Goal: Task Accomplishment & Management: Complete application form

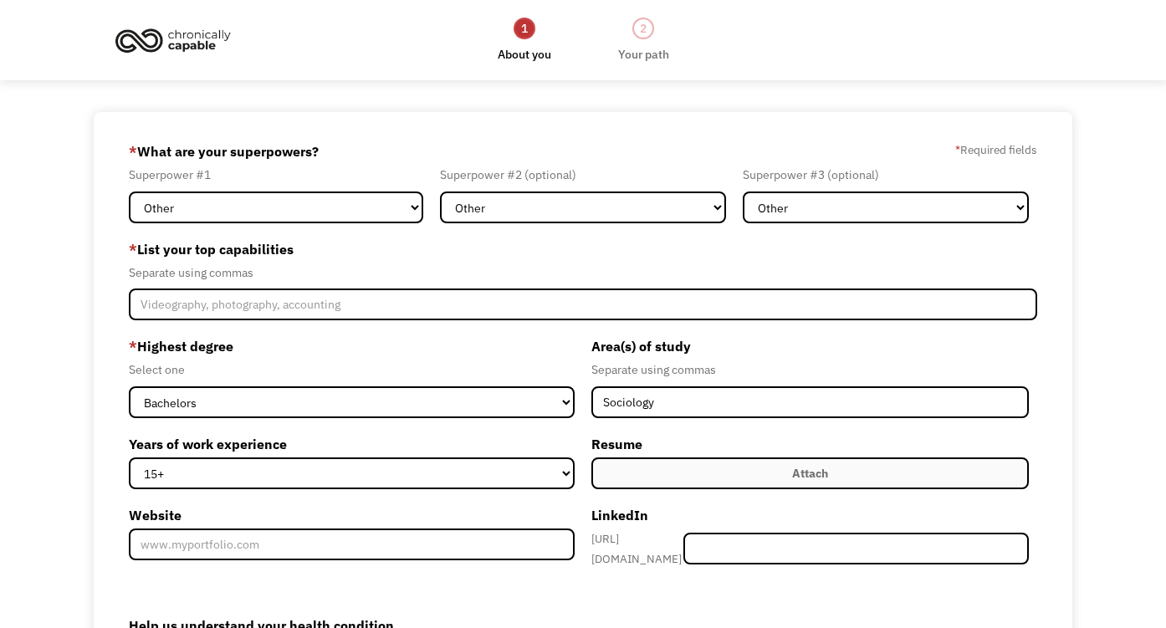
select select "Other"
select select "bachelors"
select select "15+"
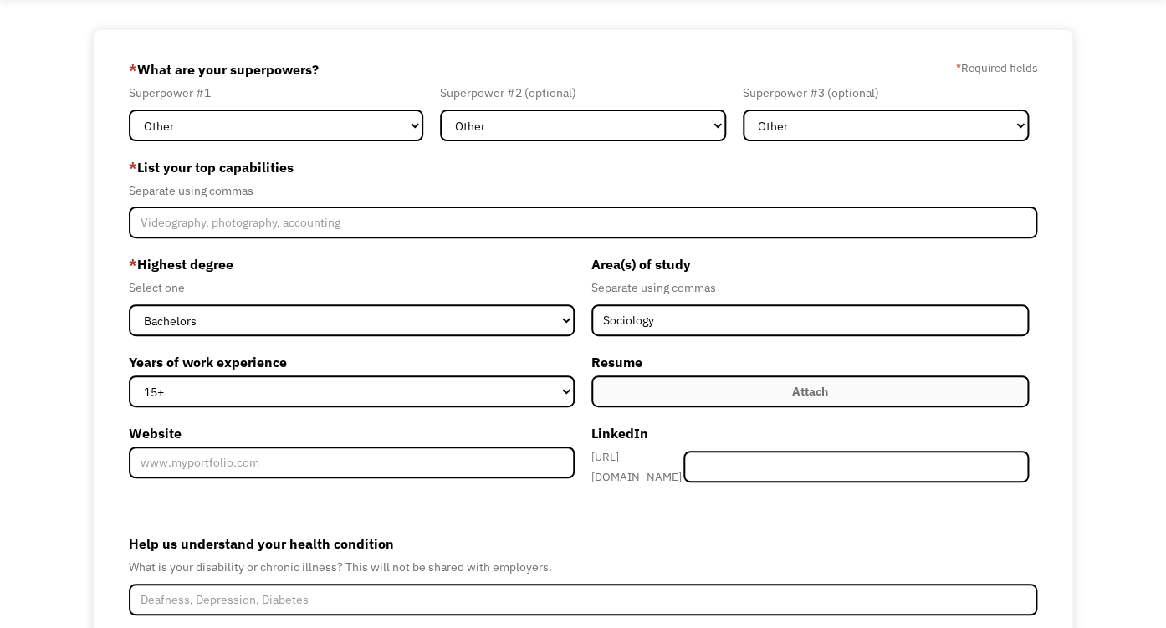
scroll to position [124, 0]
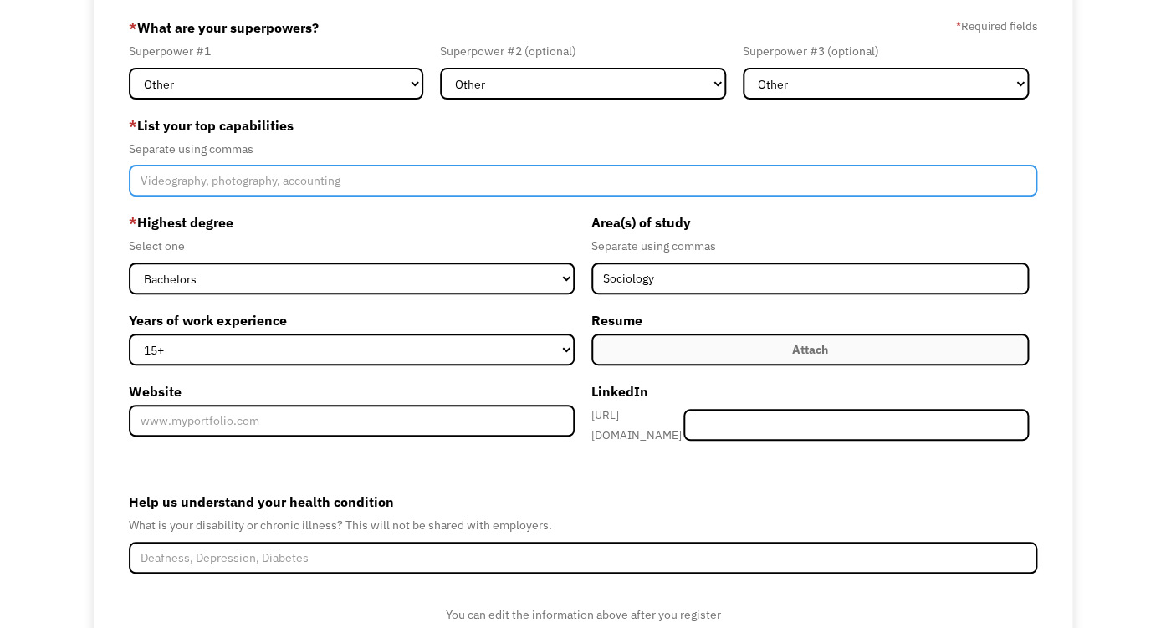
click at [199, 197] on input "Member-Create-Step1" at bounding box center [583, 181] width 908 height 32
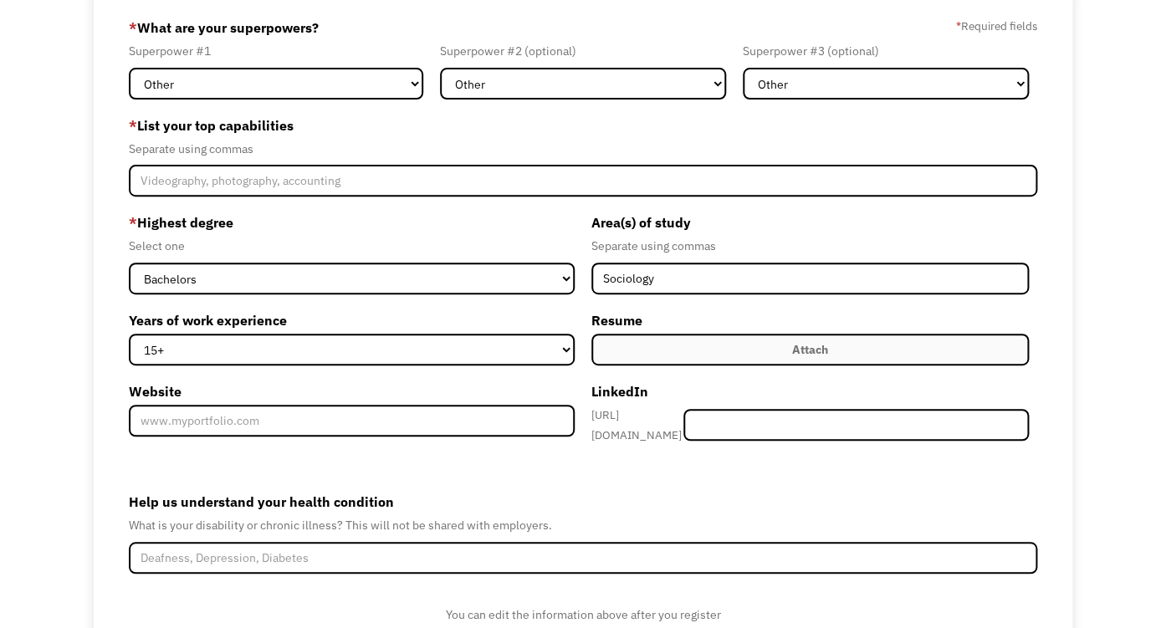
click at [386, 159] on div "Separate using commas" at bounding box center [583, 149] width 908 height 20
drag, startPoint x: 154, startPoint y: 152, endPoint x: 117, endPoint y: 139, distance: 39.2
click at [150, 139] on label "* List your top capabilities" at bounding box center [583, 125] width 908 height 27
drag, startPoint x: 122, startPoint y: 141, endPoint x: 136, endPoint y: 142, distance: 13.4
click at [122, 141] on div "68dd8e364218b913b2dfd3b6 sweetdreams217@gmail.com Ashley McIntyre Search Engine…" at bounding box center [583, 352] width 979 height 728
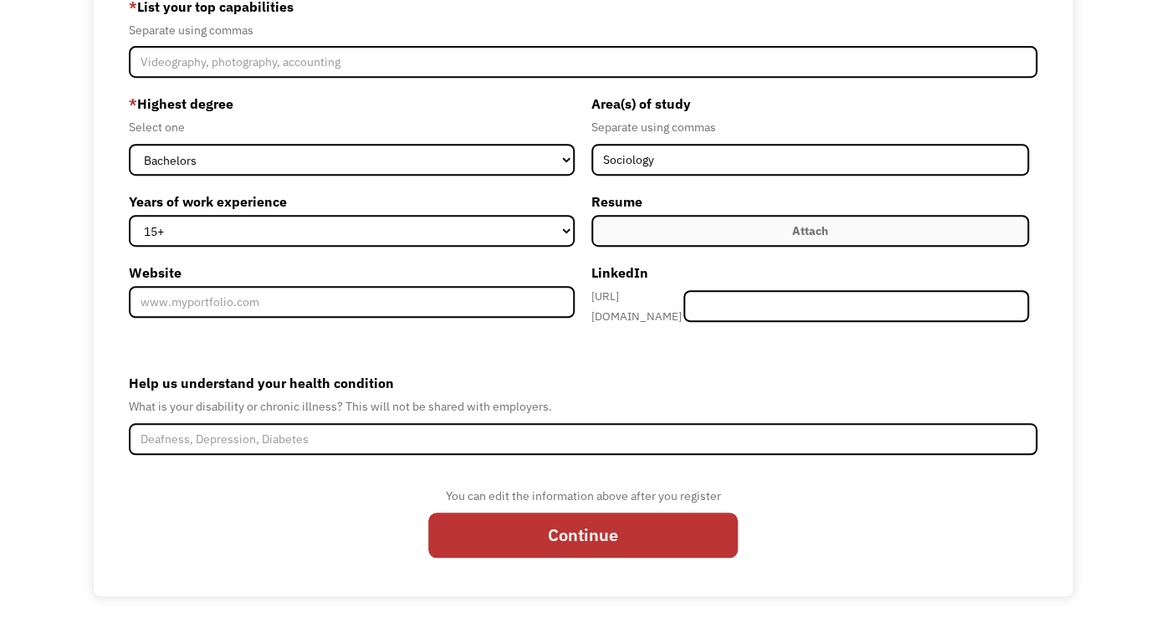
scroll to position [0, 0]
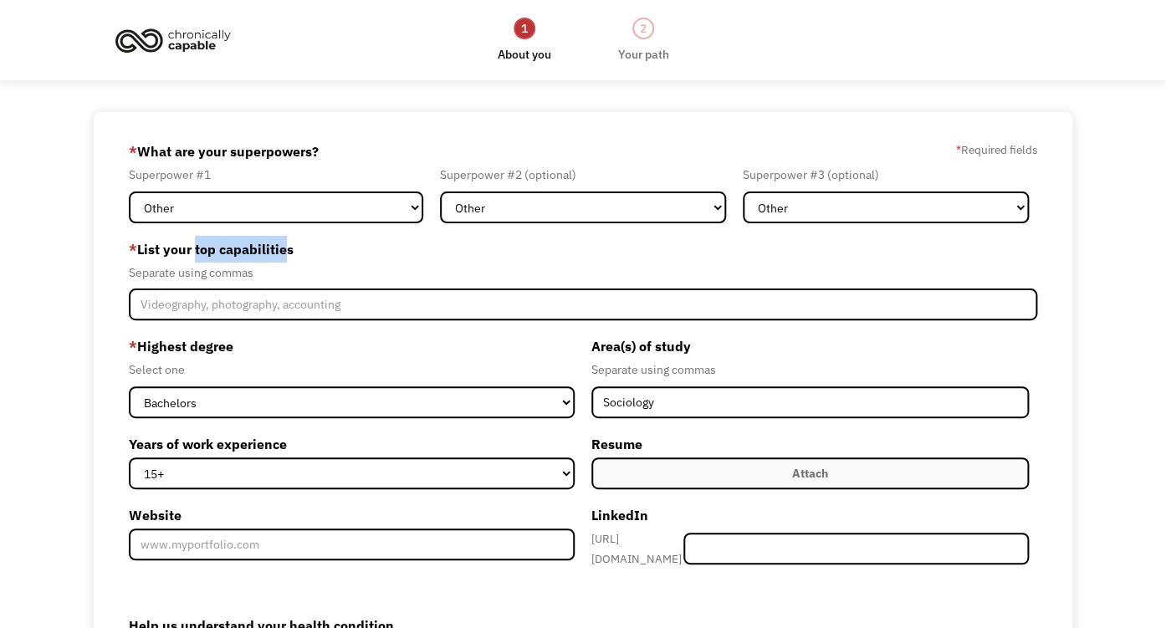
drag, startPoint x: 209, startPoint y: 267, endPoint x: 322, endPoint y: 269, distance: 113.0
click at [322, 263] on label "* List your top capabilities" at bounding box center [583, 249] width 908 height 27
click at [343, 263] on label "* List your top capabilities" at bounding box center [583, 249] width 908 height 27
drag, startPoint x: 323, startPoint y: 273, endPoint x: 136, endPoint y: 273, distance: 186.5
click at [136, 263] on label "* List your top capabilities" at bounding box center [583, 249] width 908 height 27
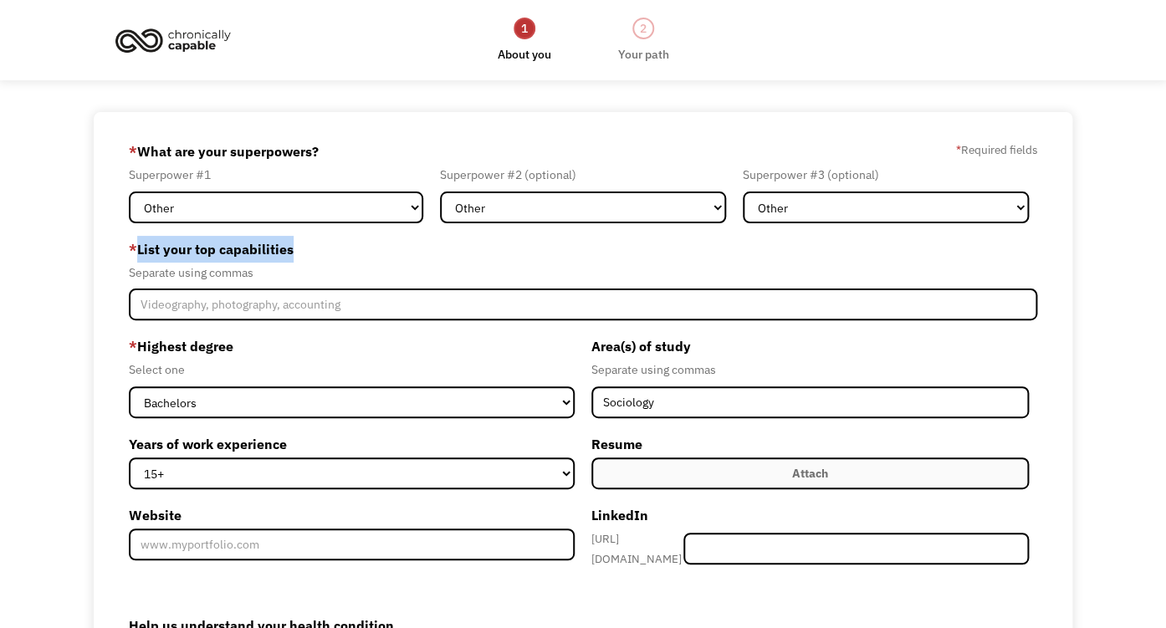
copy label "List your top capabilities"
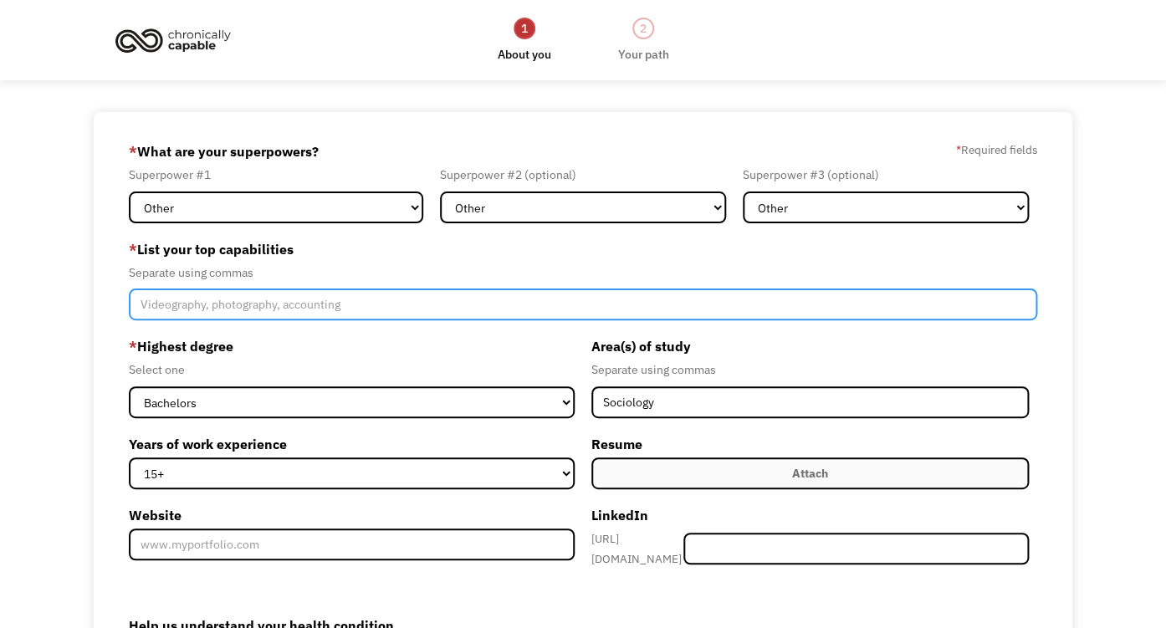
click at [231, 320] on input "Member-Create-Step1" at bounding box center [583, 305] width 908 height 32
paste input "Creative Problem-Solving & Innovation"
paste input "Analytical Thinking & Attention to Detail"
paste input "Adaptability & Resourcefulness"
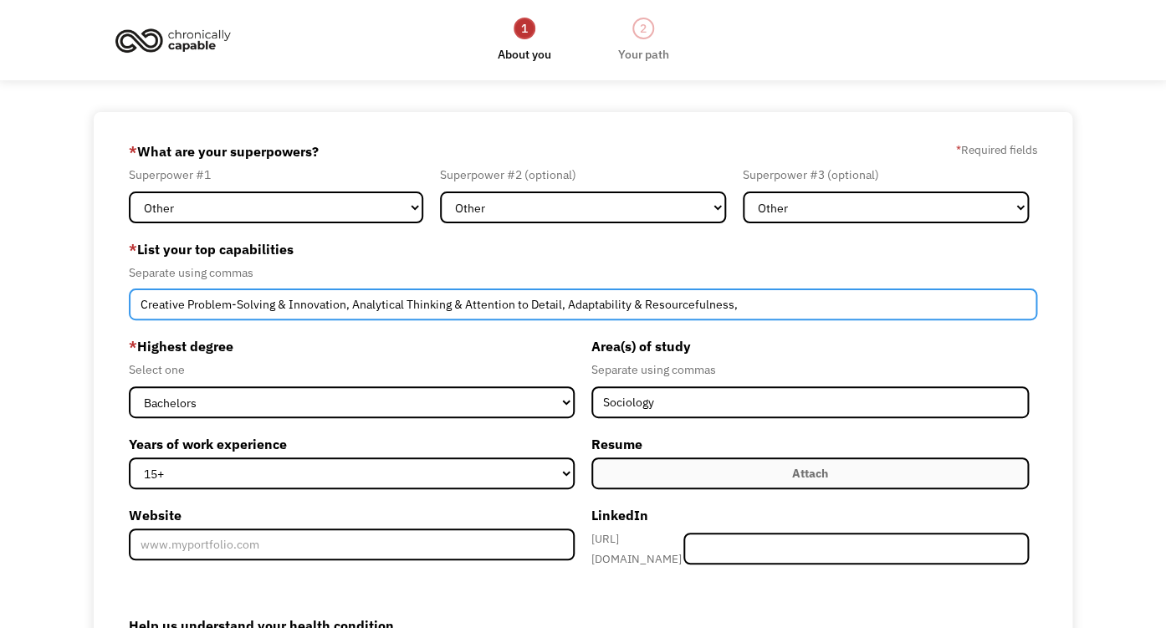
paste input "Technical Proficiency & Systems Understanding"
paste input "Effective Communication & Documentation"
paste input "Self-Direction & Initiative"
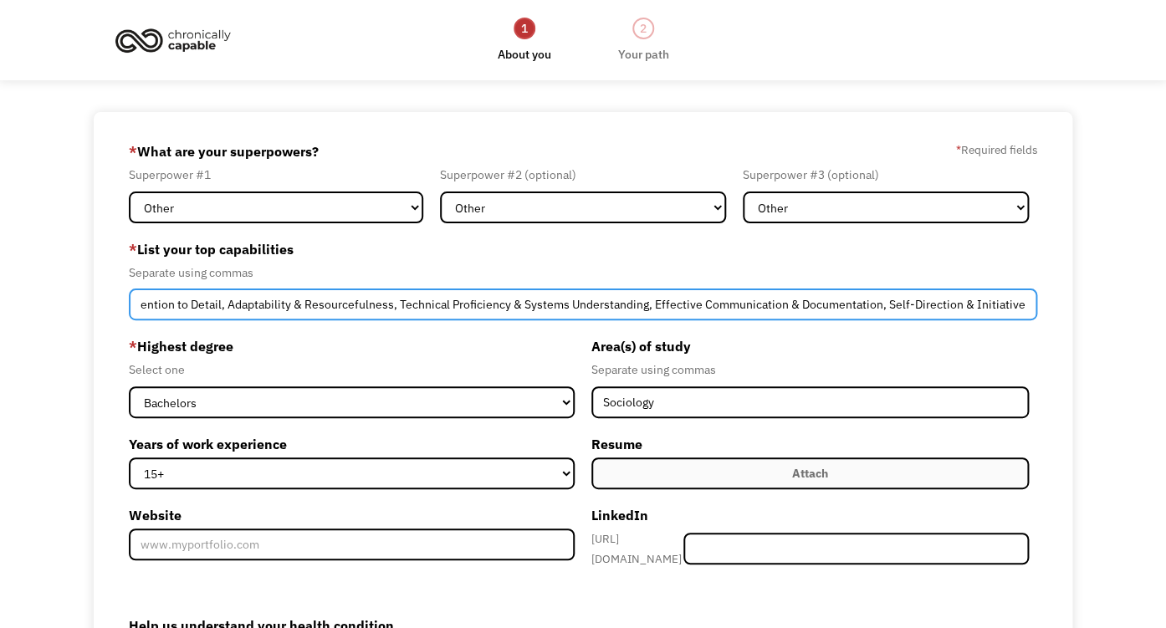
type input "Creative Problem-Solving & Innovation, Analytical Thinking & Attention to Detai…"
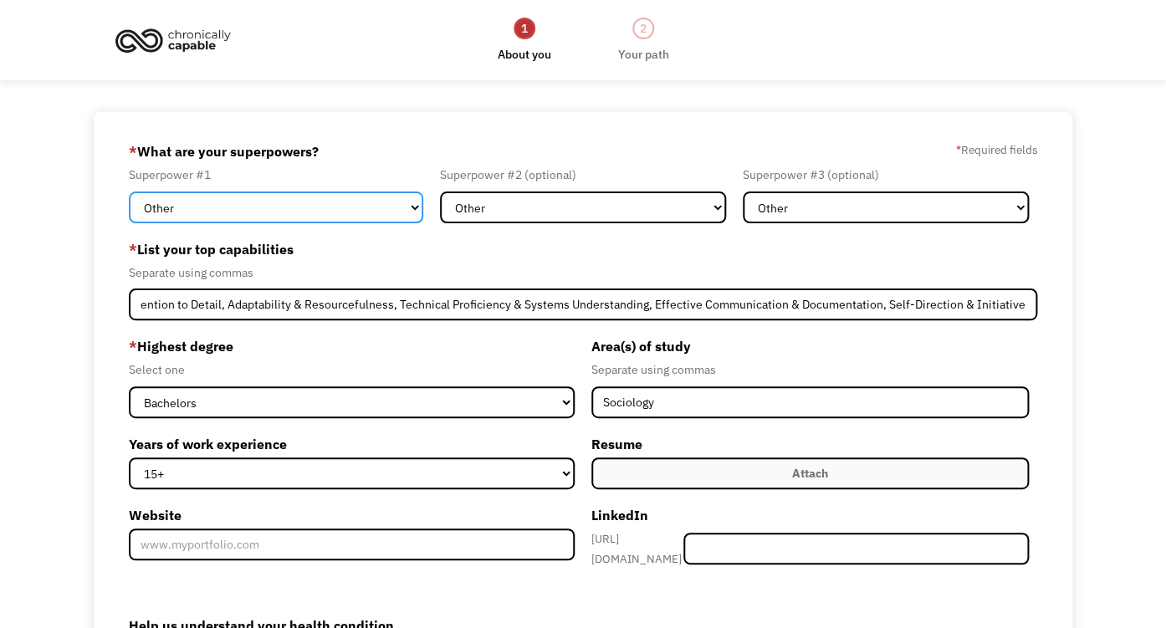
click at [129, 192] on select "Marketing Human Resources Finance Technology Operations Sales Industrial & Manu…" at bounding box center [276, 208] width 294 height 32
drag, startPoint x: 403, startPoint y: 220, endPoint x: 404, endPoint y: 183, distance: 36.8
click at [402, 183] on div "Superpower #1" at bounding box center [276, 175] width 294 height 20
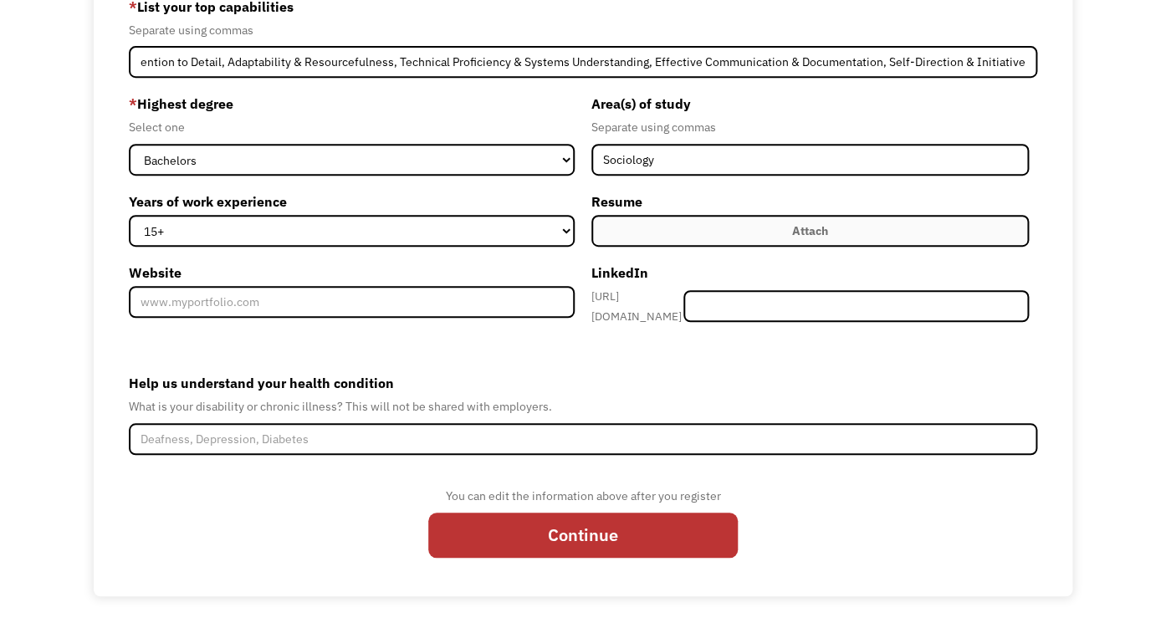
scroll to position [356, 0]
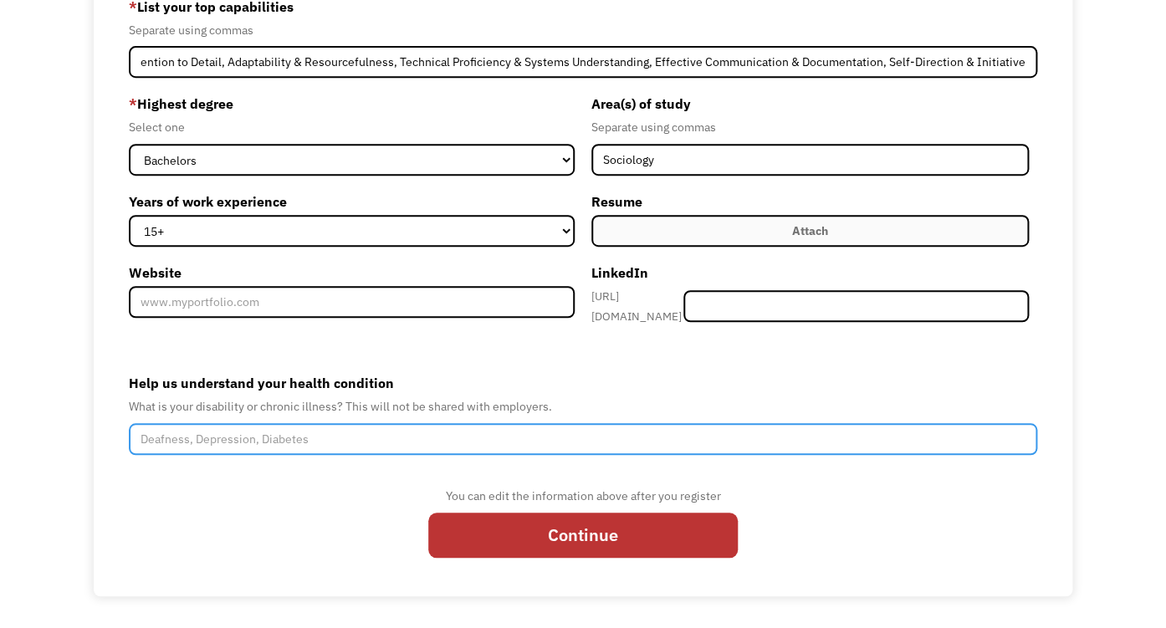
click at [291, 428] on input "Help us understand your health condition" at bounding box center [583, 439] width 908 height 32
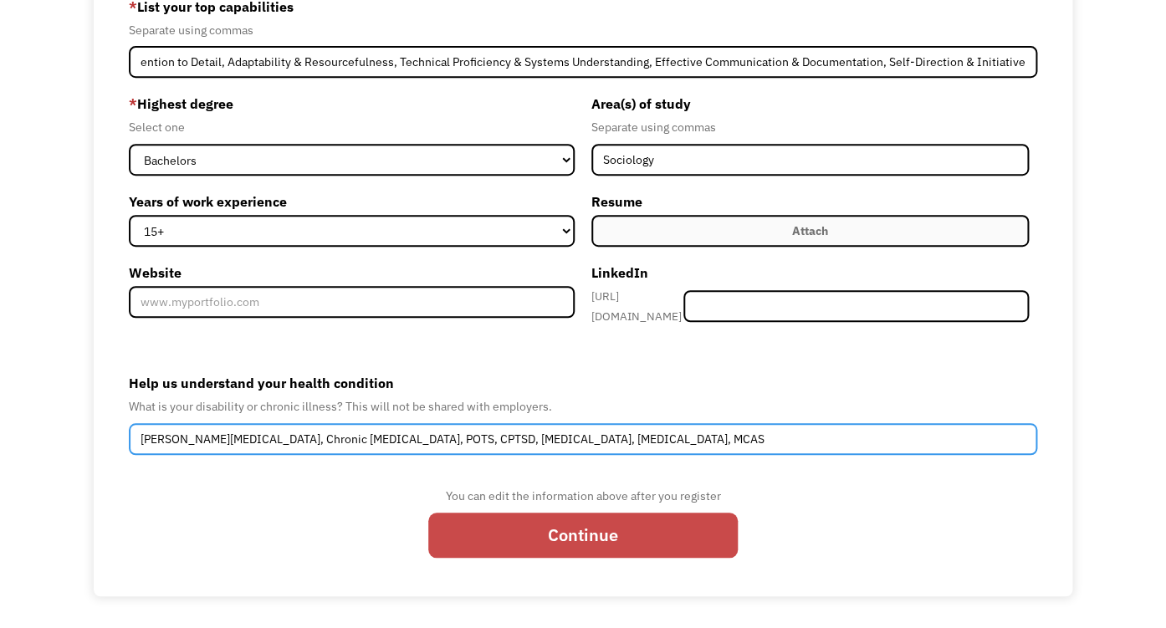
type input "Ehlers Danlos Syndrome, Chronic Migraines, POTS, CPTSD, ADHD, Dyslexia, MCAS"
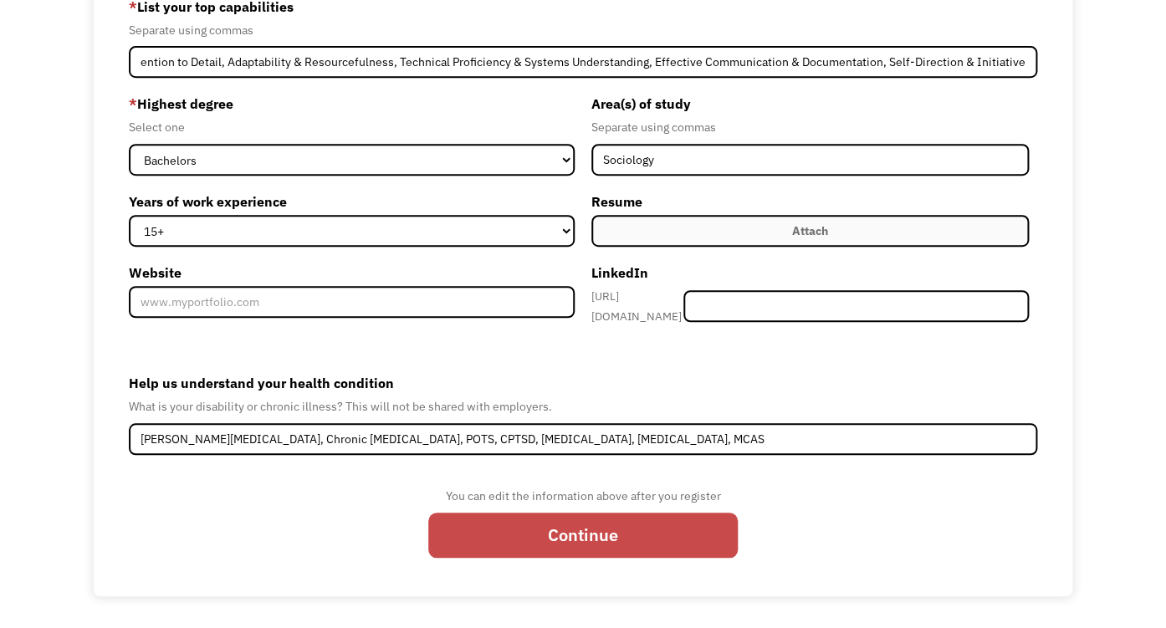
click at [664, 540] on input "Continue" at bounding box center [583, 535] width 310 height 45
type input "Please wait..."
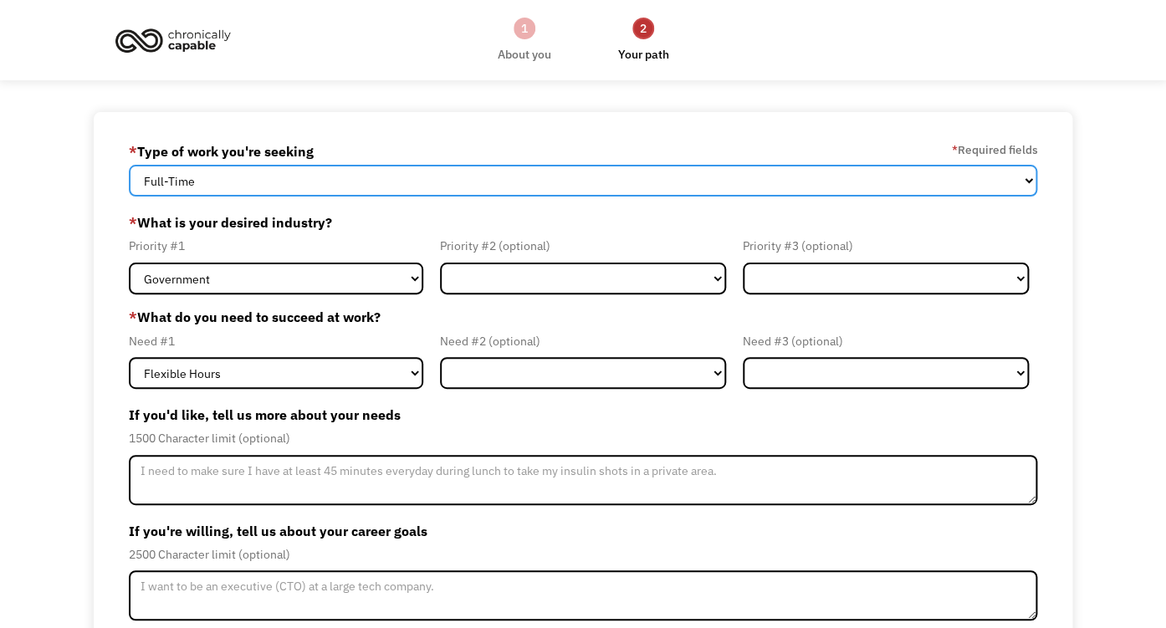
click at [129, 165] on select "Full-Time Part-Time Both Full-Time and Part-Time" at bounding box center [583, 181] width 908 height 32
select select "part-time"
click option "Part-Time" at bounding box center [0, 0] width 0 height 0
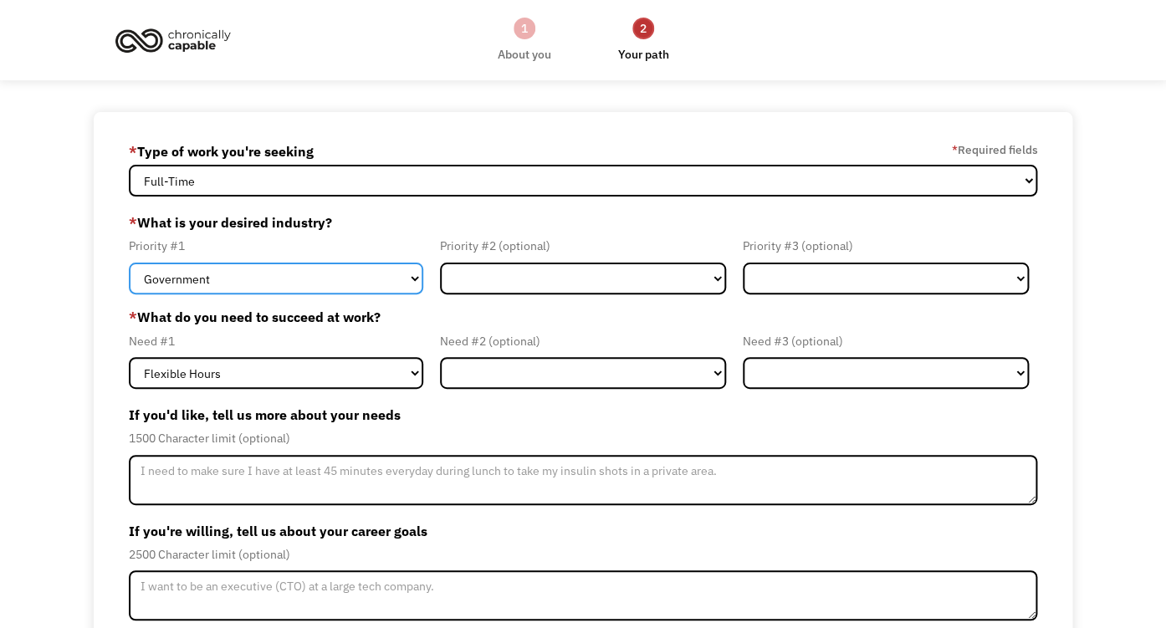
click at [129, 263] on select "Government Finance & Insurance Health & Social Care Tech & Engineering Creative…" at bounding box center [276, 279] width 294 height 32
click at [401, 294] on select "Government Finance & Insurance Health & Social Care Tech & Engineering Creative…" at bounding box center [276, 279] width 294 height 32
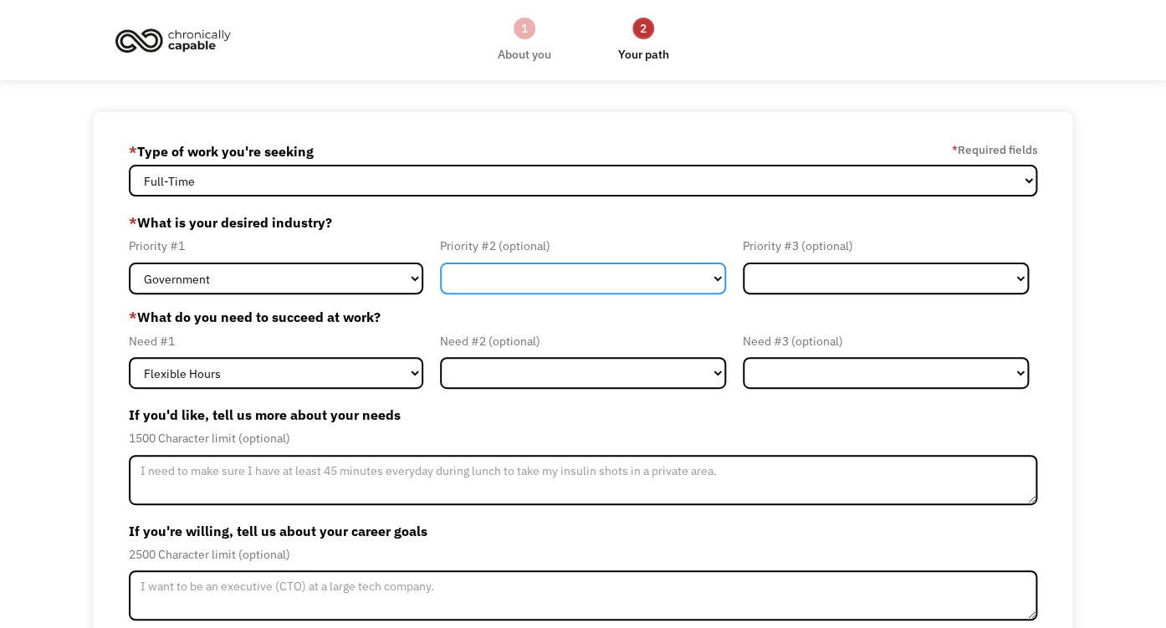
click at [440, 263] on select "Government Finance & Insurance Health & Social Care Tech & Engineering Creative…" at bounding box center [583, 279] width 286 height 32
click option "Tech & Engineering" at bounding box center [0, 0] width 0 height 0
click at [440, 263] on select "Government Finance & Insurance Health & Social Care Tech & Engineering Creative…" at bounding box center [583, 279] width 286 height 32
select select "Creative & Design"
click option "Creative & Design" at bounding box center [0, 0] width 0 height 0
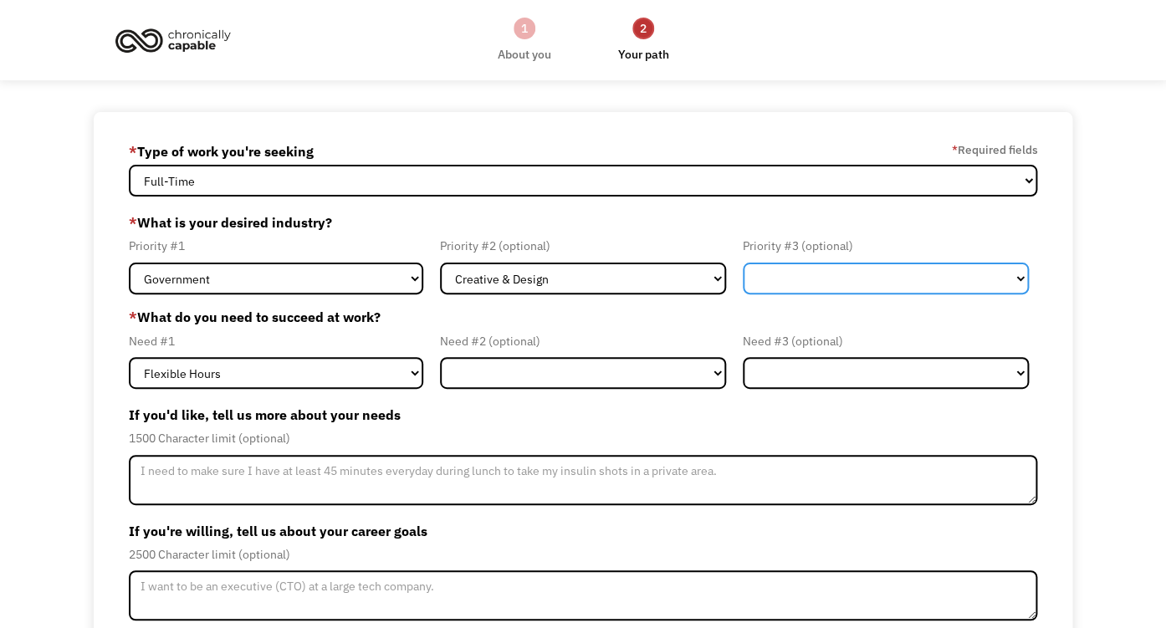
click at [743, 263] on select "Government Finance & Insurance Health & Social Care Tech & Engineering Creative…" at bounding box center [886, 279] width 286 height 32
select select "Tech & Engineering"
click option "Tech & Engineering" at bounding box center [0, 0] width 0 height 0
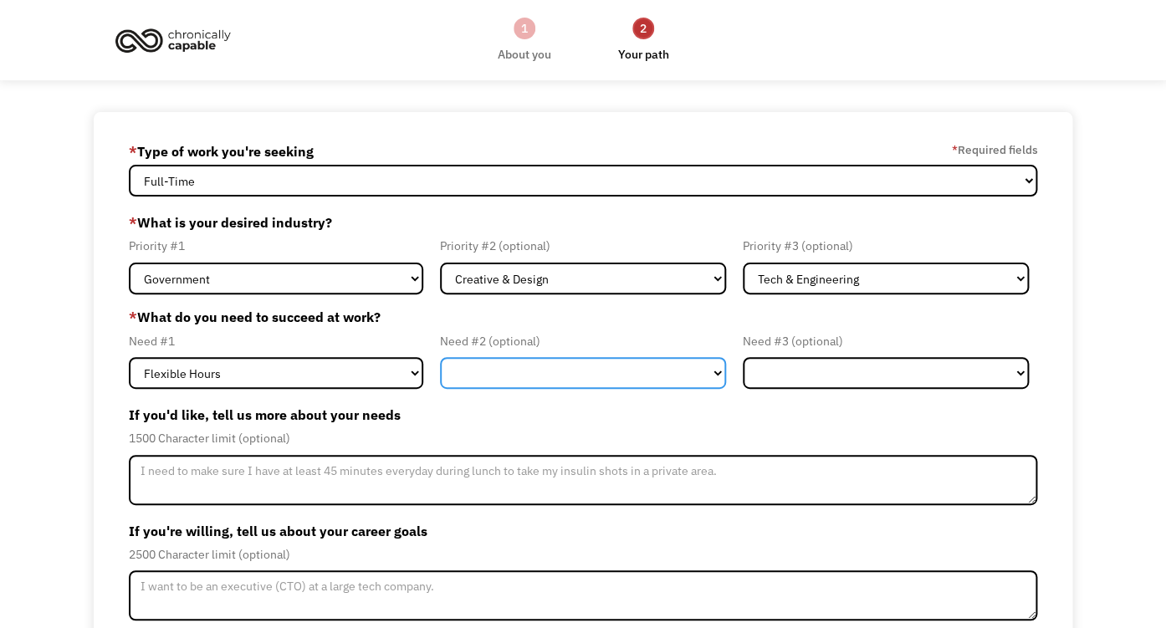
click at [440, 357] on select "Flexible Hours Remote Work Service Animal On-site Accommodations Visual Support…" at bounding box center [583, 373] width 286 height 32
select select "Remote Work"
click option "Remote Work" at bounding box center [0, 0] width 0 height 0
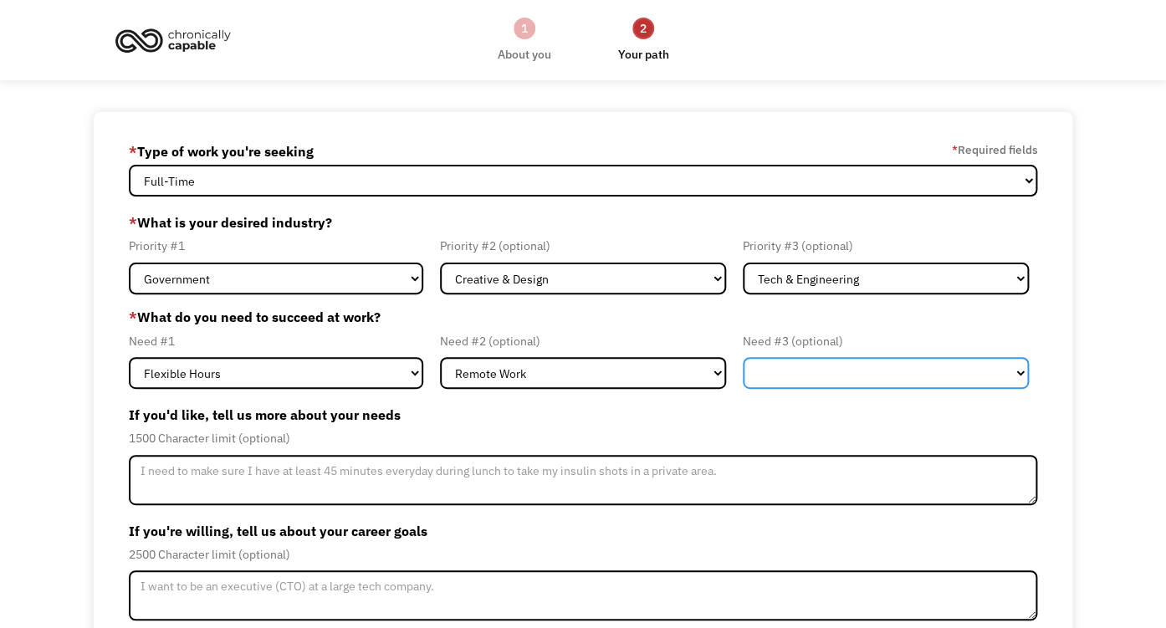
click at [743, 357] on select "Flexible Hours Remote Work Service Animal On-site Accommodations Visual Support…" at bounding box center [886, 373] width 286 height 32
select select "Service Animal"
click option "Service Animal" at bounding box center [0, 0] width 0 height 0
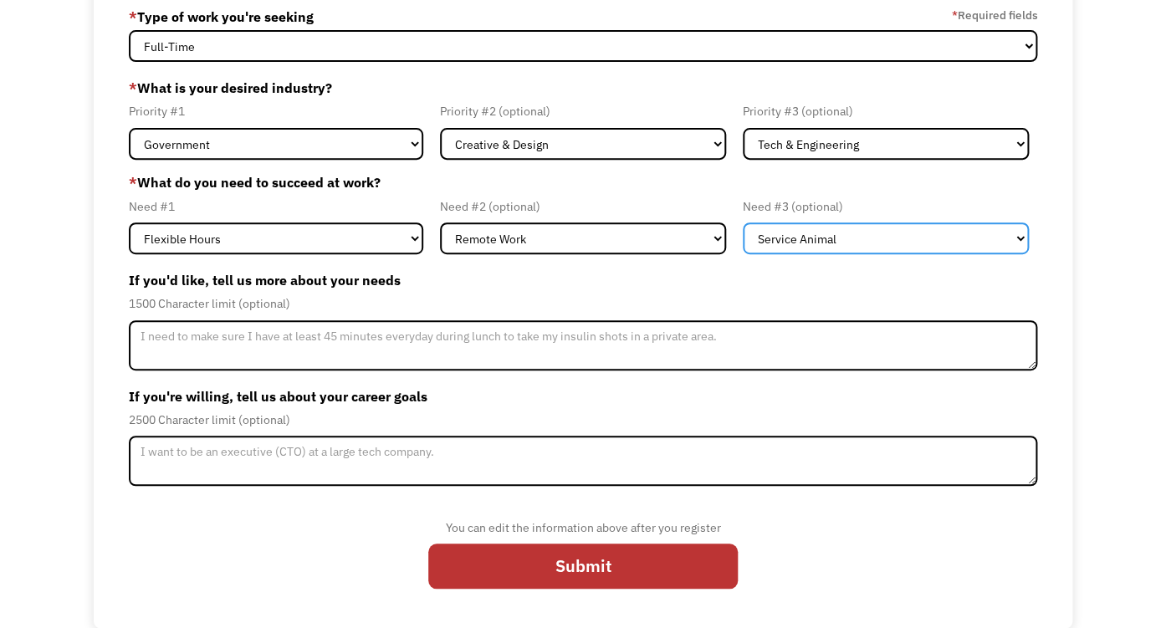
scroll to position [199, 0]
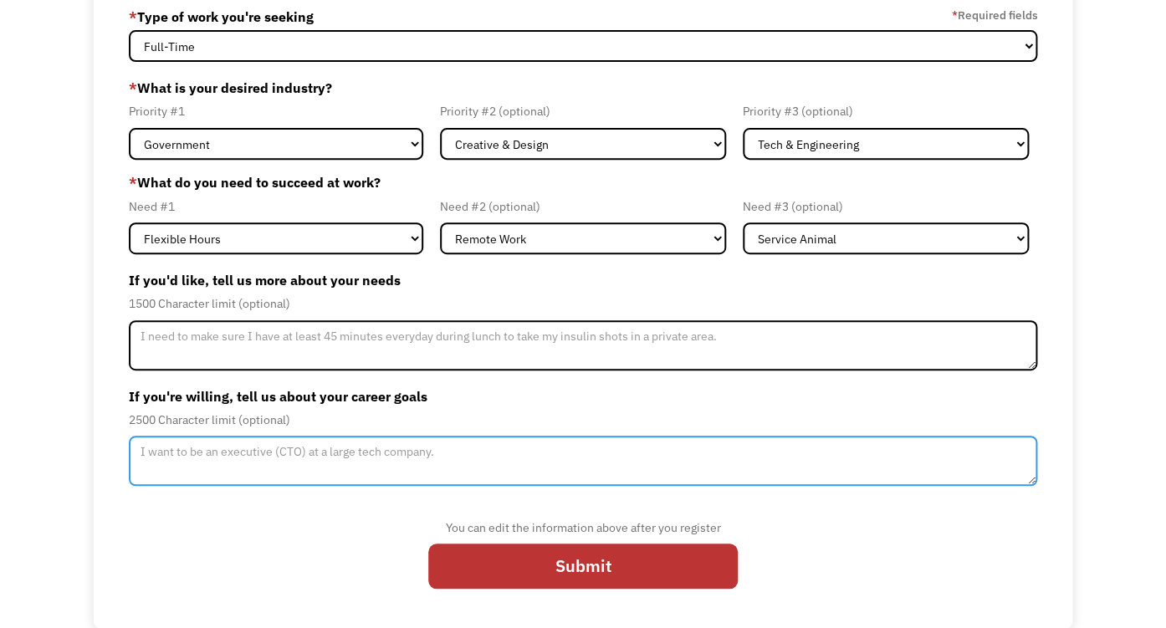
click at [584, 469] on textarea "Member-Update-Form-Step2" at bounding box center [583, 461] width 908 height 50
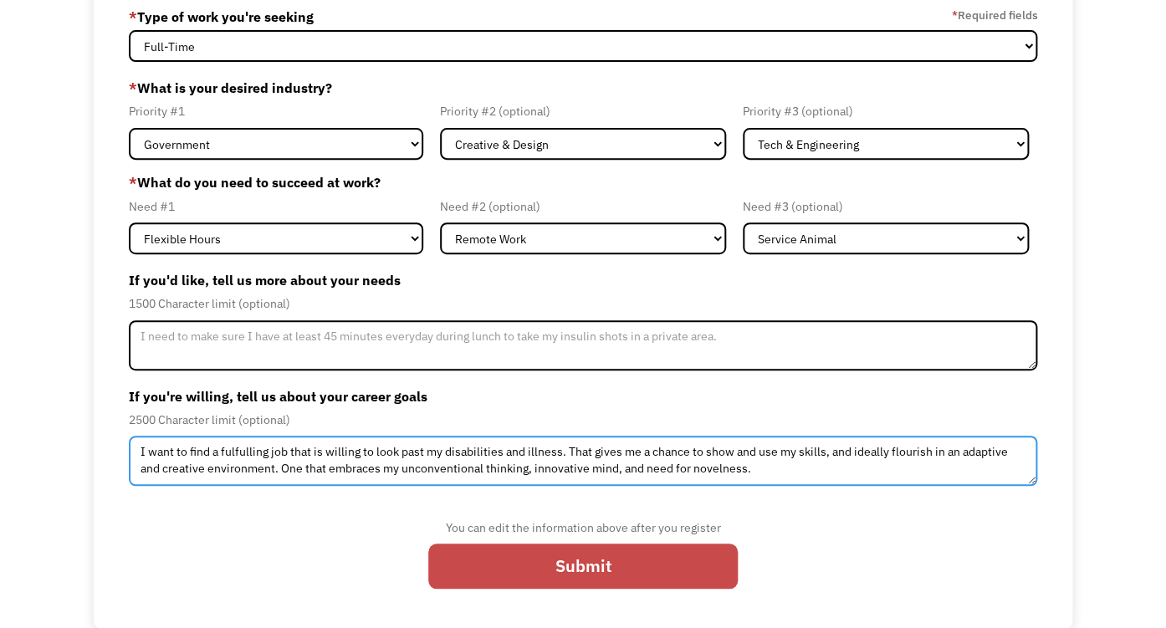
type textarea "I want to find a fulfulling job that is willing to look past my disabilities an…"
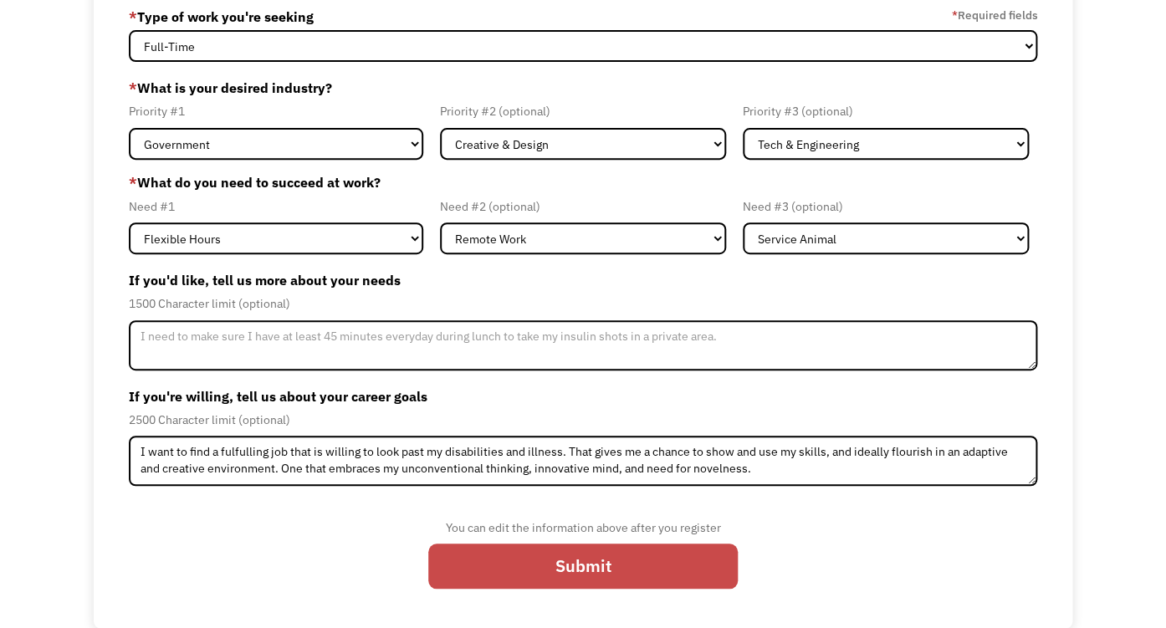
click at [590, 576] on input "Submit" at bounding box center [583, 566] width 310 height 45
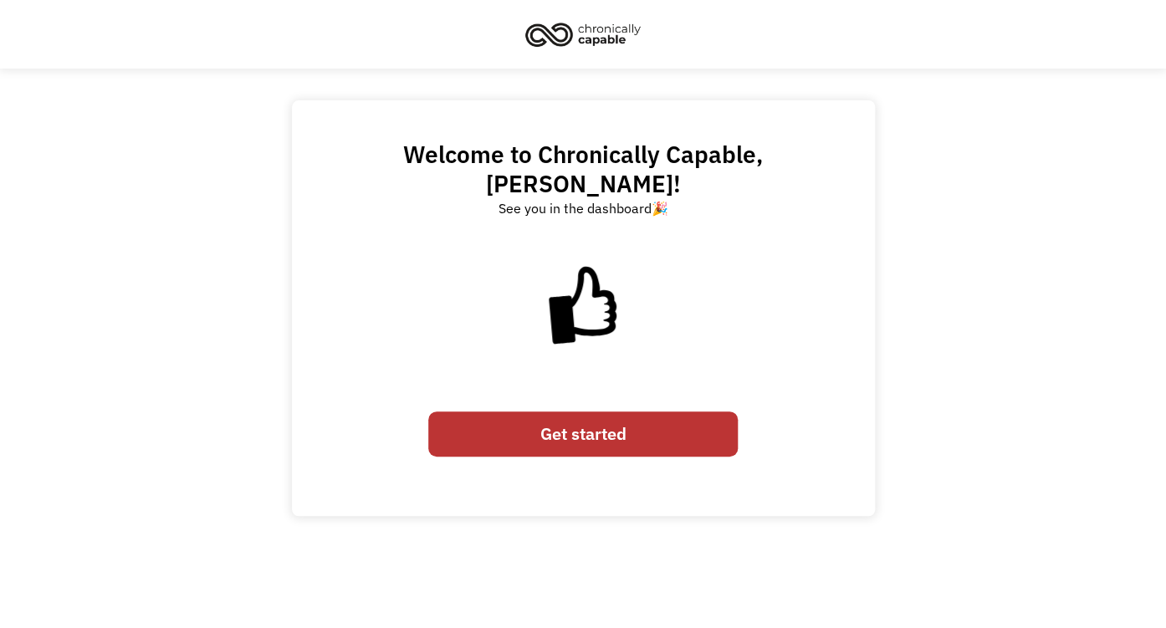
click at [660, 457] on link "Get started" at bounding box center [583, 434] width 310 height 45
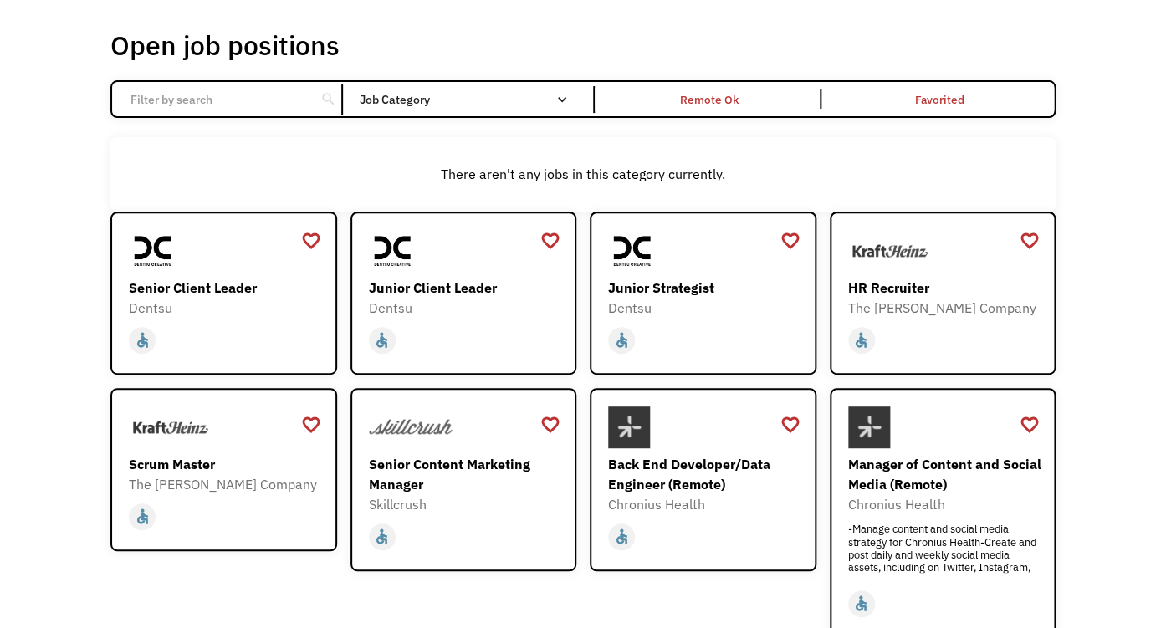
scroll to position [124, 0]
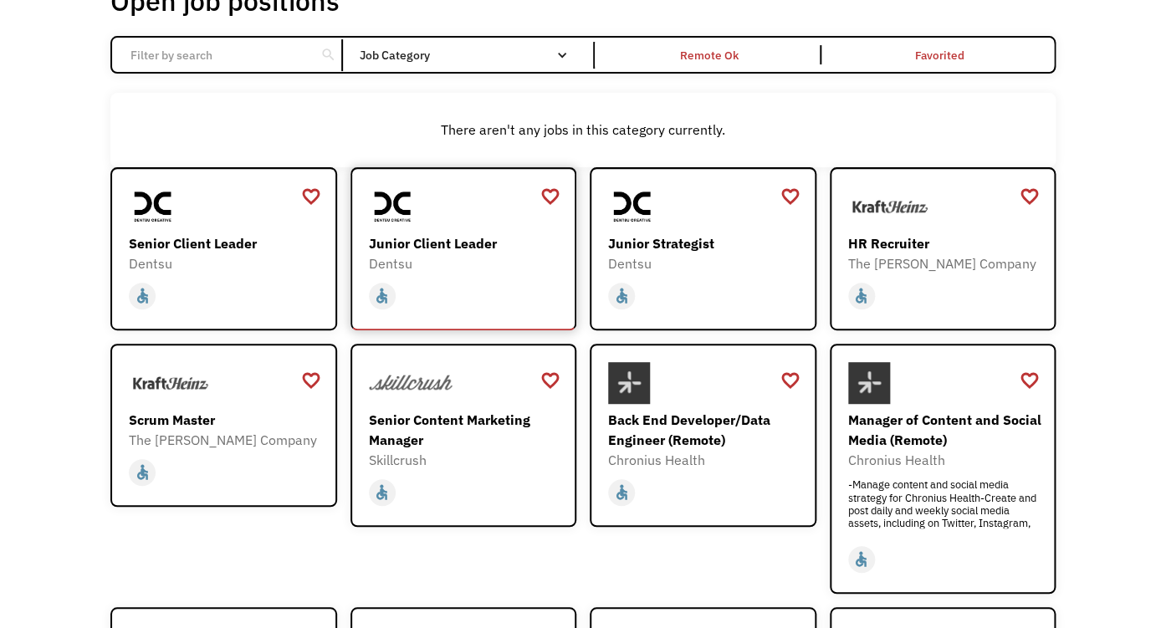
click at [437, 253] on div "Junior Client Leader" at bounding box center [466, 243] width 194 height 20
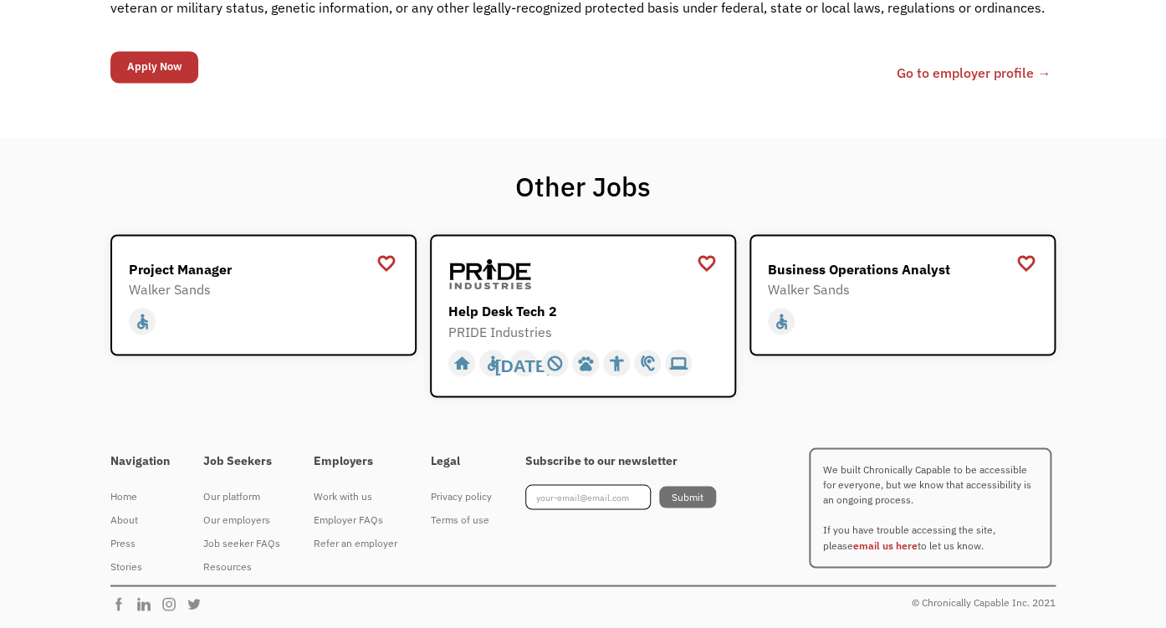
scroll to position [994, 0]
click at [531, 338] on div "Help Desk Tech 2 PRIDE Industries [URL][DOMAIN_NAME]" at bounding box center [585, 297] width 274 height 89
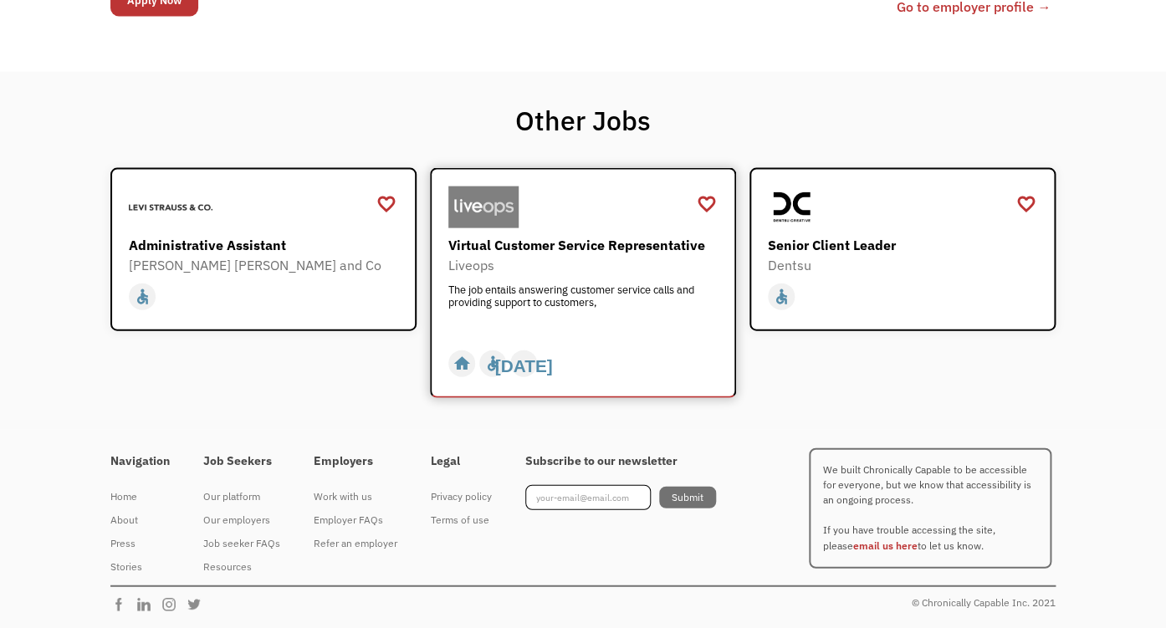
scroll to position [1366, 0]
click at [268, 254] on div "Administrative Assistant" at bounding box center [266, 244] width 274 height 20
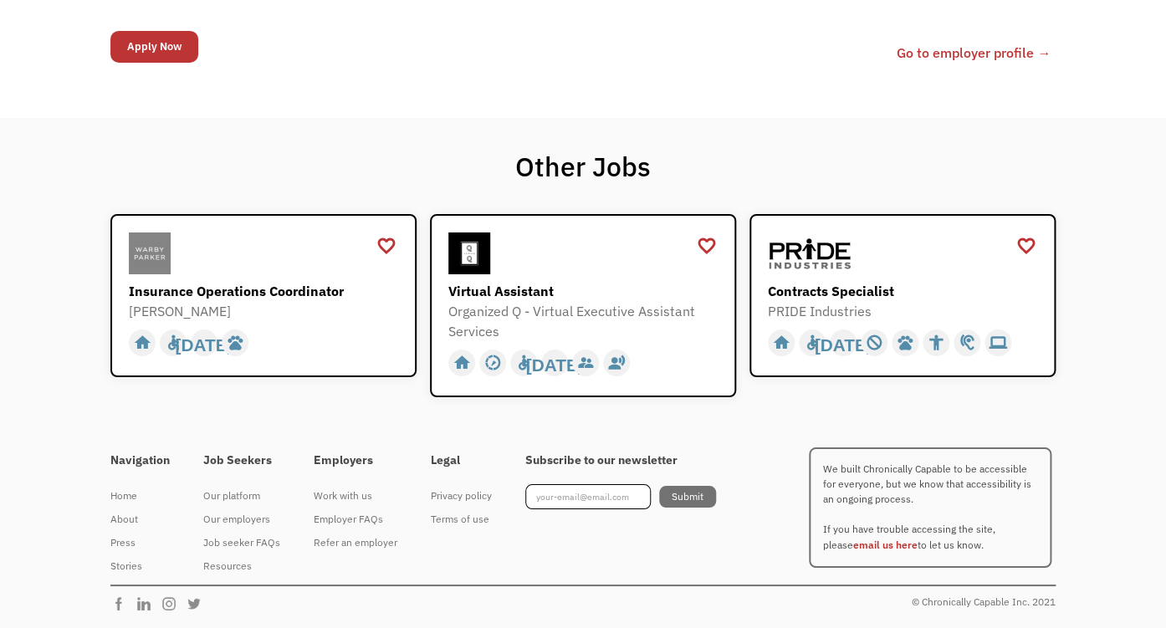
scroll to position [2360, 0]
click at [529, 301] on div "Virtual Assistant" at bounding box center [585, 291] width 274 height 20
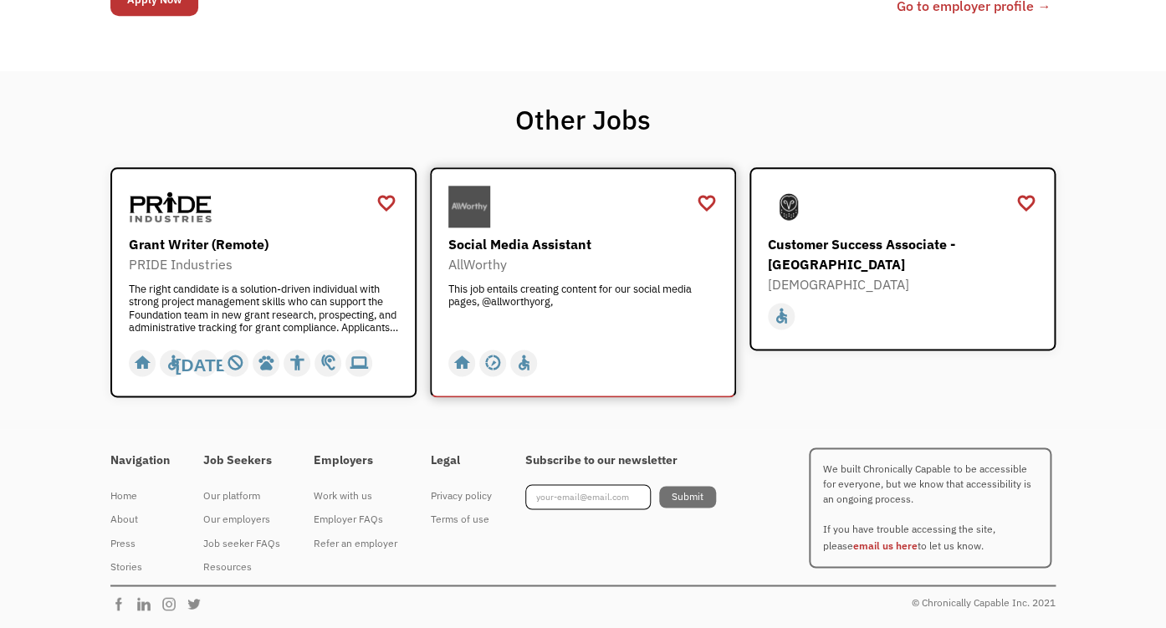
scroll to position [745, 0]
click at [175, 234] on div "Grant Writer (Remote)" at bounding box center [266, 244] width 274 height 20
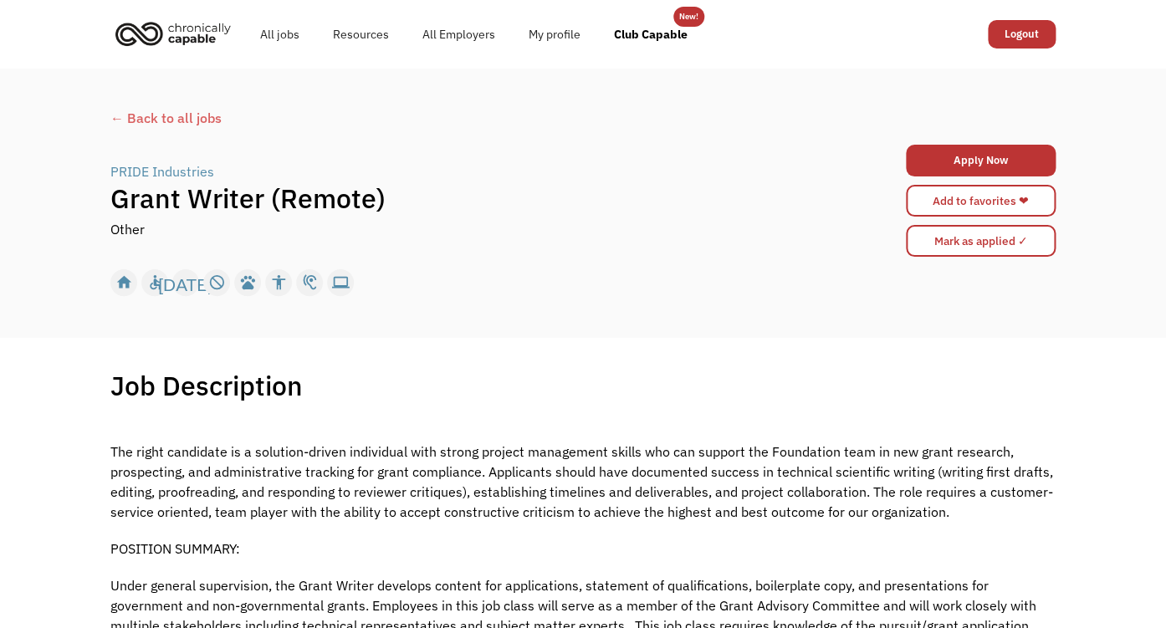
click at [192, 182] on div "PRIDE Industries" at bounding box center [162, 171] width 104 height 20
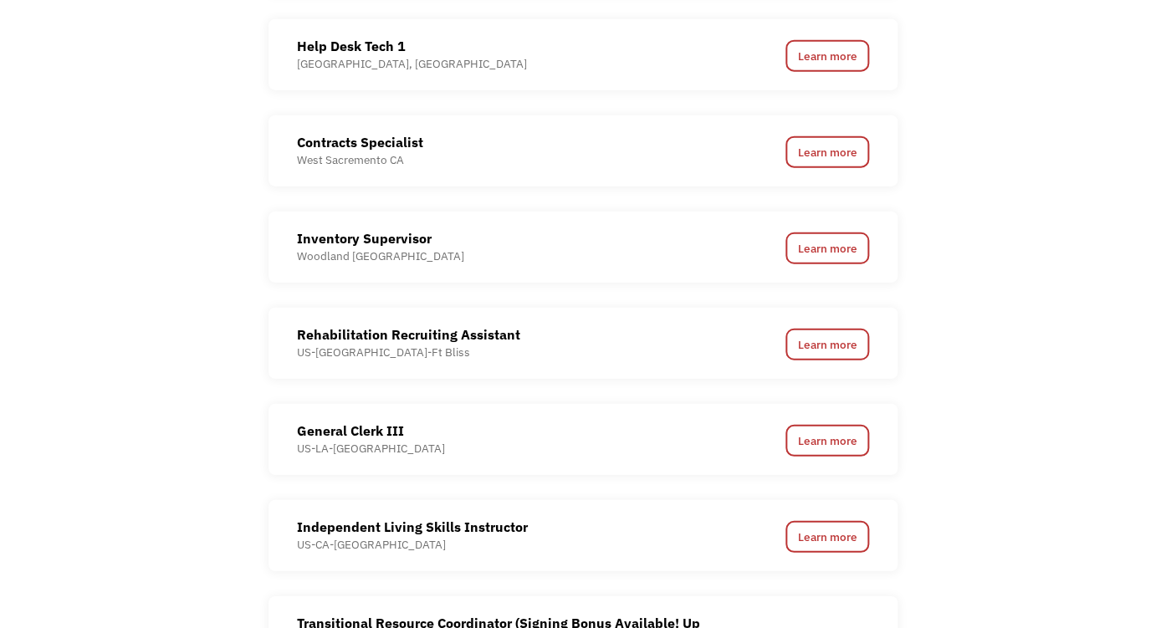
scroll to position [1491, 0]
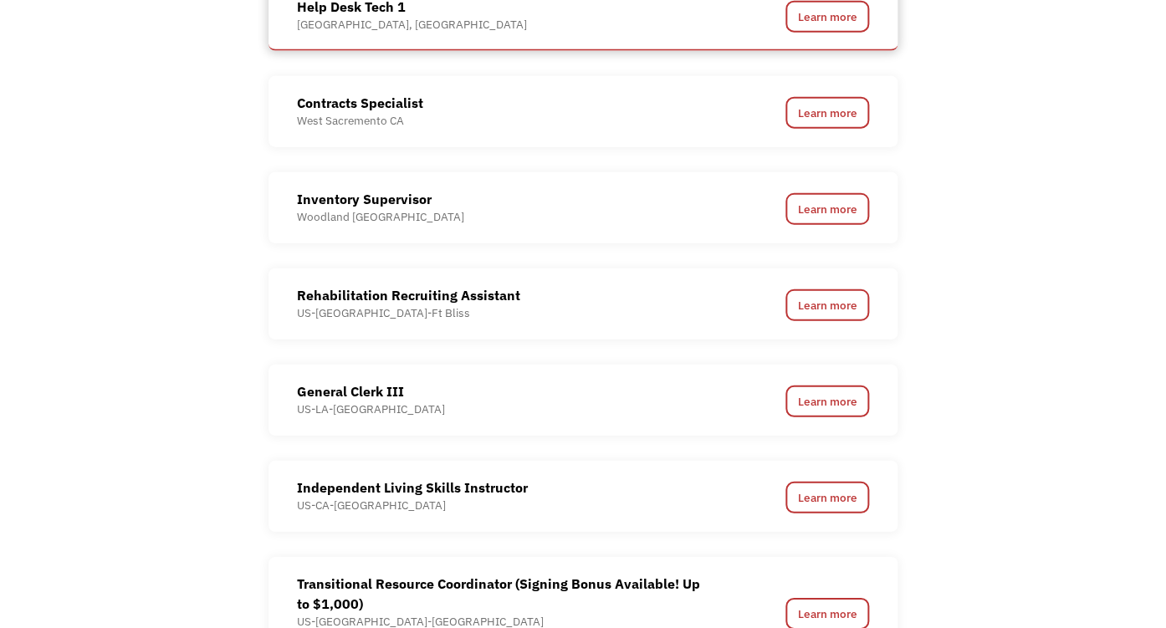
click at [385, 17] on div "Help Desk Tech 1" at bounding box center [412, 7] width 230 height 20
click at [825, 33] on link "Learn more" at bounding box center [827, 17] width 84 height 32
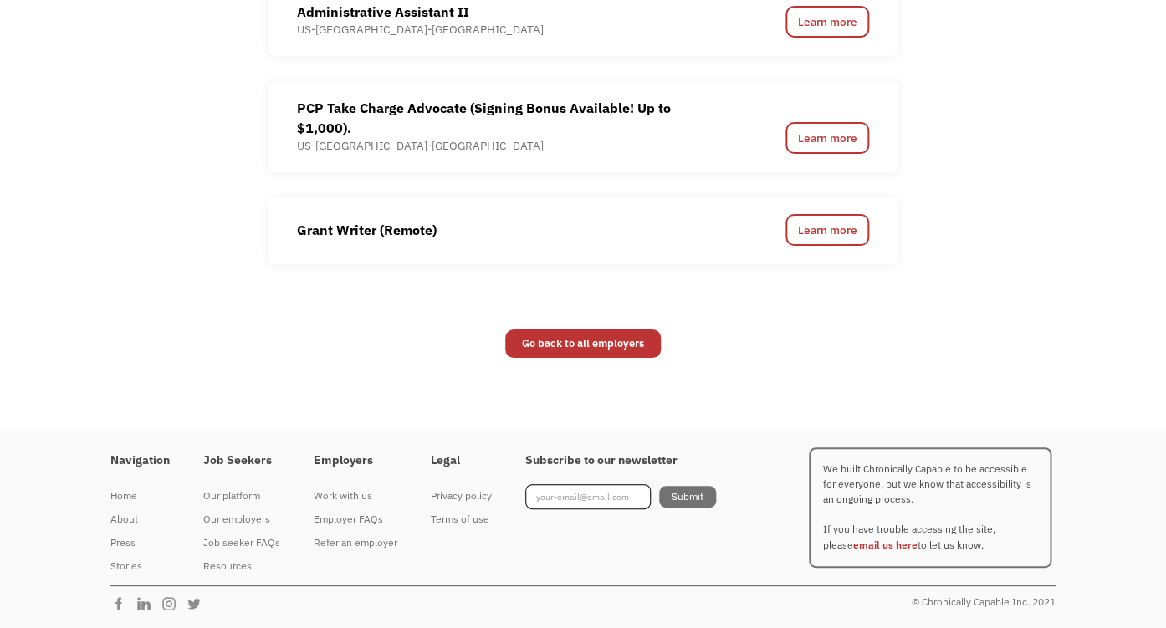
scroll to position [2484, 0]
click at [458, 122] on div "PCP Take Charge Advocate (Signing Bonus Available! Up to $1,000)." at bounding box center [501, 118] width 408 height 40
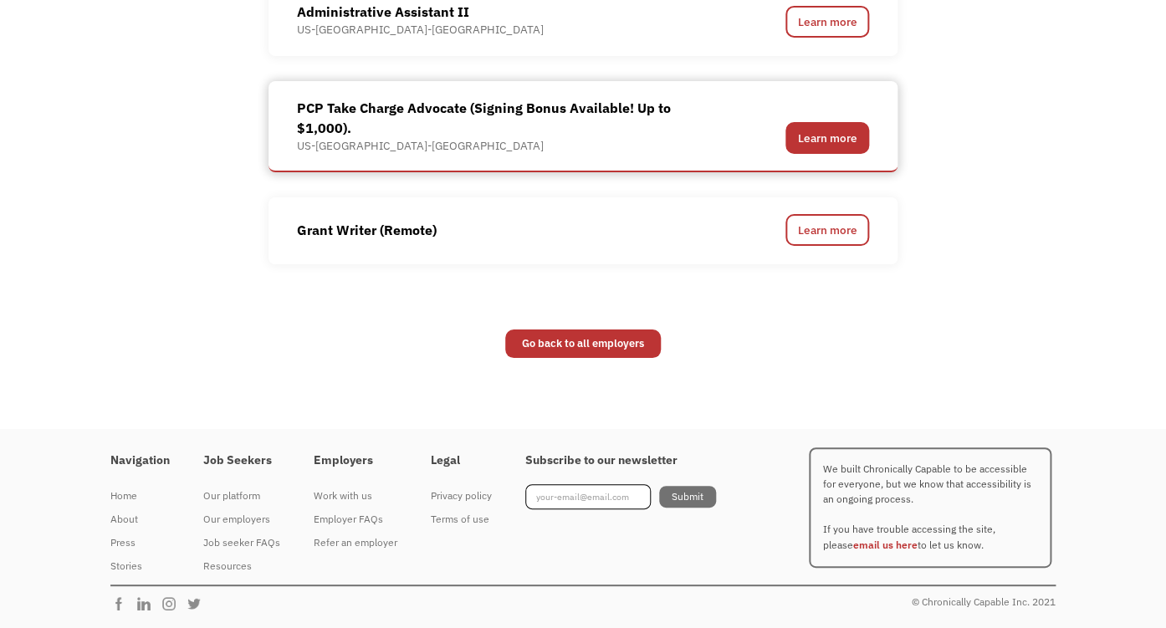
drag, startPoint x: 777, startPoint y: 145, endPoint x: 805, endPoint y: 146, distance: 27.6
click at [788, 145] on div "PCP Take Charge Advocate (Signing Bonus Available! Up to $1,000). US-CA-Fairfie…" at bounding box center [583, 126] width 572 height 56
click at [807, 146] on link "Learn more" at bounding box center [827, 138] width 84 height 32
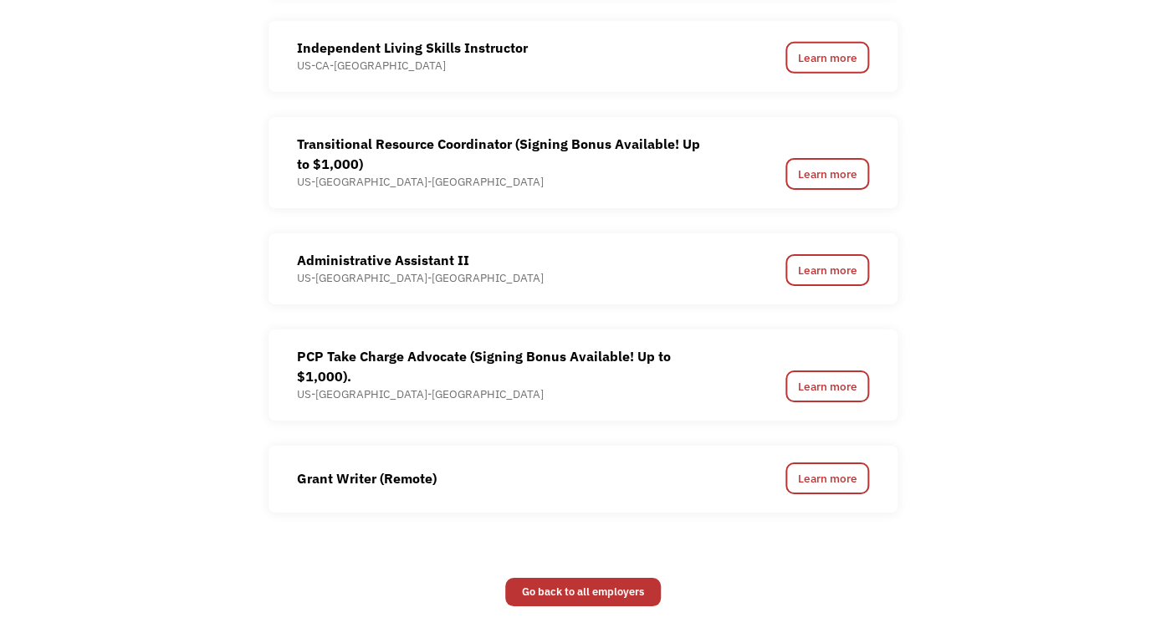
scroll to position [2428, 0]
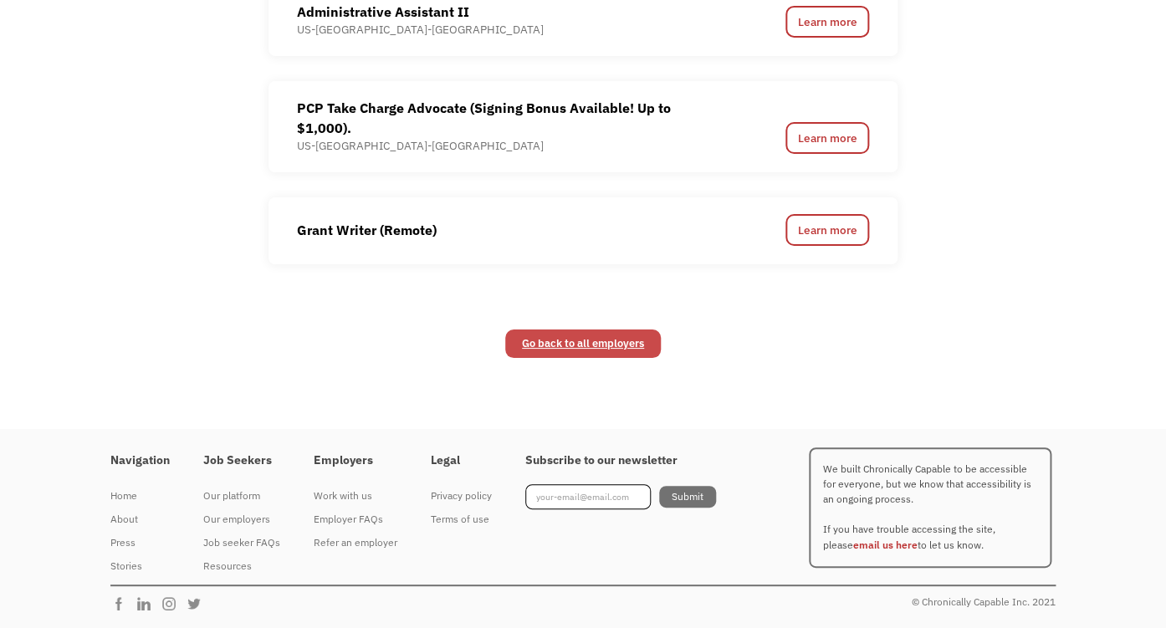
click at [584, 358] on link "Go back to all employers" at bounding box center [583, 344] width 156 height 28
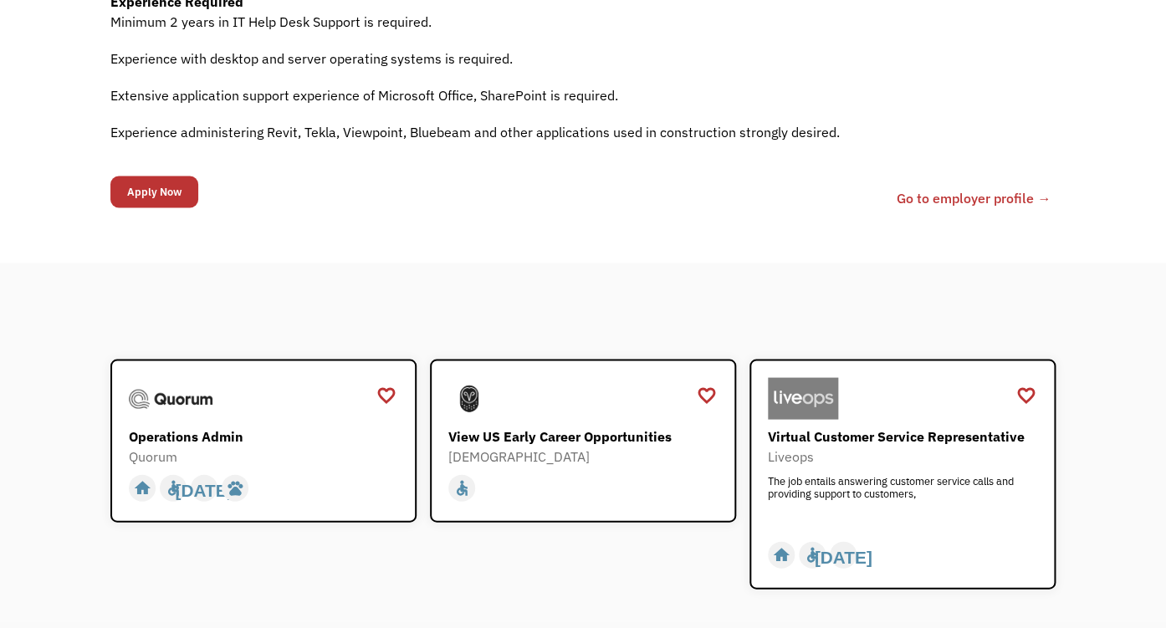
scroll to position [994, 0]
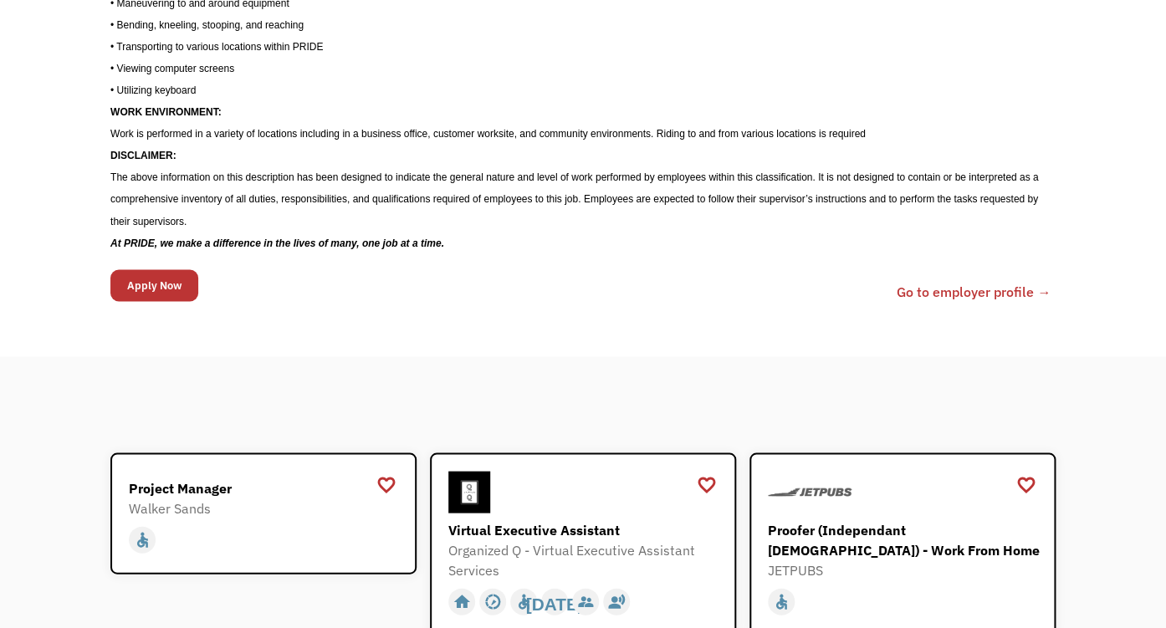
scroll to position [994, 0]
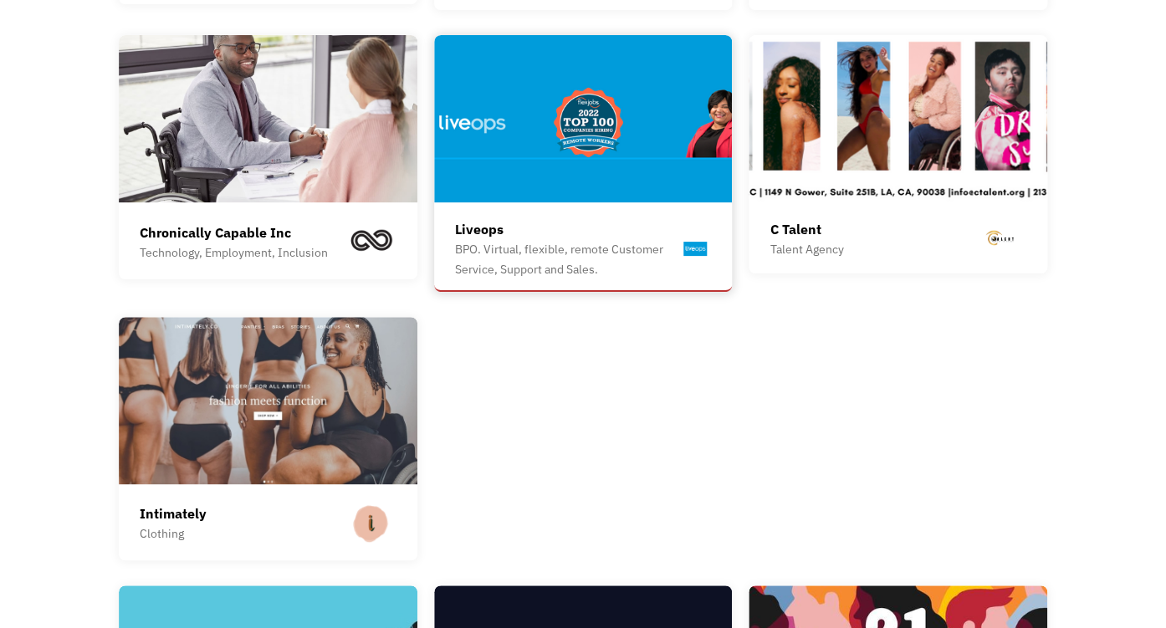
scroll to position [2360, 0]
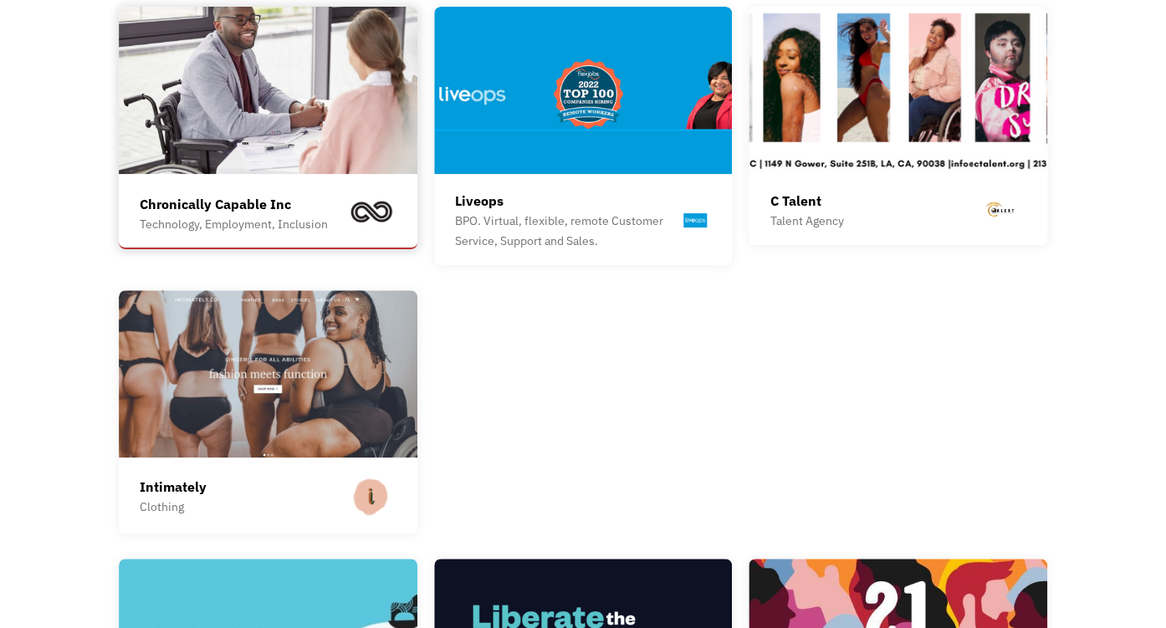
click at [249, 234] on div "Technology, Employment, Inclusion" at bounding box center [234, 224] width 188 height 20
click at [575, 211] on div "Liveops" at bounding box center [567, 201] width 225 height 20
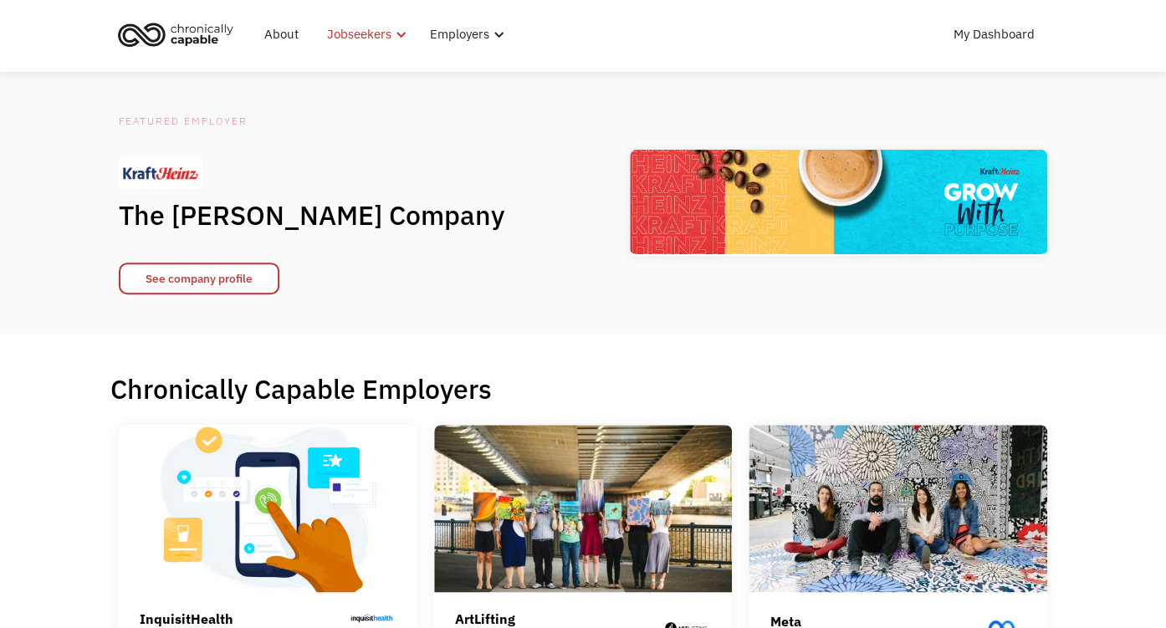
scroll to position [0, 0]
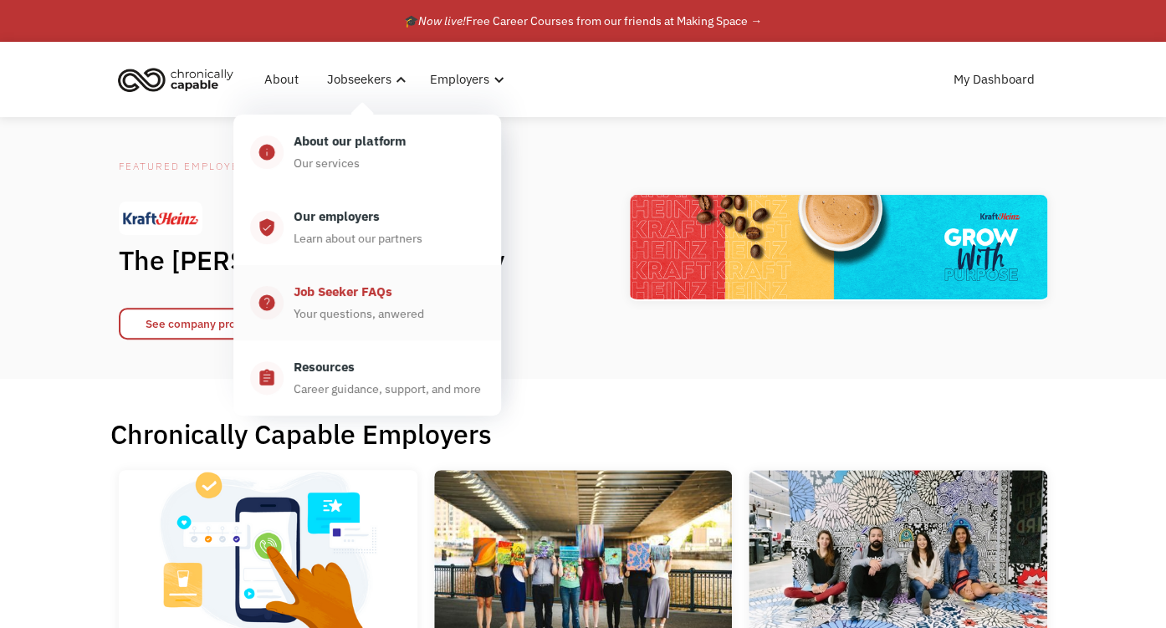
click at [349, 302] on div "Job Seeker FAQs" at bounding box center [343, 292] width 99 height 20
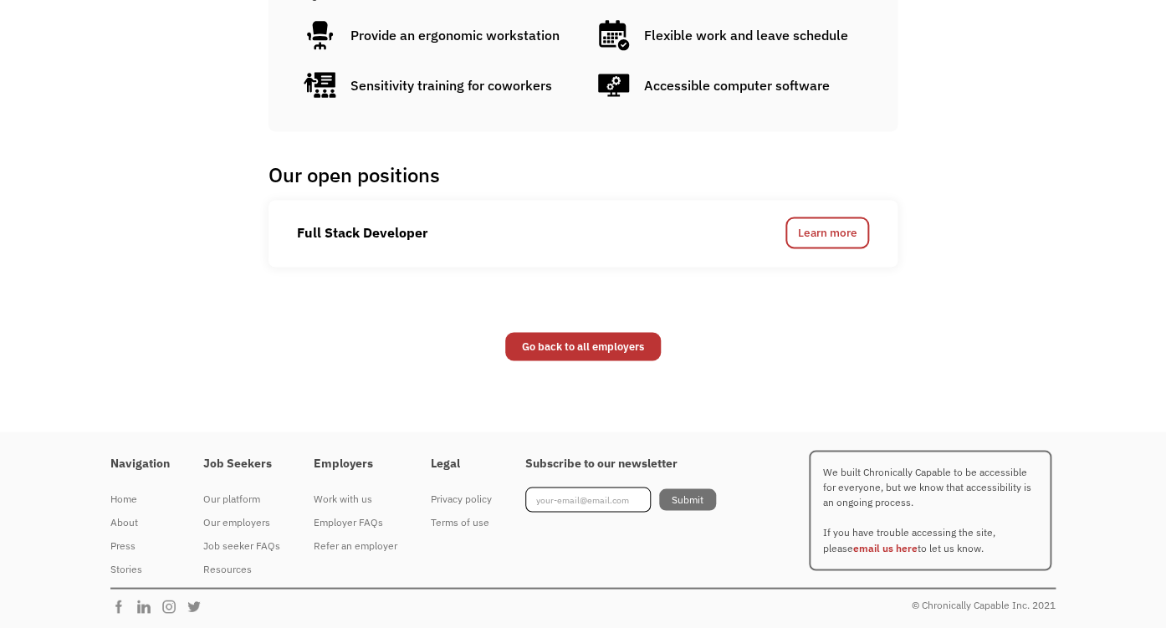
scroll to position [869, 0]
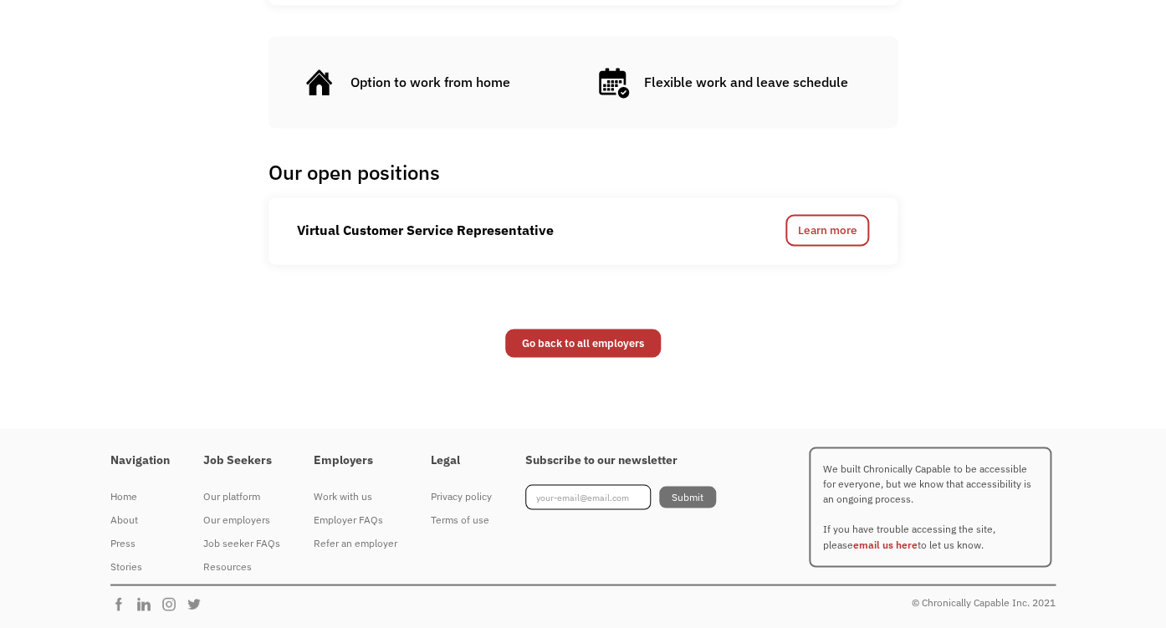
scroll to position [869, 0]
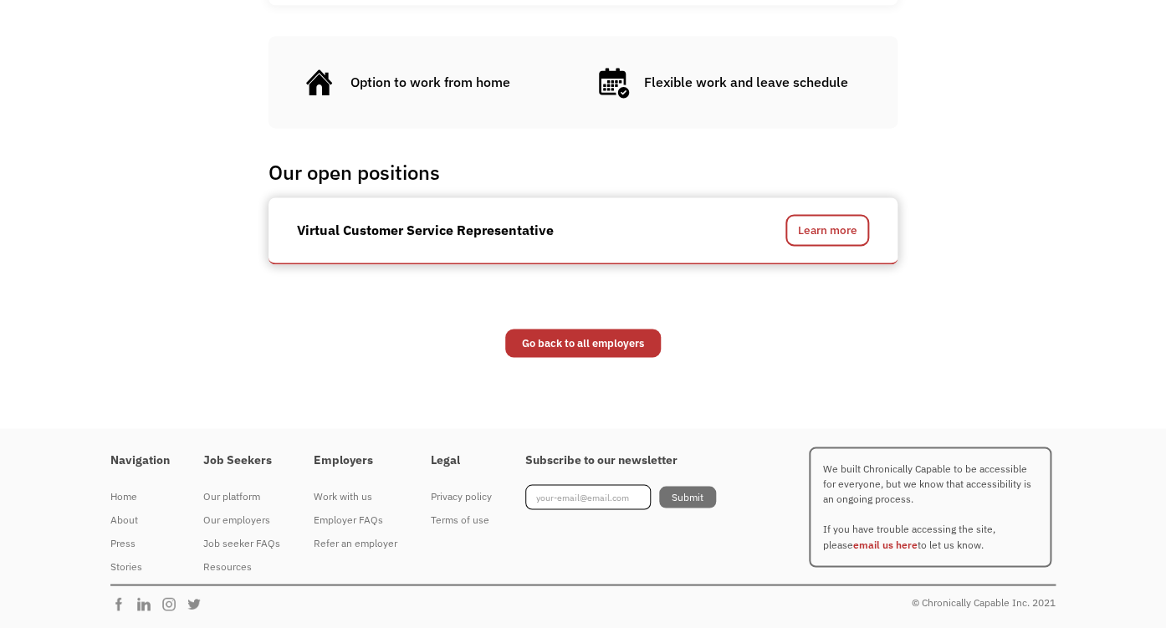
click at [538, 240] on div "Virtual Customer Service Representative" at bounding box center [425, 230] width 257 height 20
click at [832, 246] on link "Learn more" at bounding box center [827, 230] width 84 height 32
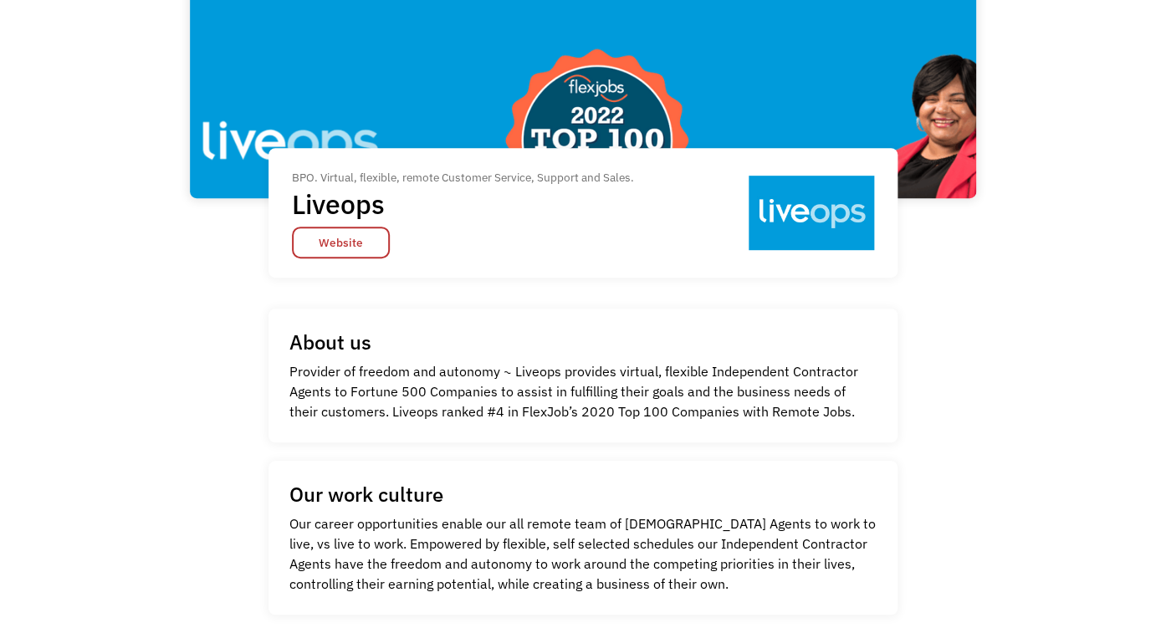
scroll to position [0, 0]
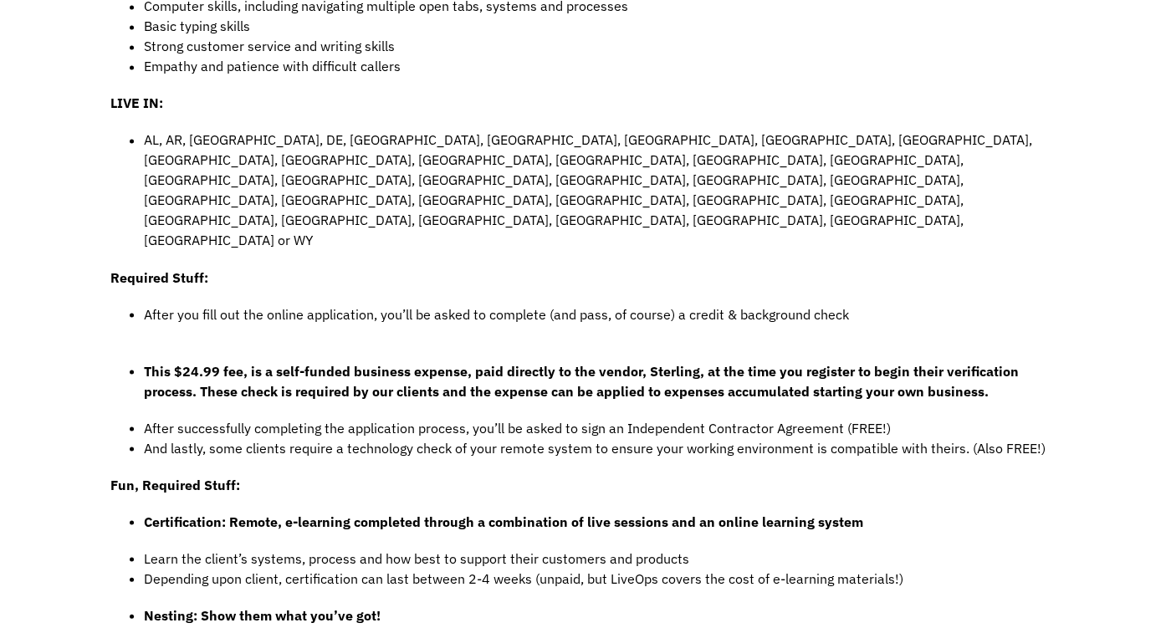
scroll to position [745, 0]
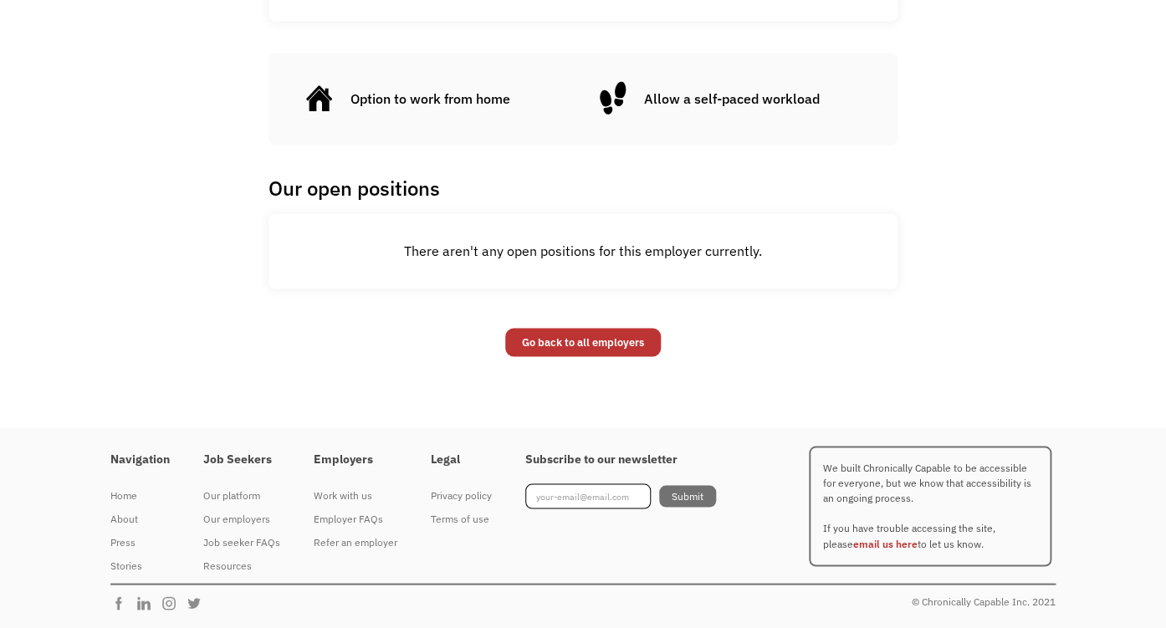
scroll to position [869, 0]
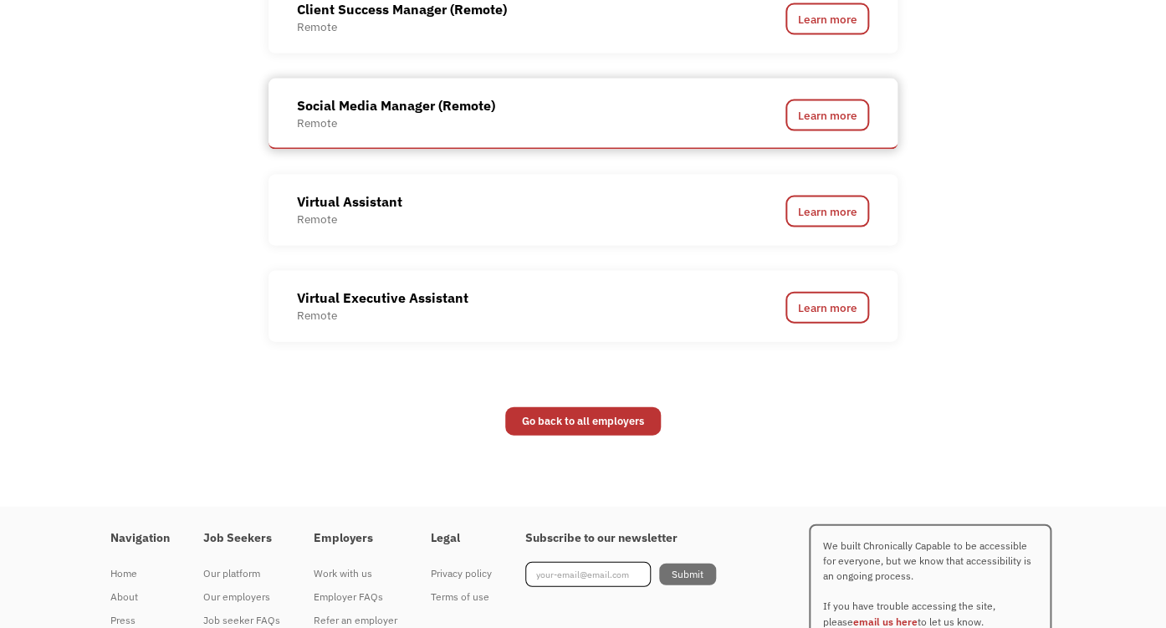
scroll to position [1242, 0]
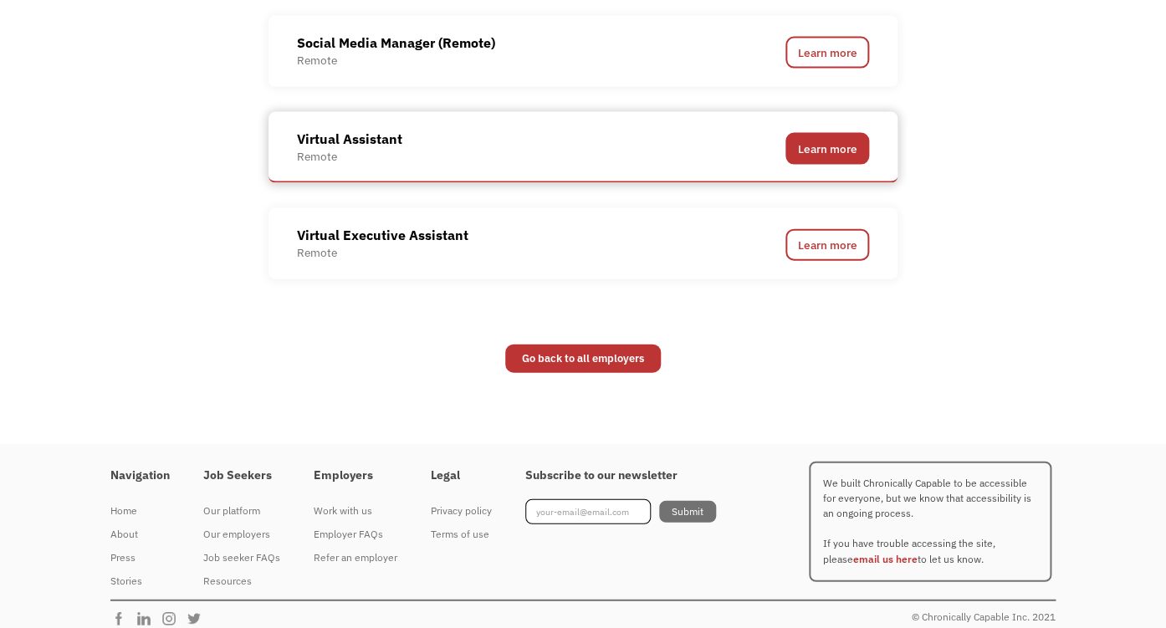
click at [805, 165] on link "Learn more" at bounding box center [827, 149] width 84 height 32
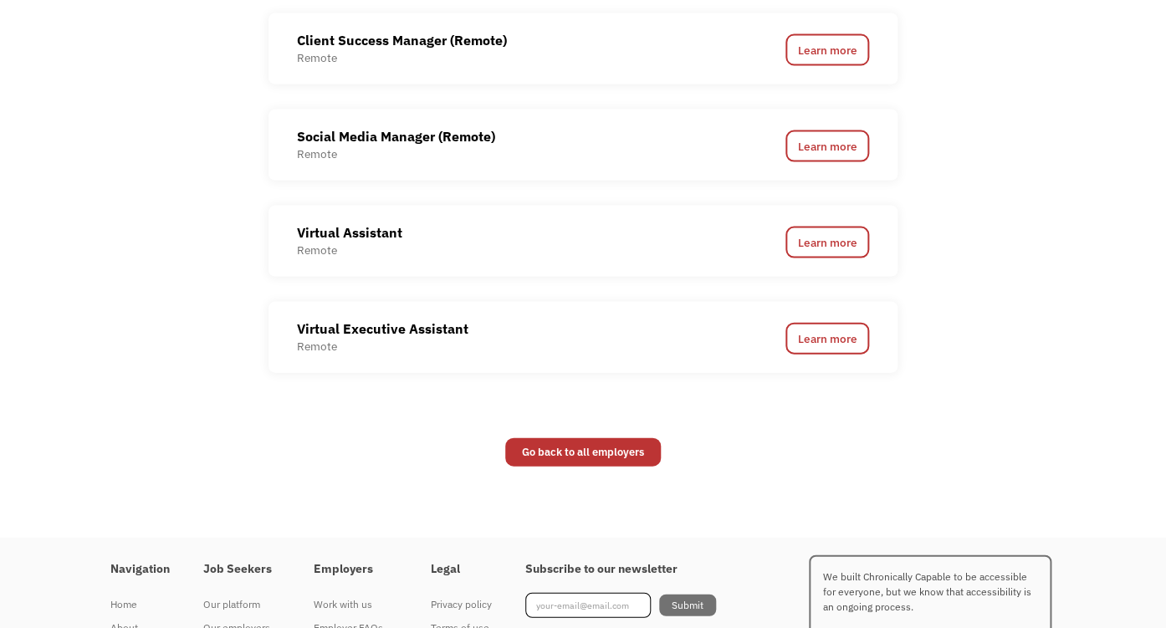
scroll to position [1366, 0]
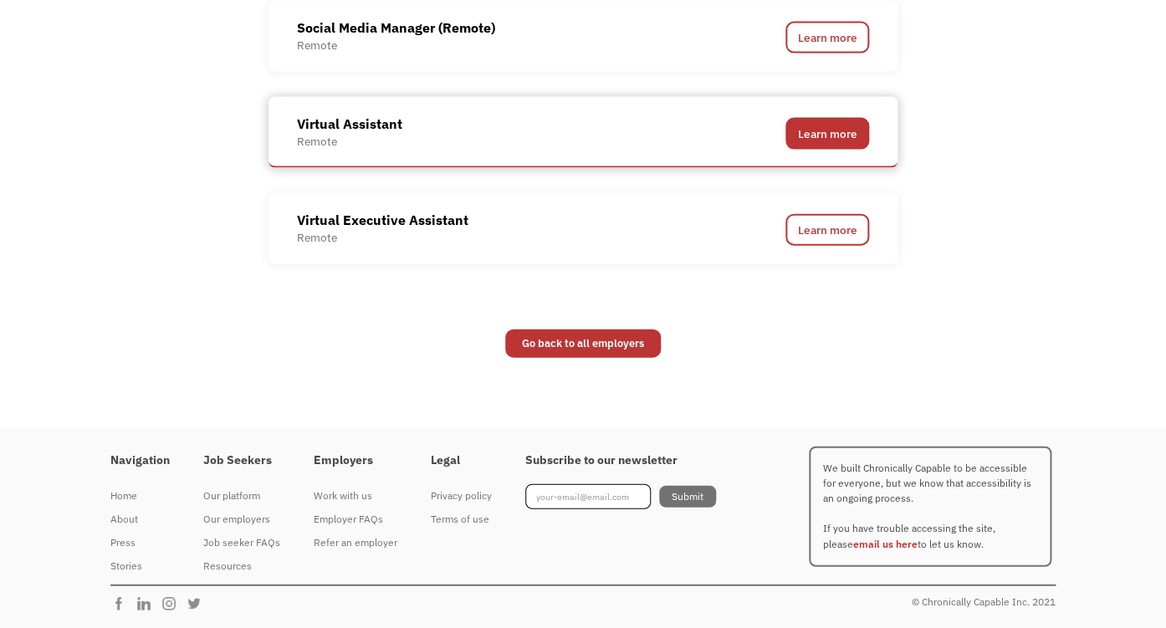
click at [845, 150] on link "Learn more" at bounding box center [827, 134] width 84 height 32
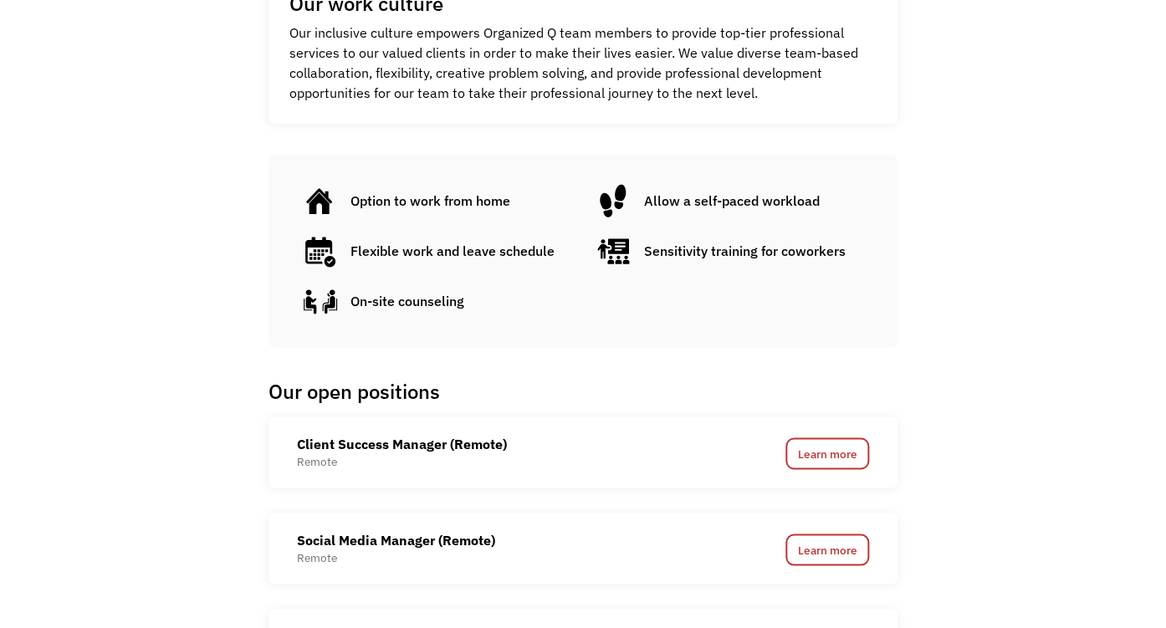
scroll to position [372, 0]
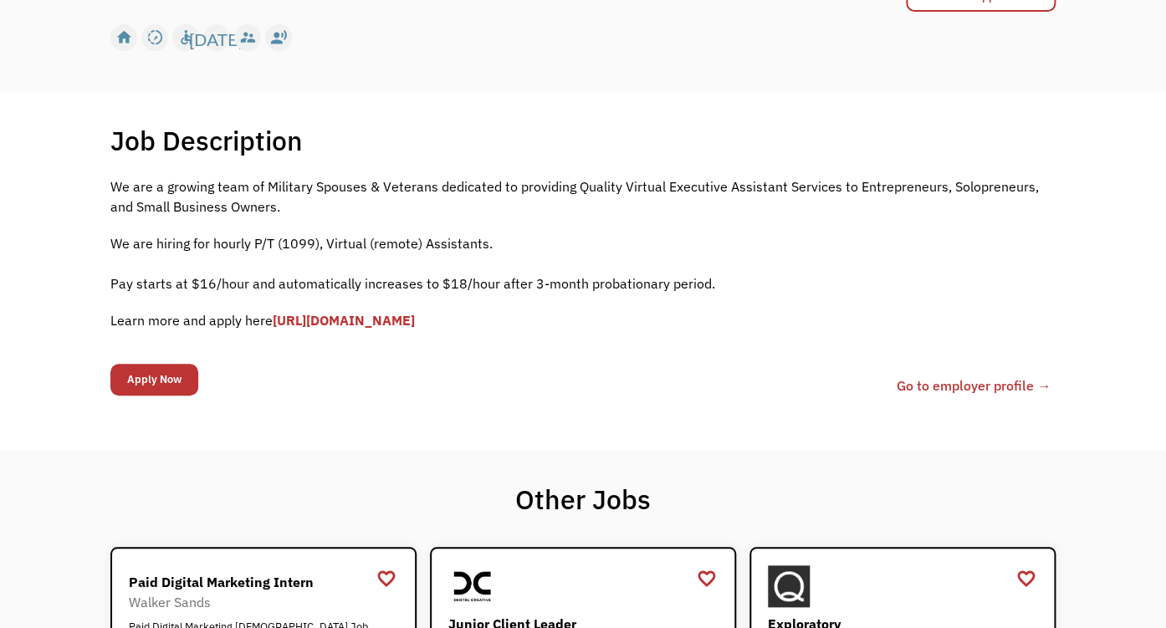
scroll to position [372, 0]
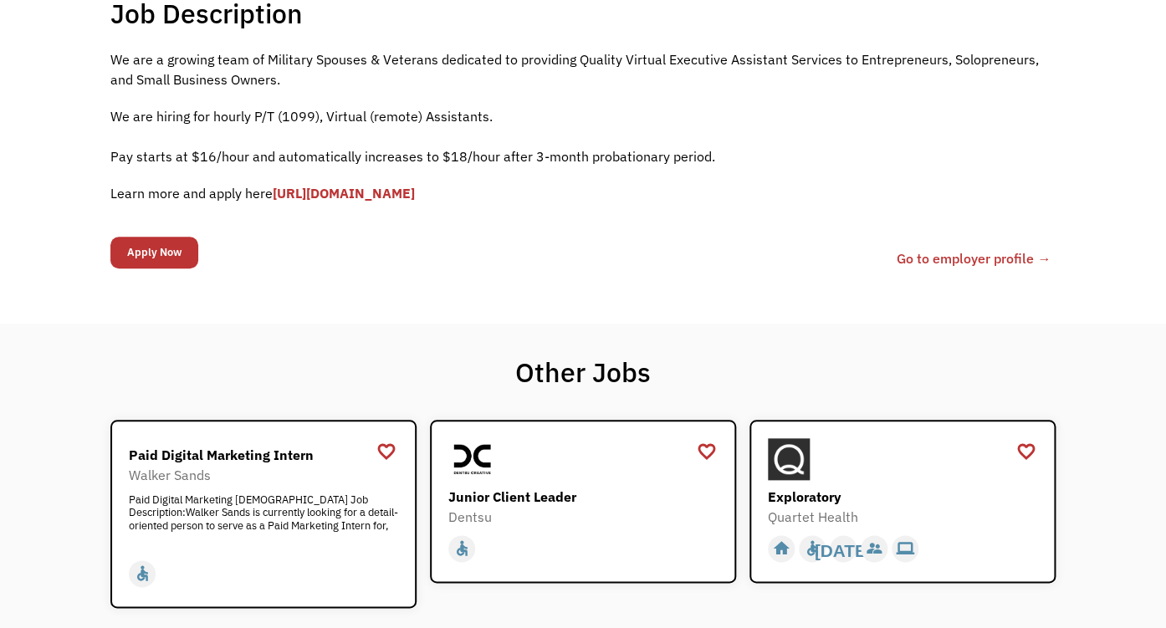
click at [332, 202] on link "[URL][DOMAIN_NAME]" at bounding box center [344, 193] width 142 height 17
click at [344, 202] on link "[URL][DOMAIN_NAME]" at bounding box center [344, 193] width 142 height 17
click at [415, 202] on link "[URL][DOMAIN_NAME]" at bounding box center [344, 193] width 142 height 17
click at [652, 203] on p "Learn more and apply here https://forms.gle/fDv2ubP8SWWtCoLp8" at bounding box center [582, 193] width 945 height 20
drag, startPoint x: 638, startPoint y: 261, endPoint x: 323, endPoint y: 260, distance: 315.4
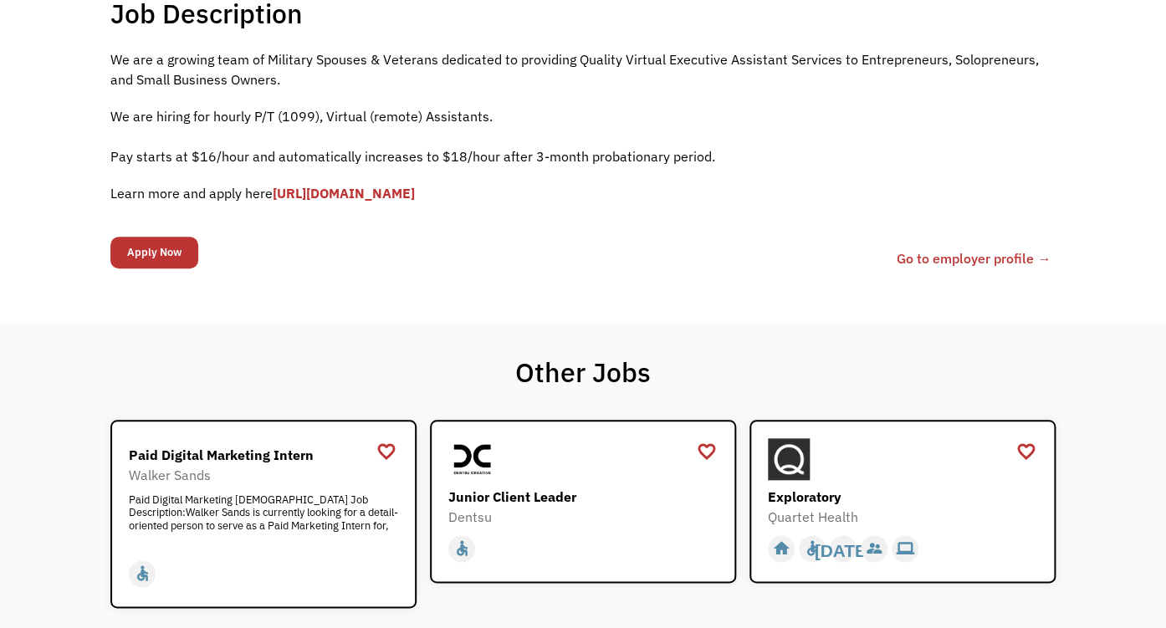
click at [322, 203] on p "Learn more and apply here https://forms.gle/fDv2ubP8SWWtCoLp8" at bounding box center [582, 193] width 945 height 20
drag, startPoint x: 318, startPoint y: 278, endPoint x: 330, endPoint y: 270, distance: 14.6
click at [318, 220] on div "We are a growing team of Military Spouses & Veterans dedicated to providing Qua…" at bounding box center [582, 134] width 945 height 171
drag, startPoint x: 636, startPoint y: 264, endPoint x: 316, endPoint y: 260, distance: 319.6
click at [316, 203] on p "Learn more and apply here https://forms.gle/fDv2ubP8SWWtCoLp8" at bounding box center [582, 193] width 945 height 20
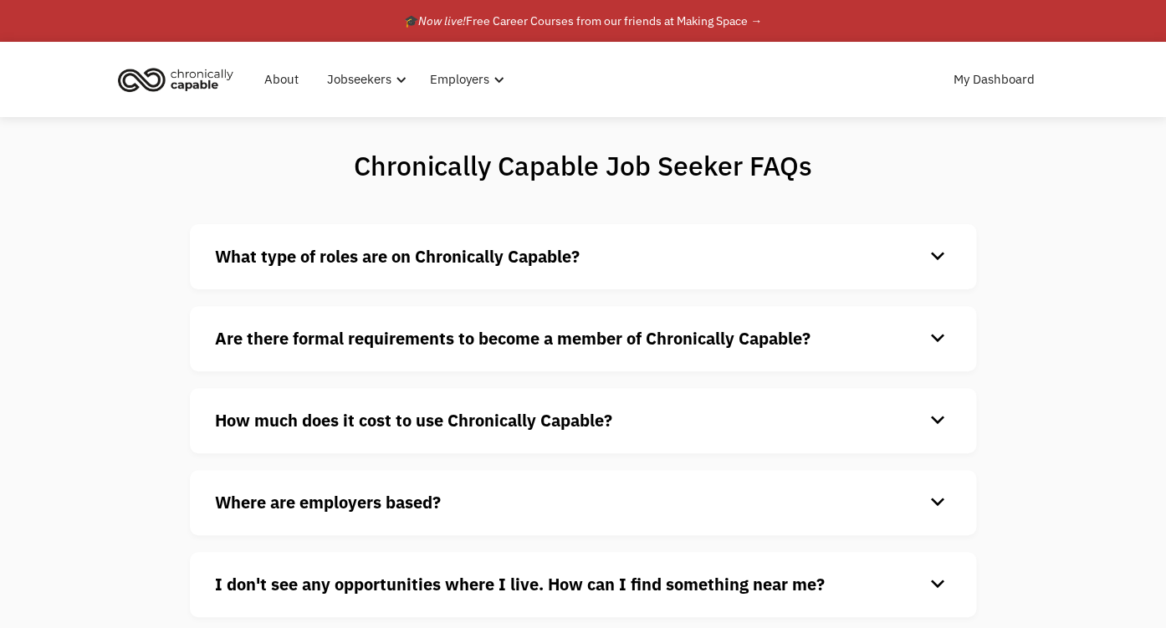
click at [504, 268] on strong "What type of roles are on Chronically Capable?" at bounding box center [397, 256] width 365 height 23
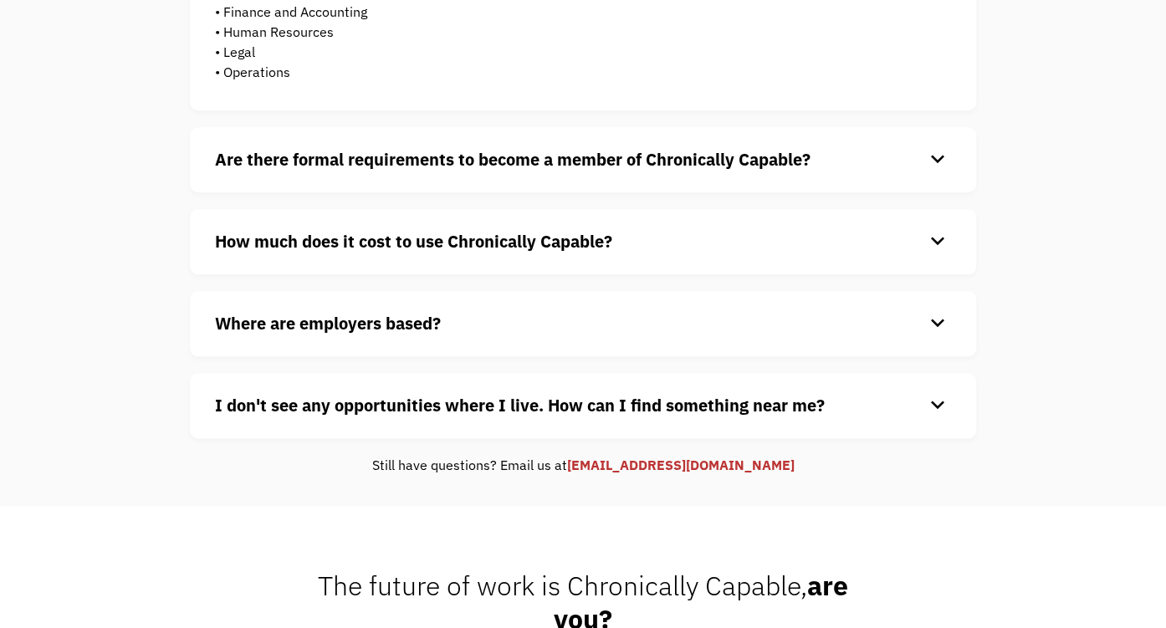
scroll to position [621, 0]
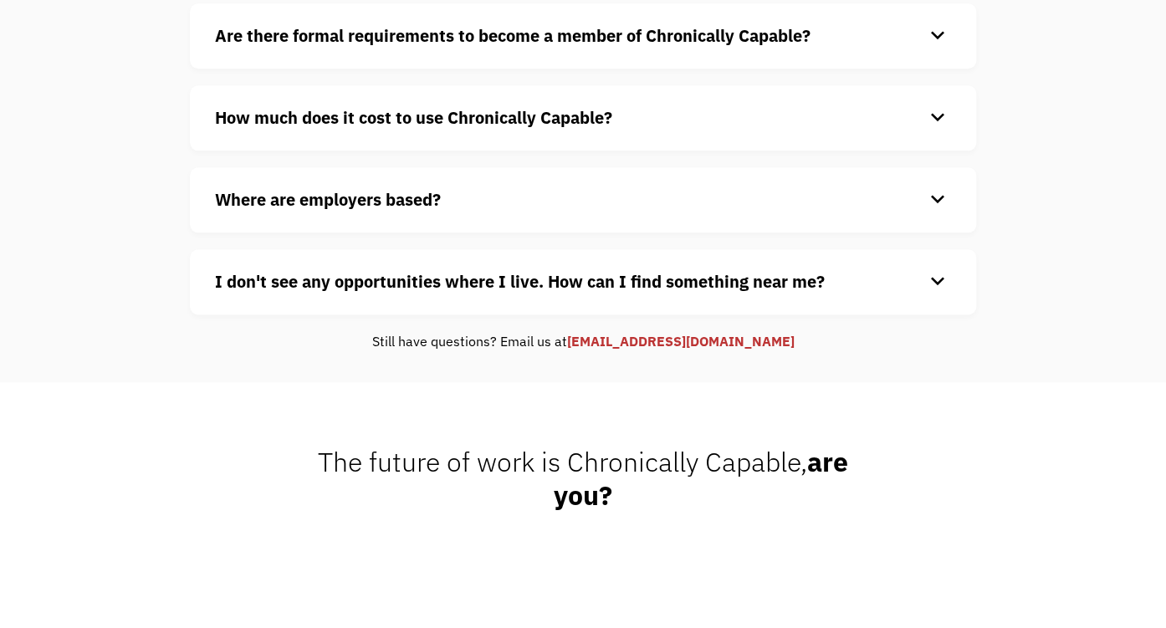
click at [441, 211] on strong "Where are employers based?" at bounding box center [328, 199] width 226 height 23
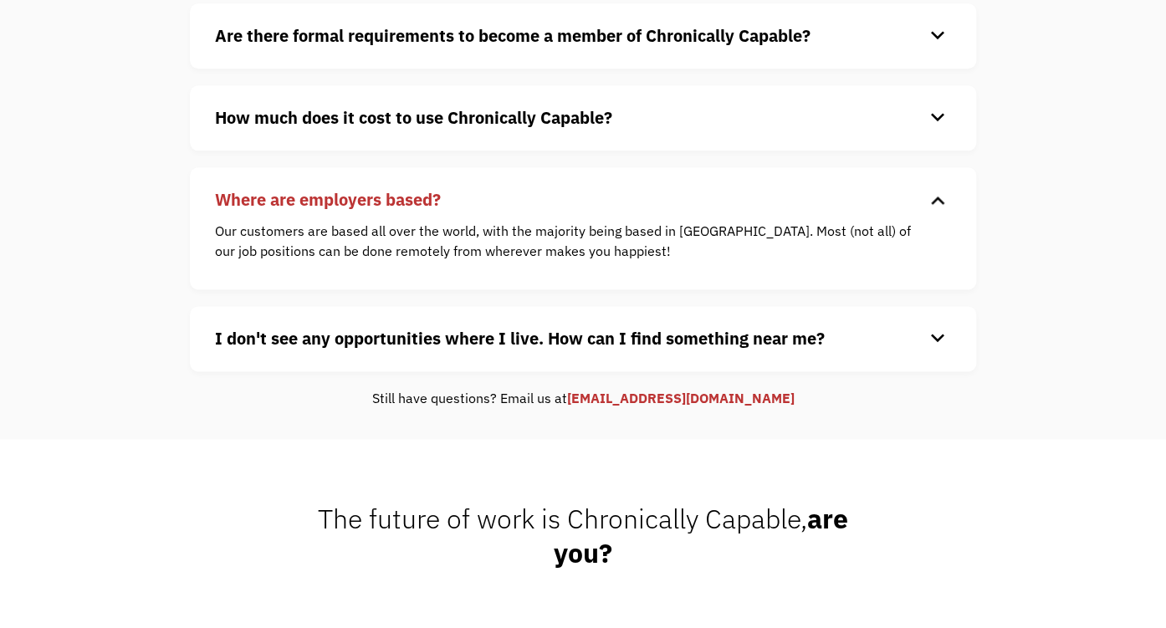
click at [682, 351] on h4 "I don't see any opportunities where I live. How can I find something near me?" at bounding box center [569, 338] width 709 height 25
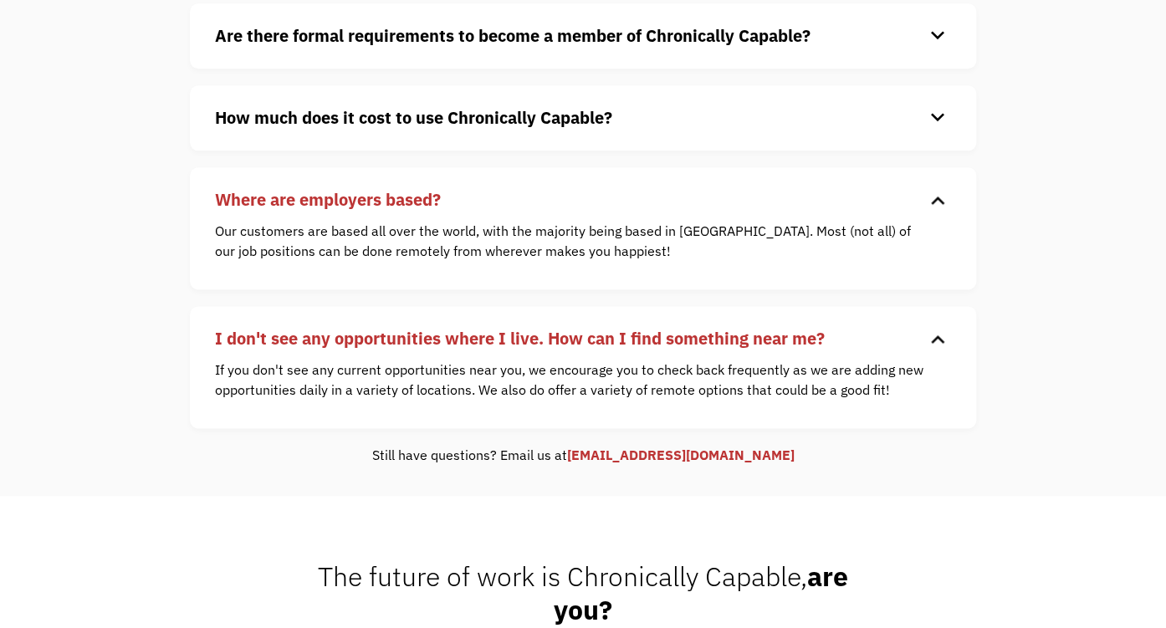
scroll to position [0, 0]
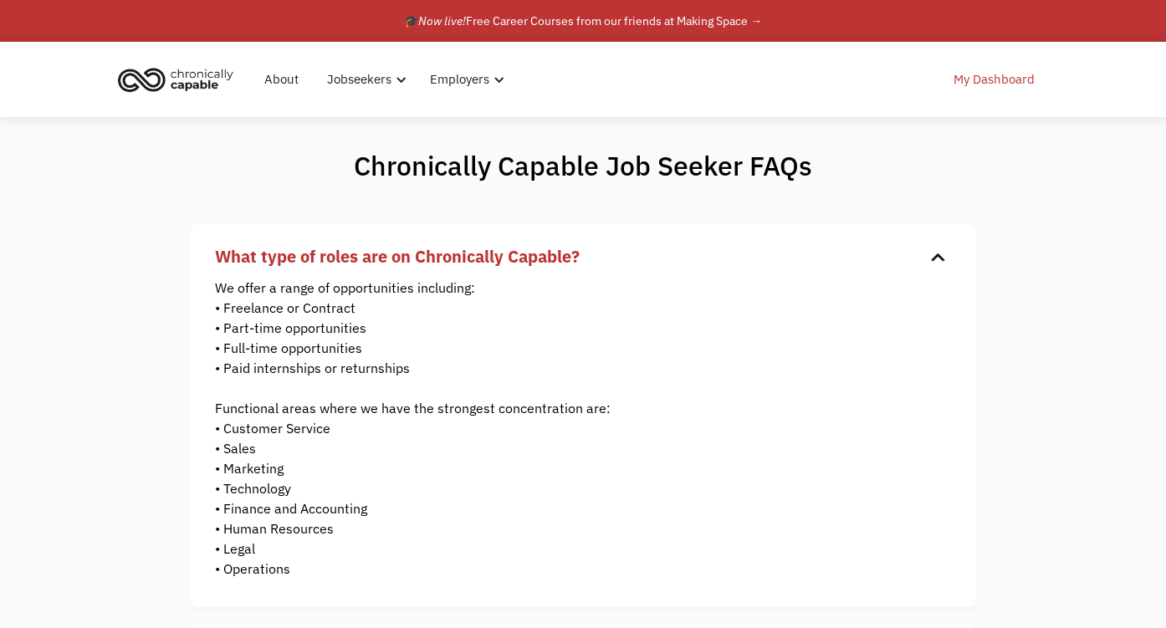
click at [995, 83] on link "My Dashboard" at bounding box center [994, 80] width 101 height 54
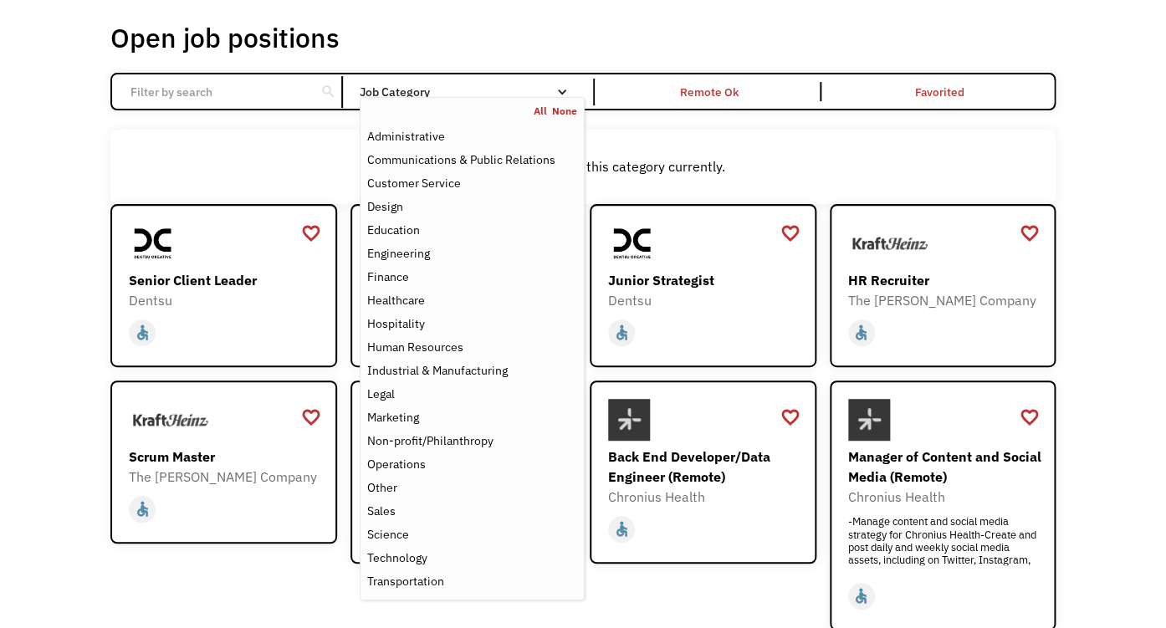
scroll to position [124, 0]
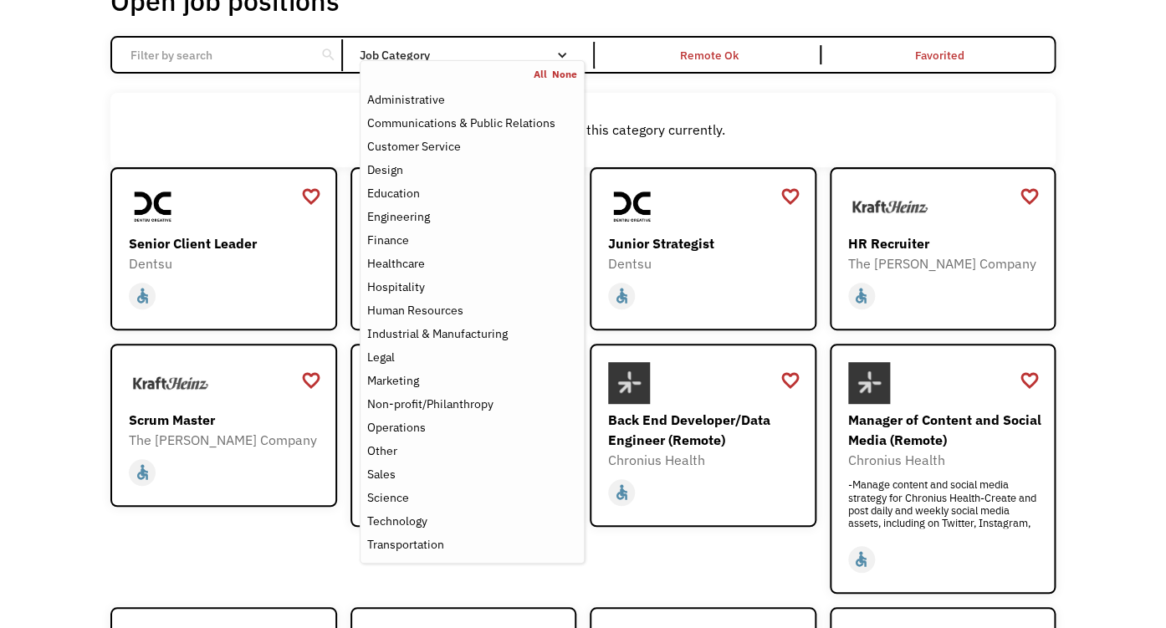
click at [537, 81] on link "All" at bounding box center [543, 74] width 18 height 13
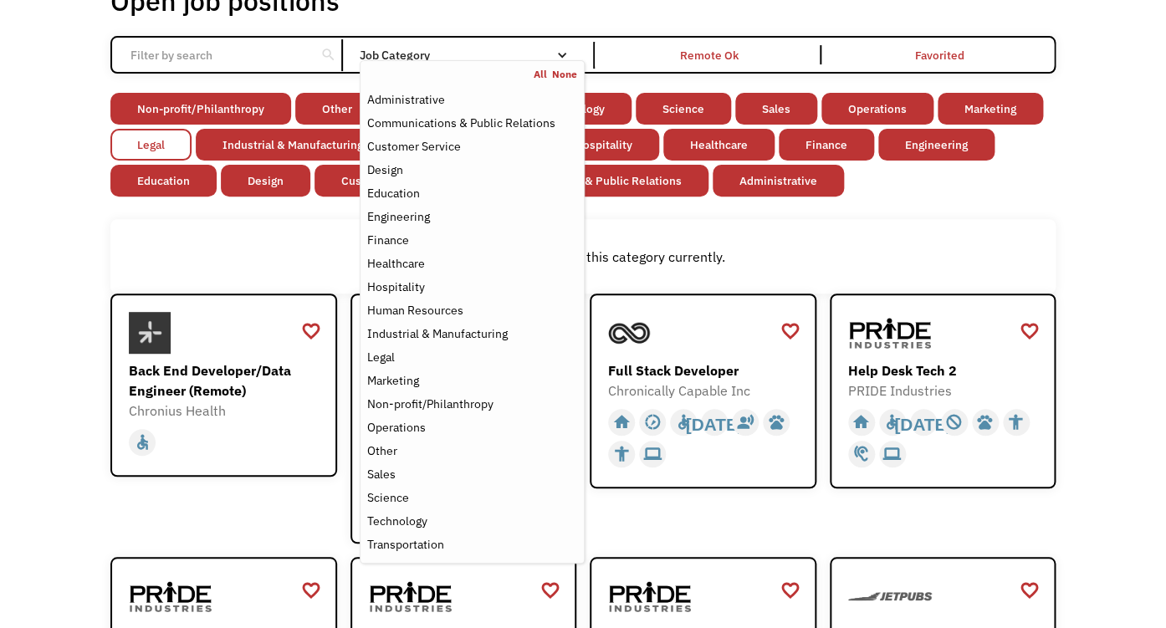
click at [192, 161] on link "Legal" at bounding box center [150, 145] width 81 height 32
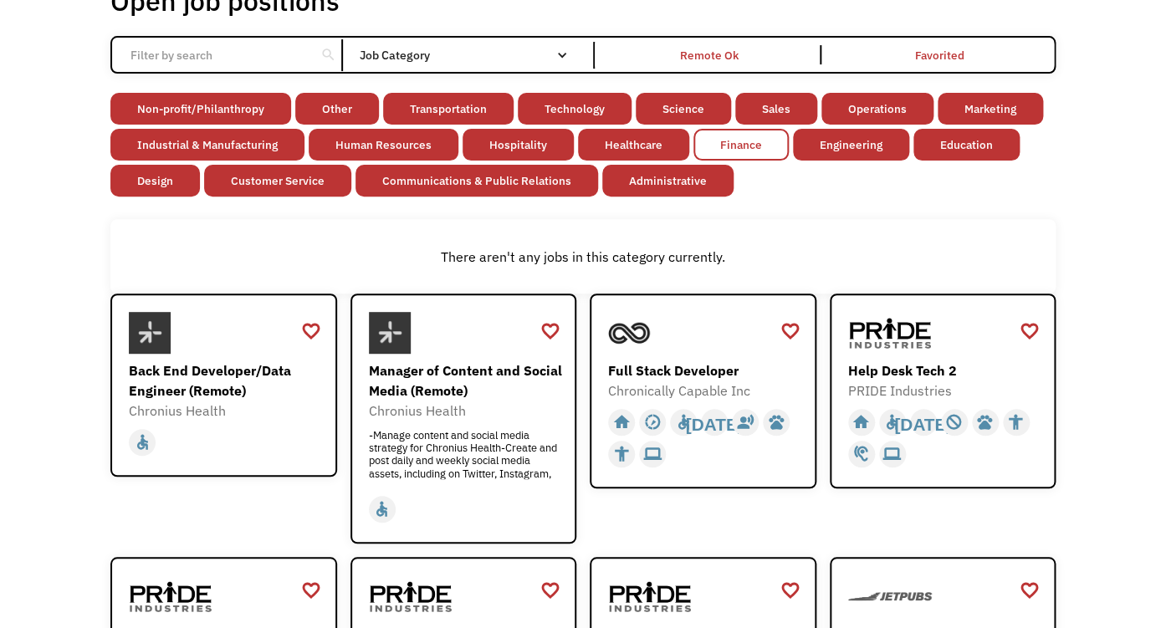
click at [789, 161] on link "Finance" at bounding box center [740, 145] width 95 height 32
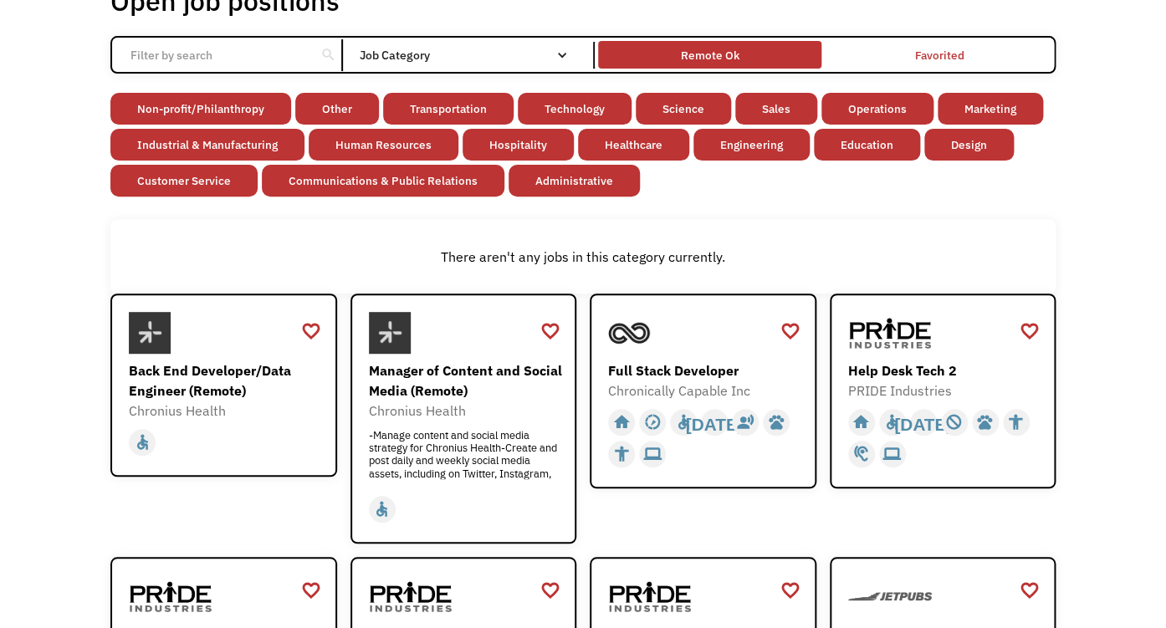
click at [739, 65] on div "Remote Ok" at bounding box center [709, 55] width 59 height 20
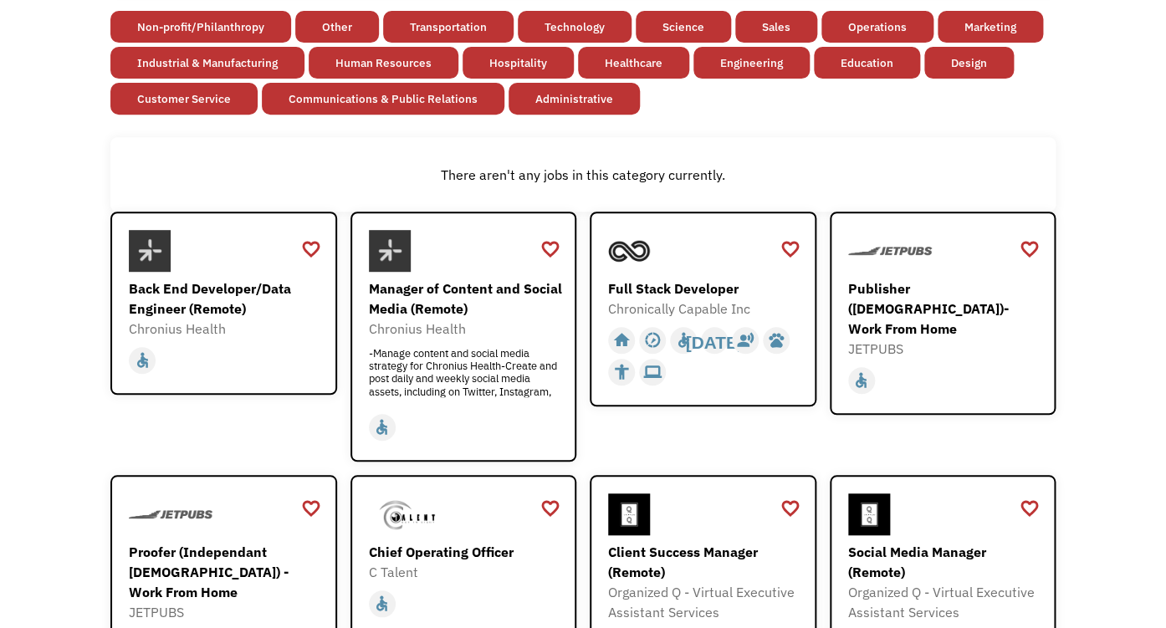
scroll to position [248, 0]
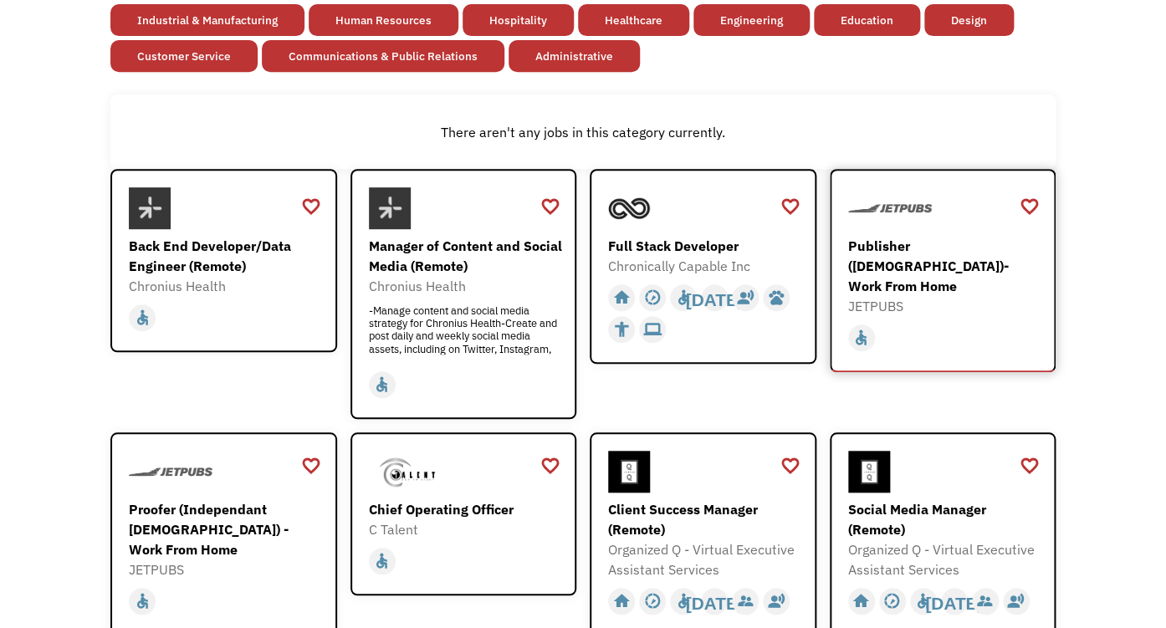
click at [890, 286] on div "Publisher ([DEMOGRAPHIC_DATA])- Work From Home" at bounding box center [945, 266] width 194 height 60
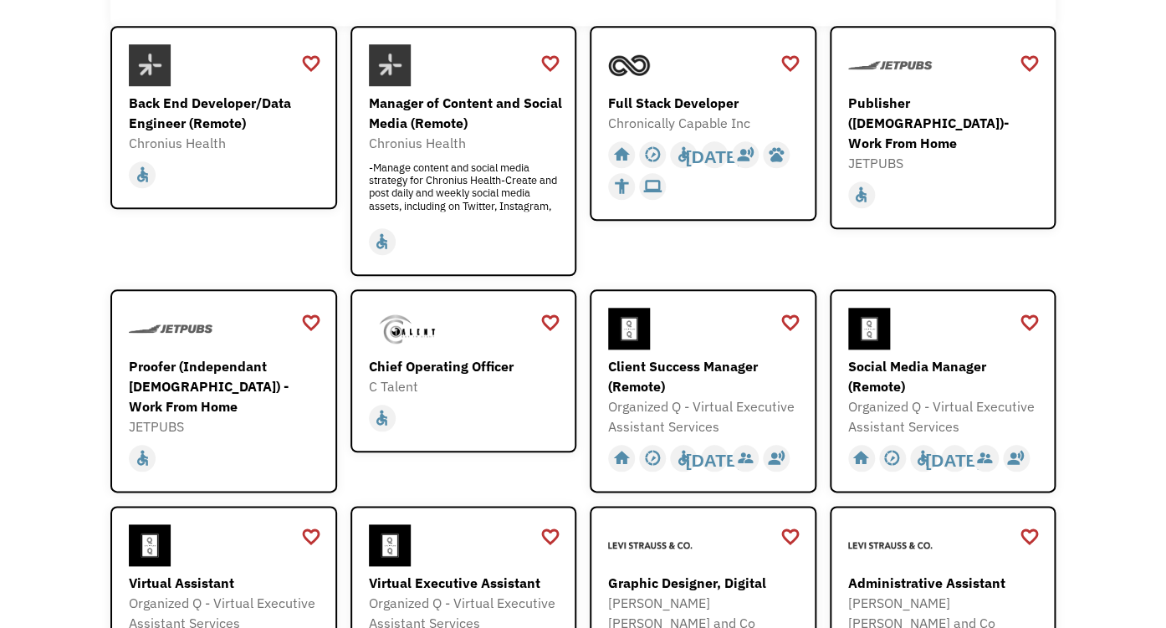
scroll to position [372, 0]
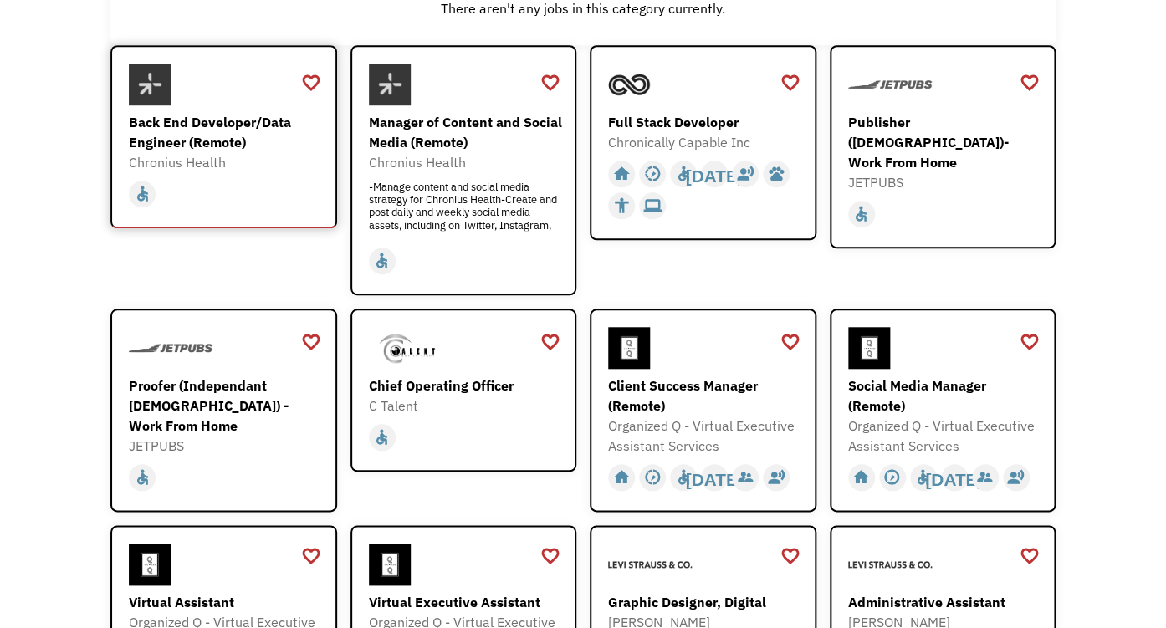
click at [220, 152] on div "Back End Developer/Data Engineer (Remote)" at bounding box center [226, 132] width 194 height 40
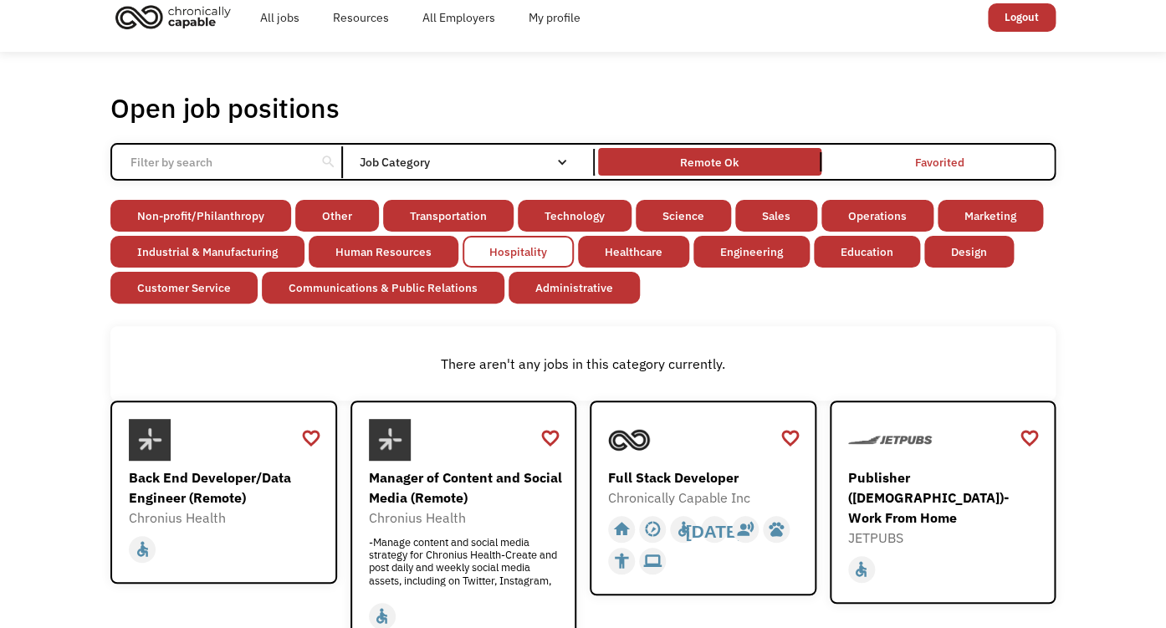
scroll to position [0, 0]
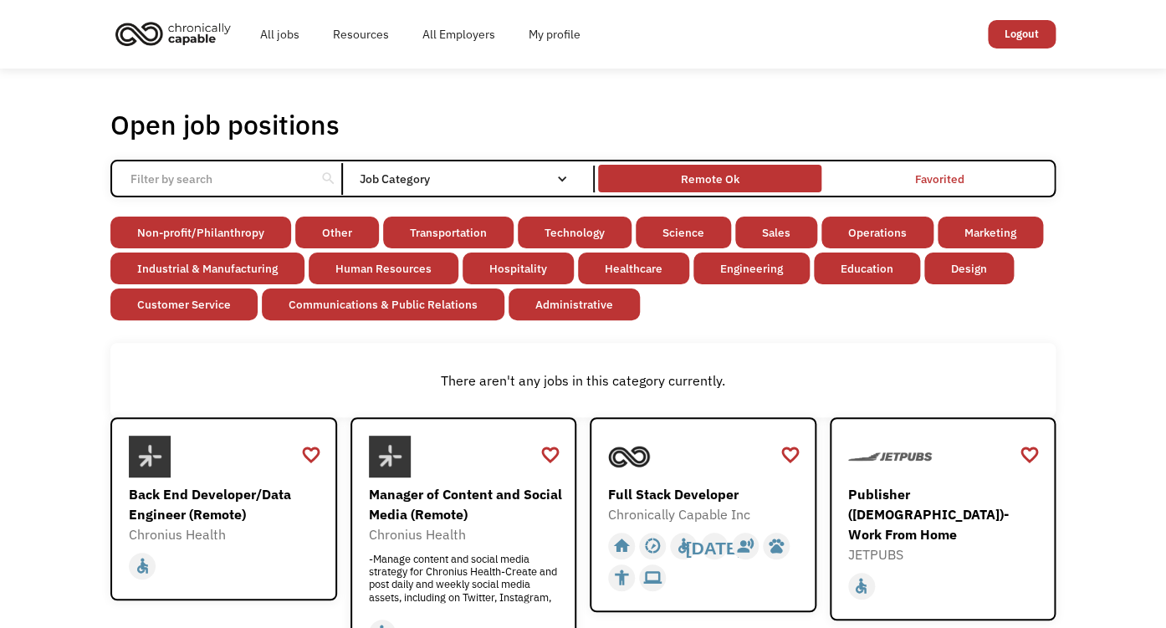
click at [762, 188] on div "Remote Ok" at bounding box center [709, 178] width 223 height 19
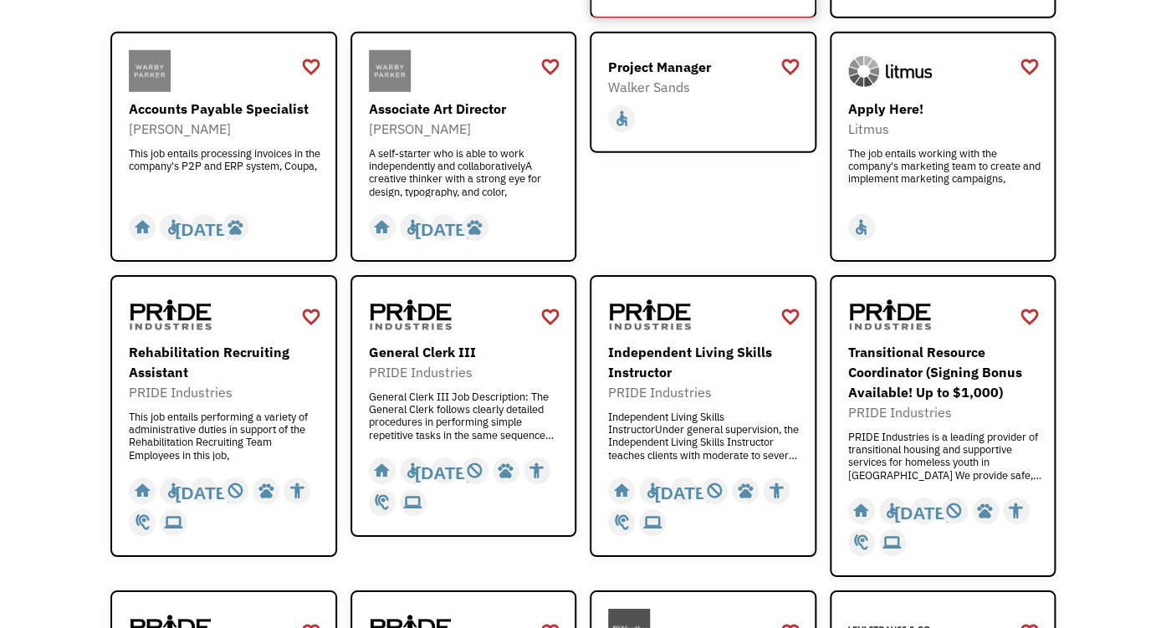
scroll to position [1863, 0]
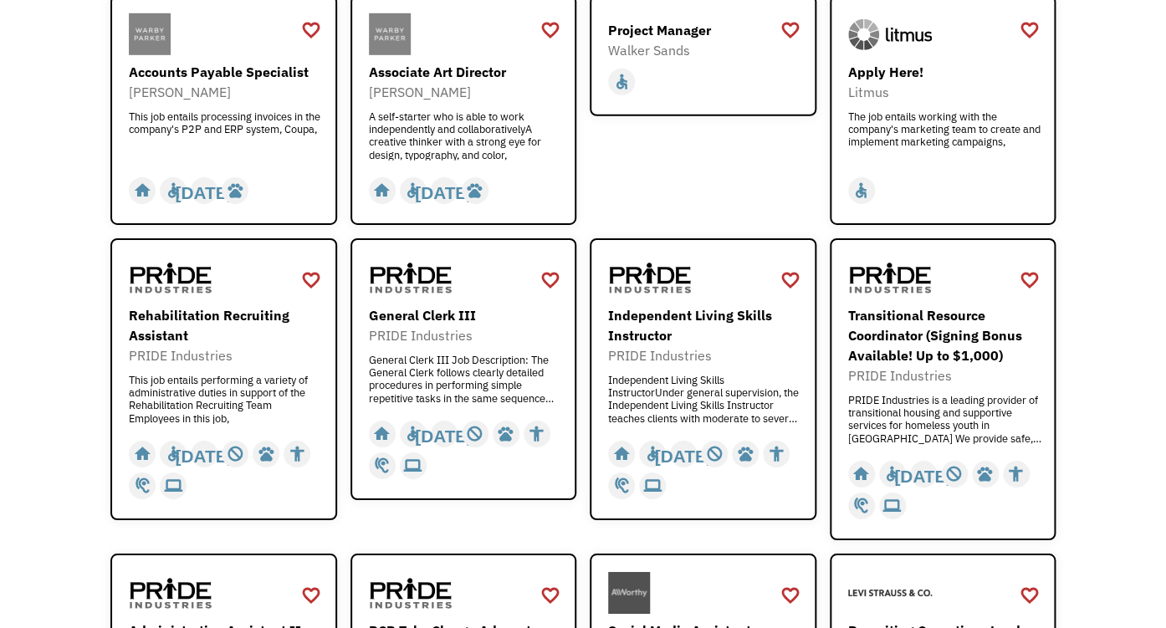
click at [961, 55] on div at bounding box center [945, 34] width 194 height 42
click at [928, 82] on div "Apply Here!" at bounding box center [945, 72] width 194 height 20
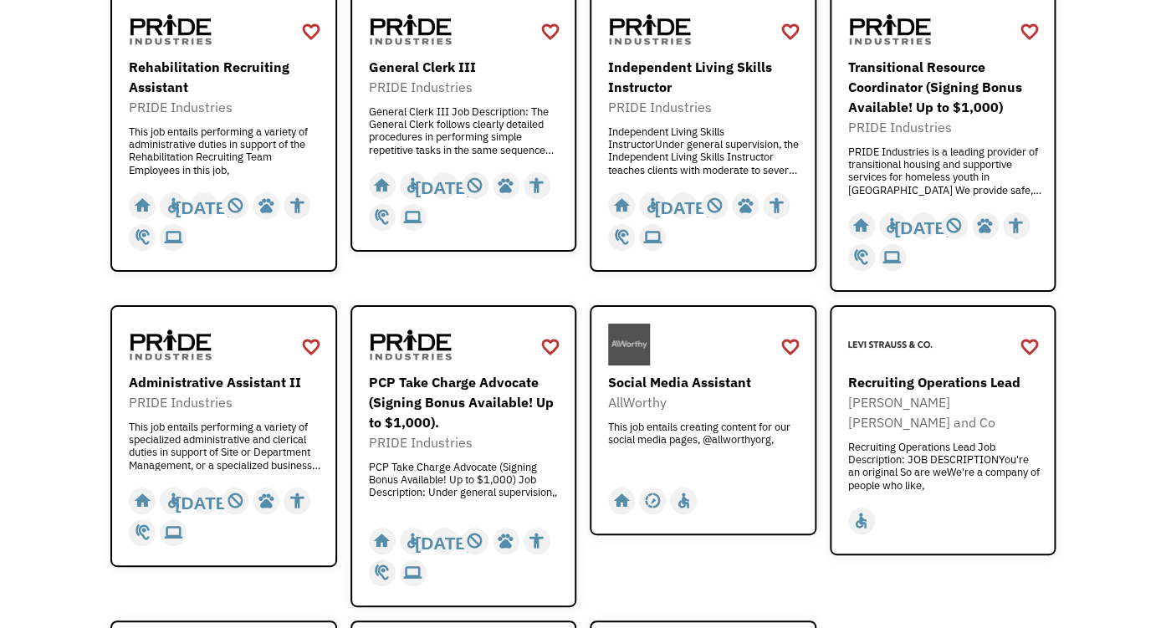
scroll to position [2236, 0]
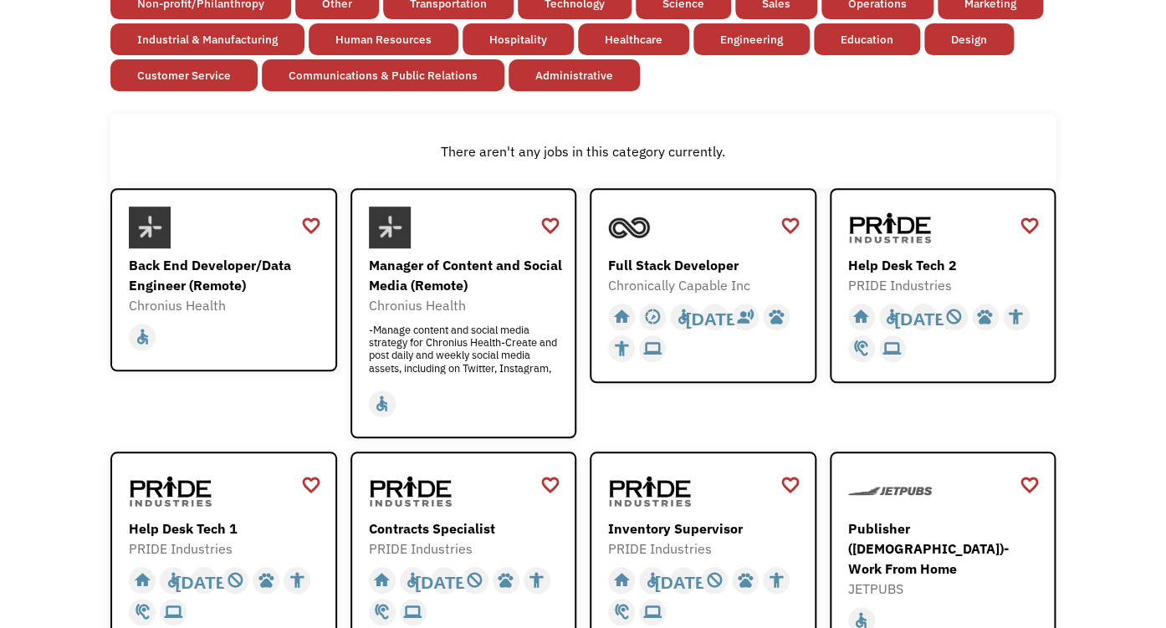
scroll to position [55, 0]
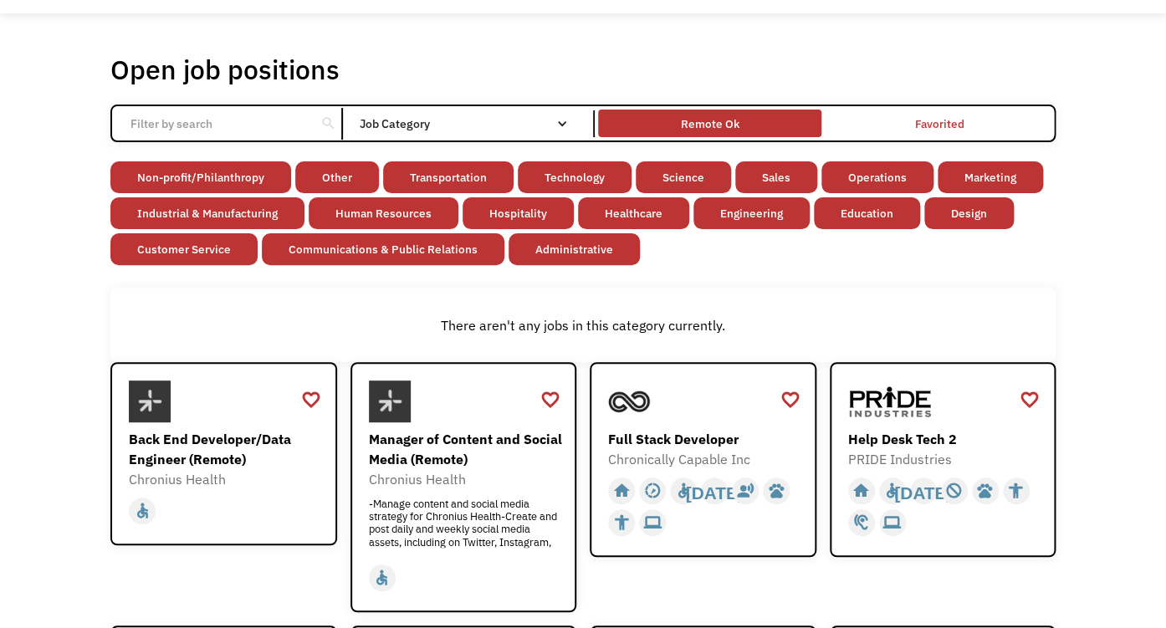
click at [704, 134] on div "Remote Ok" at bounding box center [709, 124] width 59 height 20
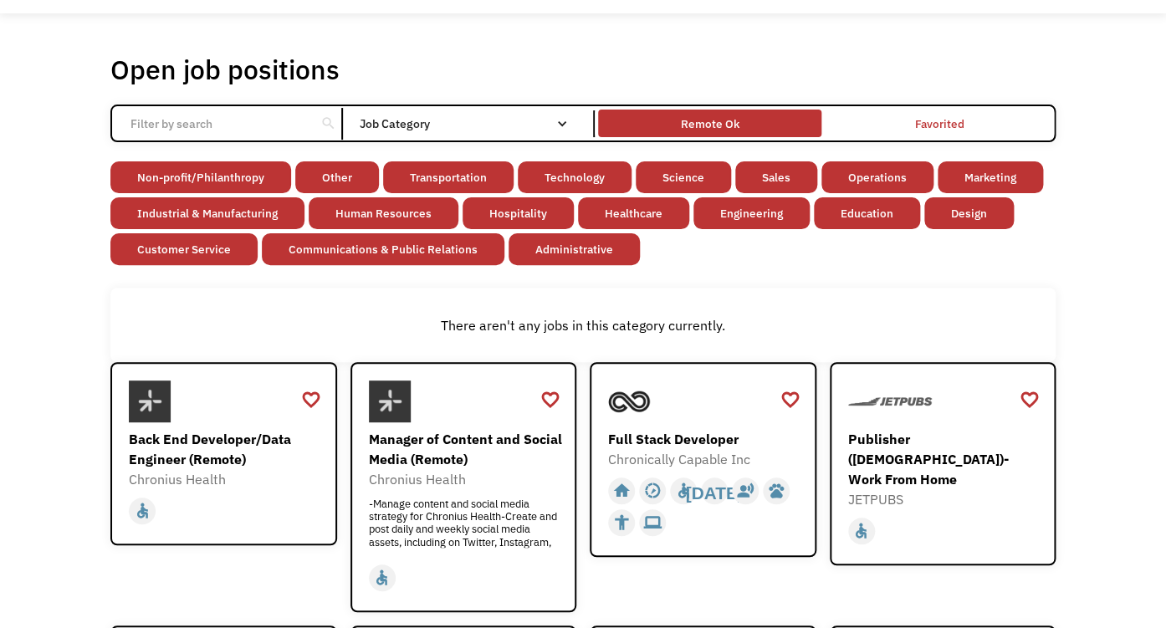
click at [704, 134] on div "Remote Ok" at bounding box center [709, 124] width 59 height 20
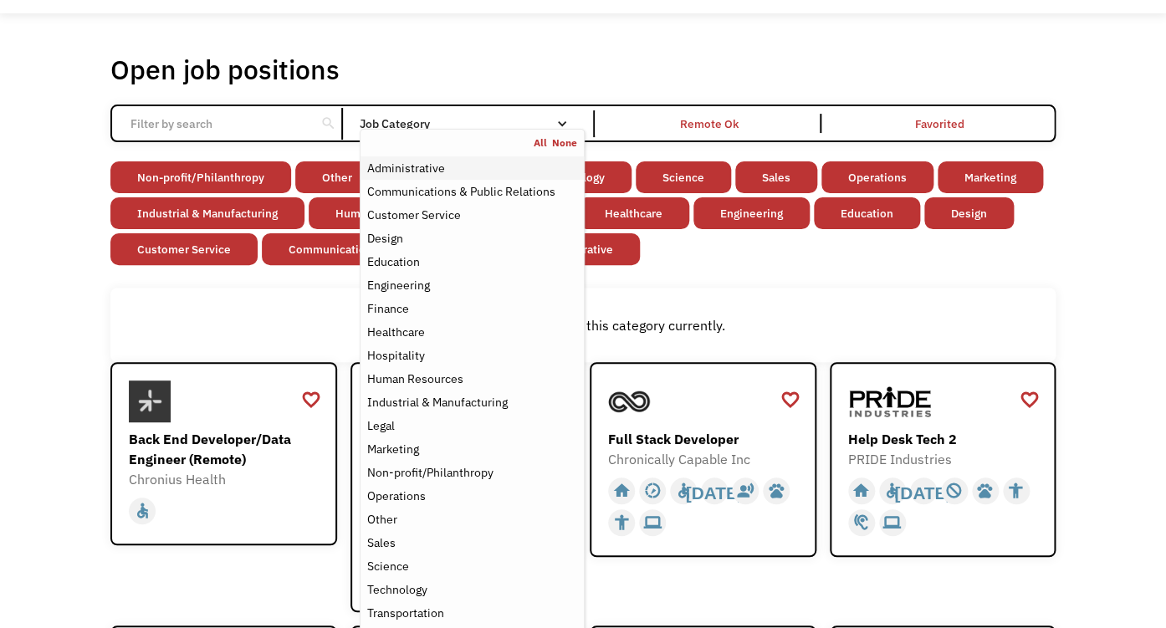
click at [421, 178] on div "Administrative" at bounding box center [406, 168] width 78 height 20
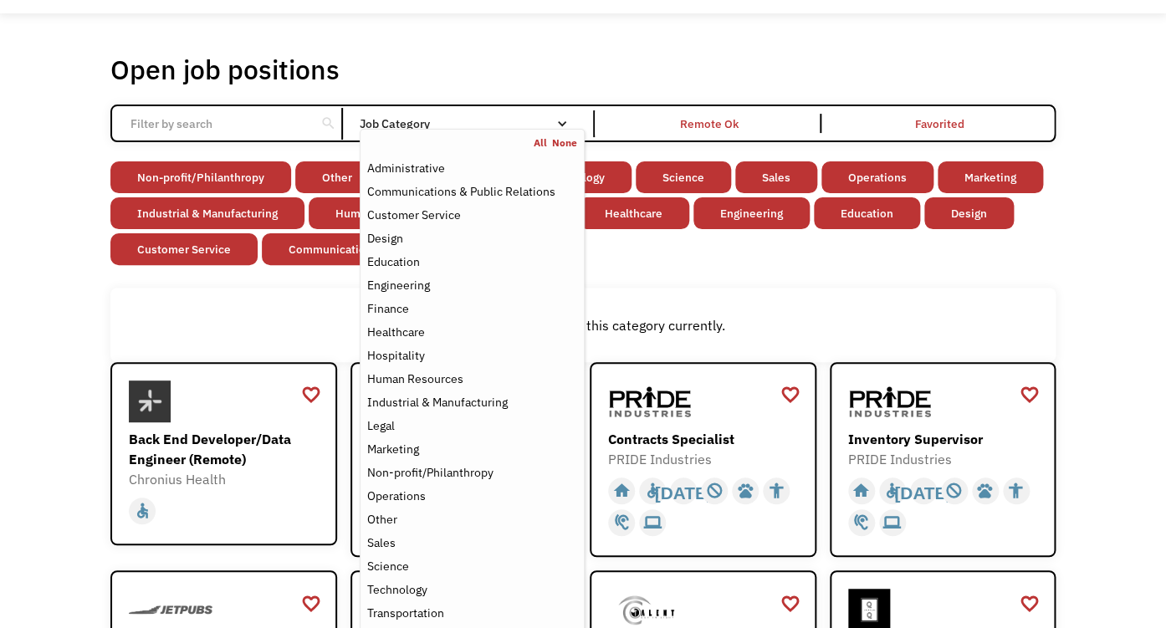
click at [559, 150] on link "None" at bounding box center [564, 142] width 25 height 13
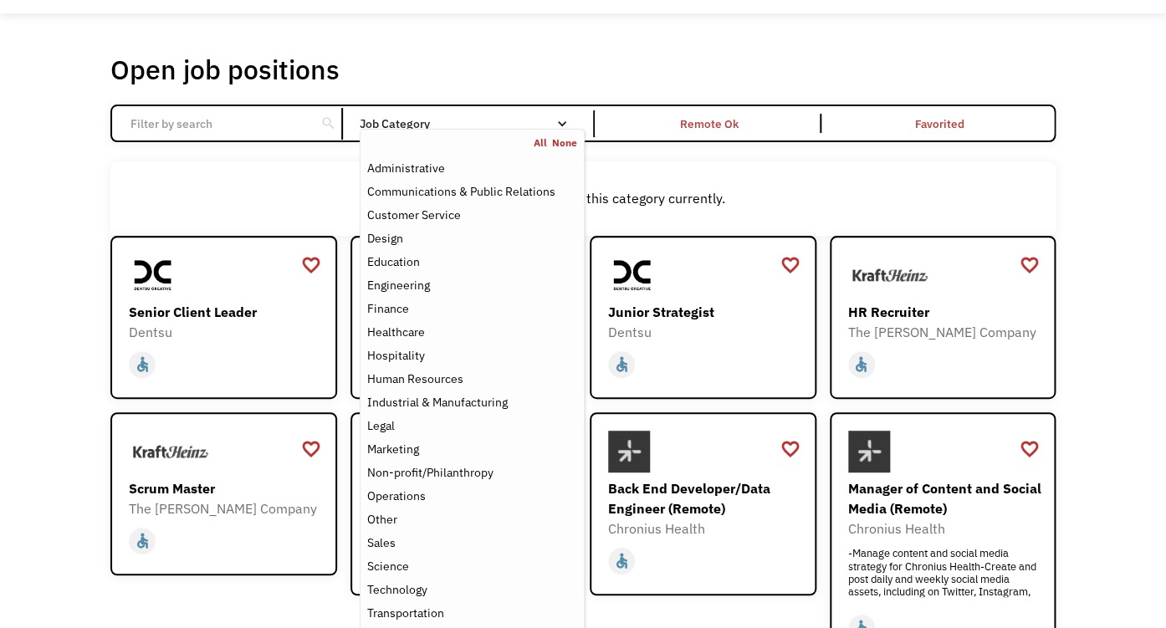
click at [557, 130] on div "Email Form" at bounding box center [562, 124] width 12 height 12
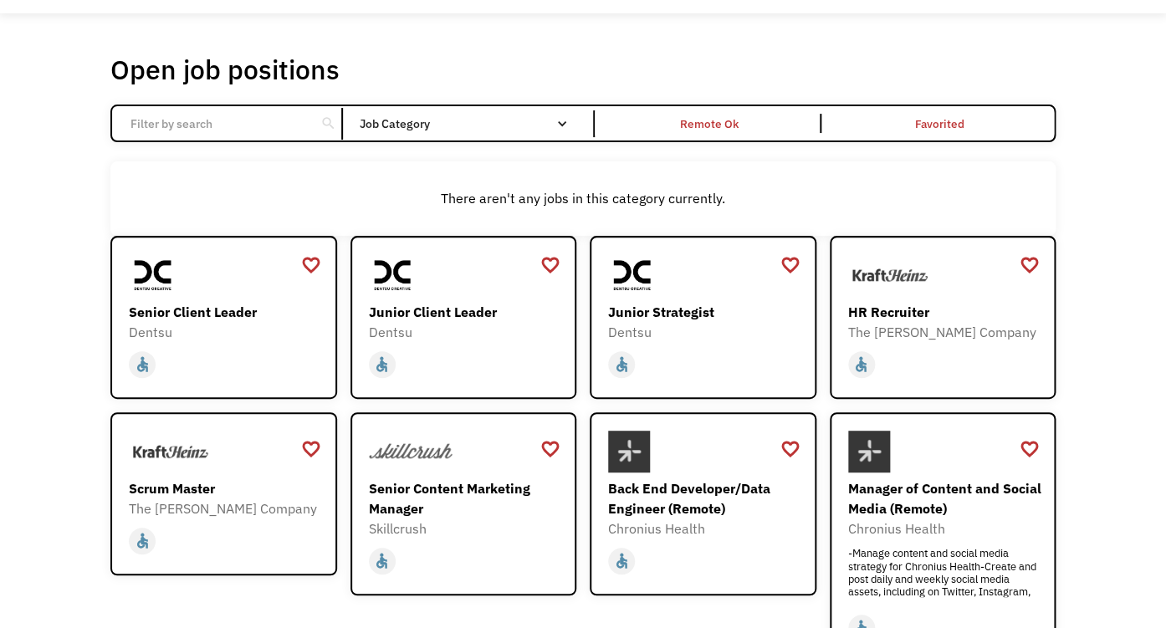
click at [556, 130] on div "Job Category" at bounding box center [472, 124] width 225 height 12
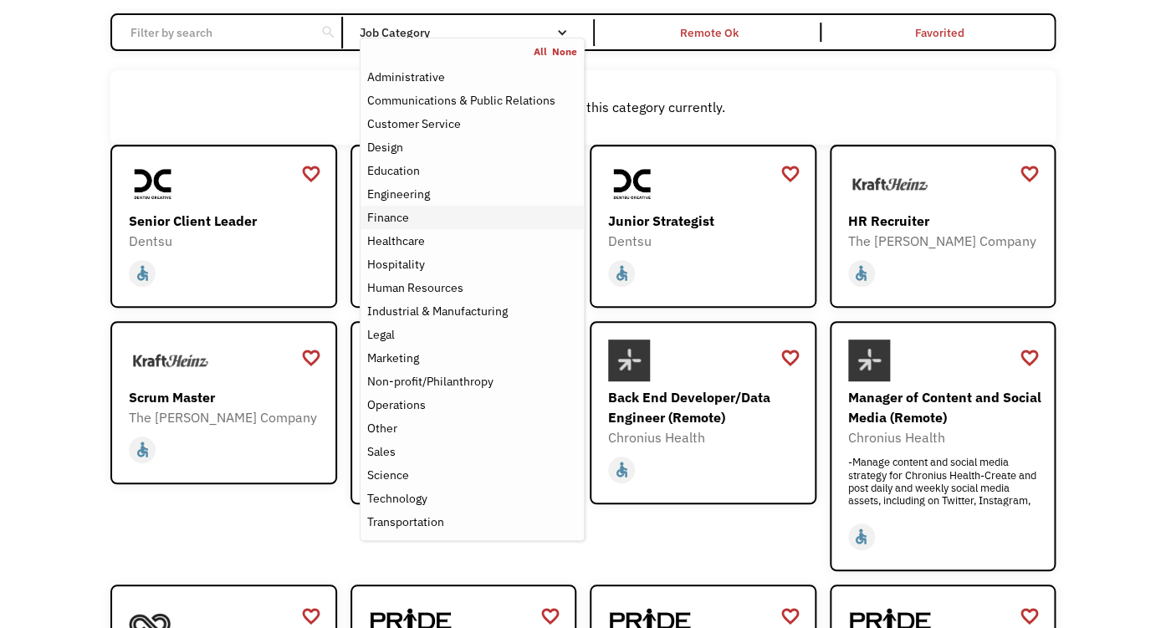
scroll to position [304, 0]
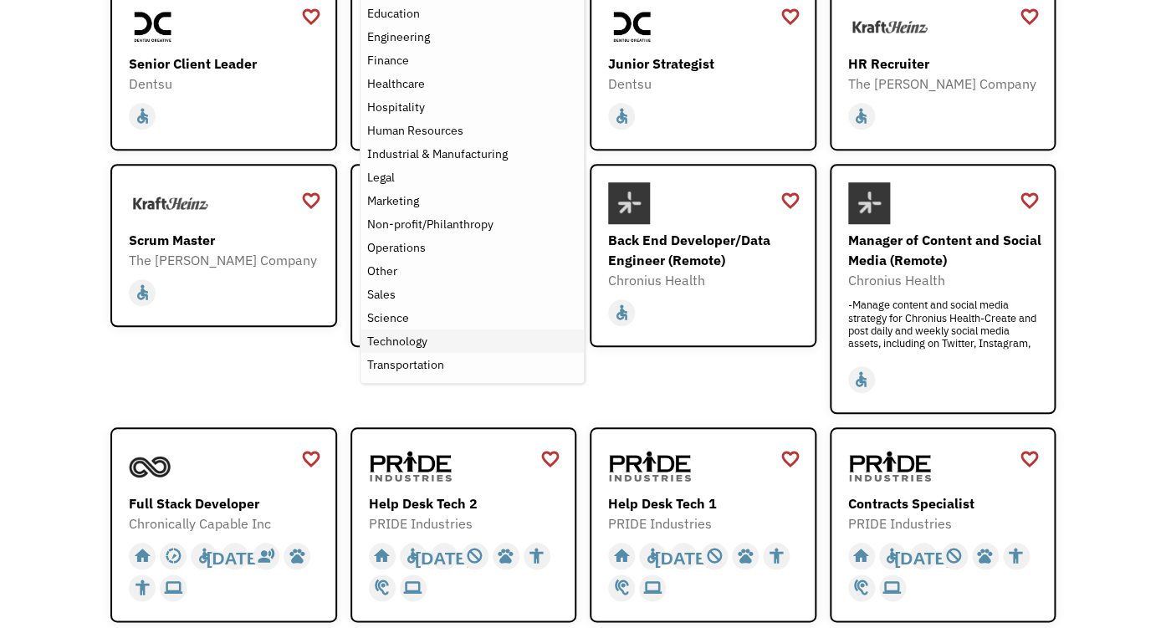
click at [475, 351] on div "Technology" at bounding box center [472, 341] width 210 height 20
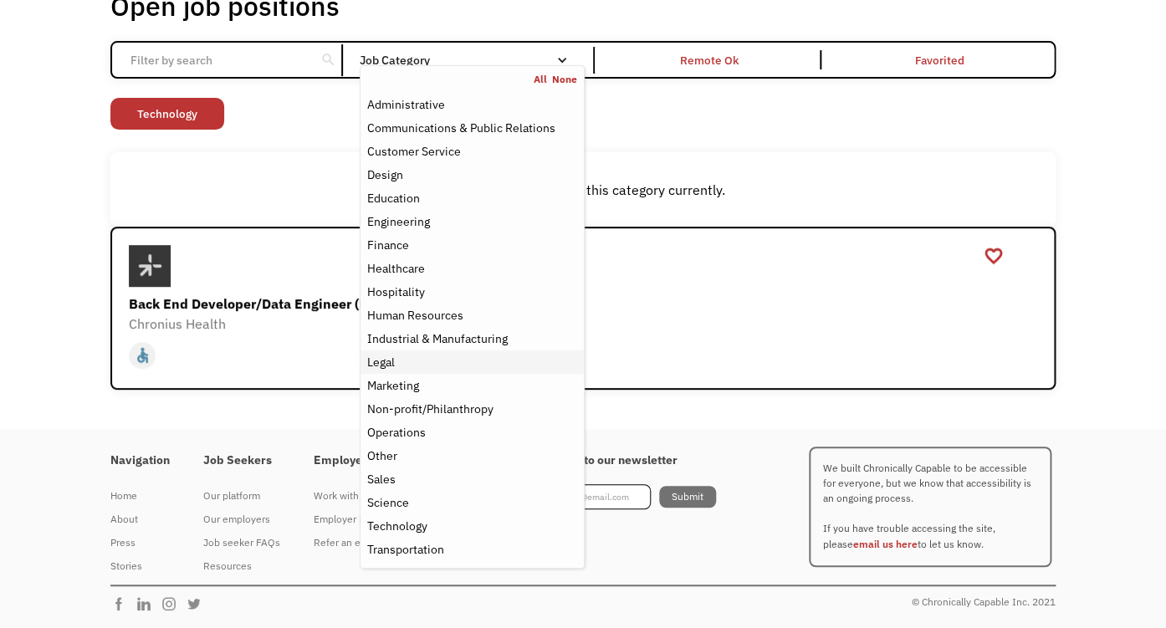
scroll to position [211, 0]
drag, startPoint x: 862, startPoint y: 115, endPoint x: 853, endPoint y: 117, distance: 8.7
click at [862, 180] on div "There aren't any jobs in this category currently." at bounding box center [583, 190] width 929 height 20
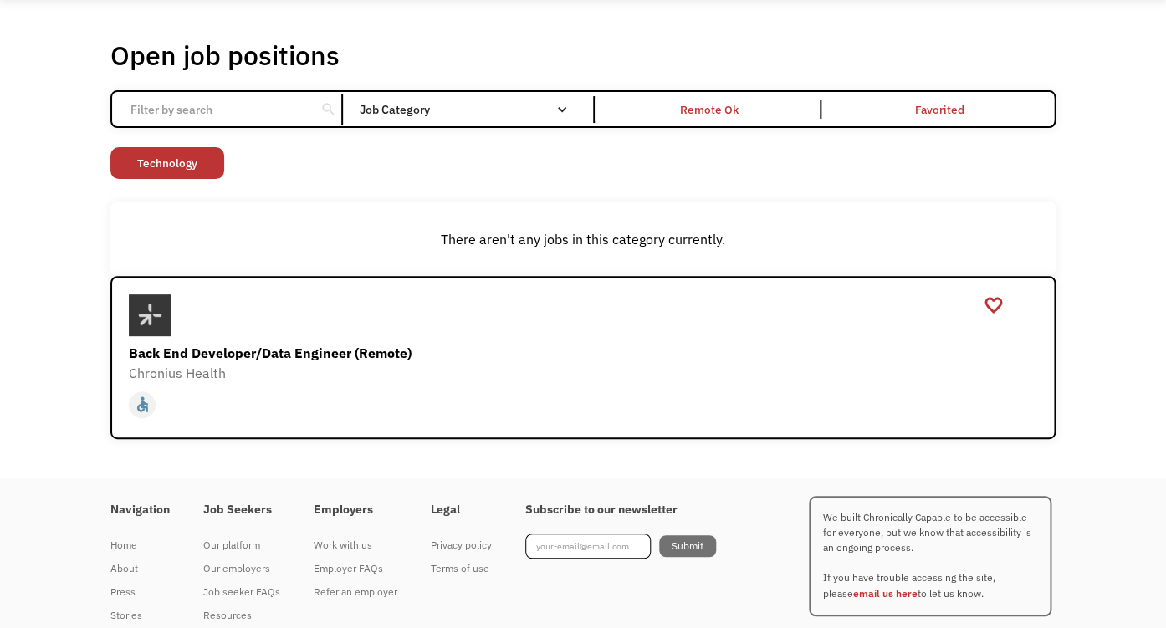
scroll to position [0, 0]
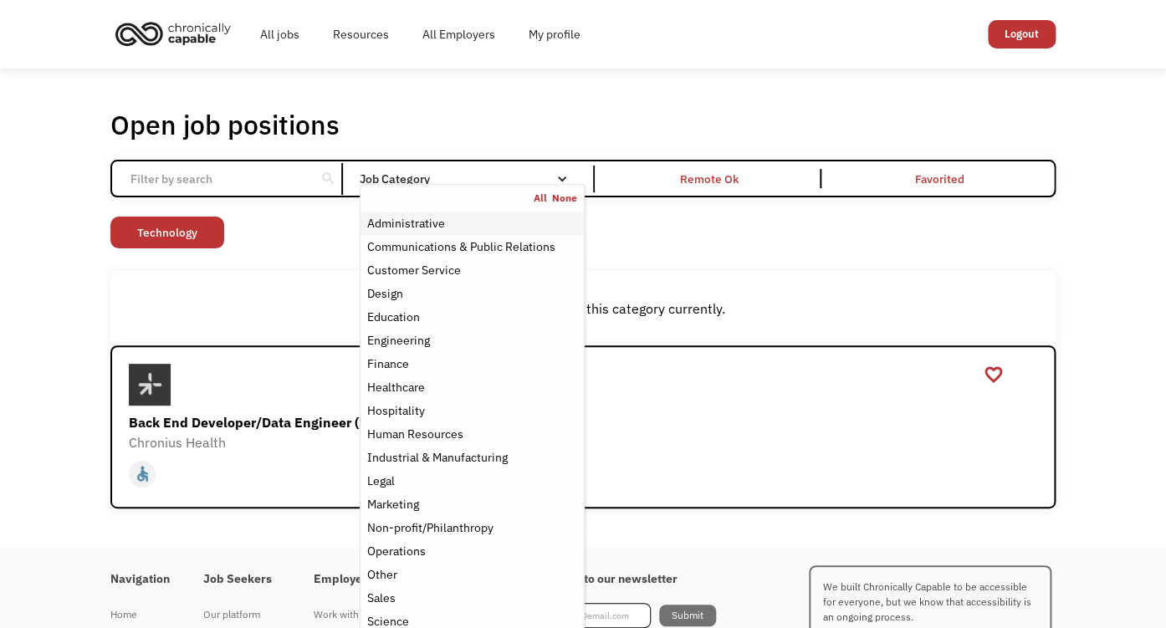
click at [445, 233] on div "Administrative" at bounding box center [406, 223] width 78 height 20
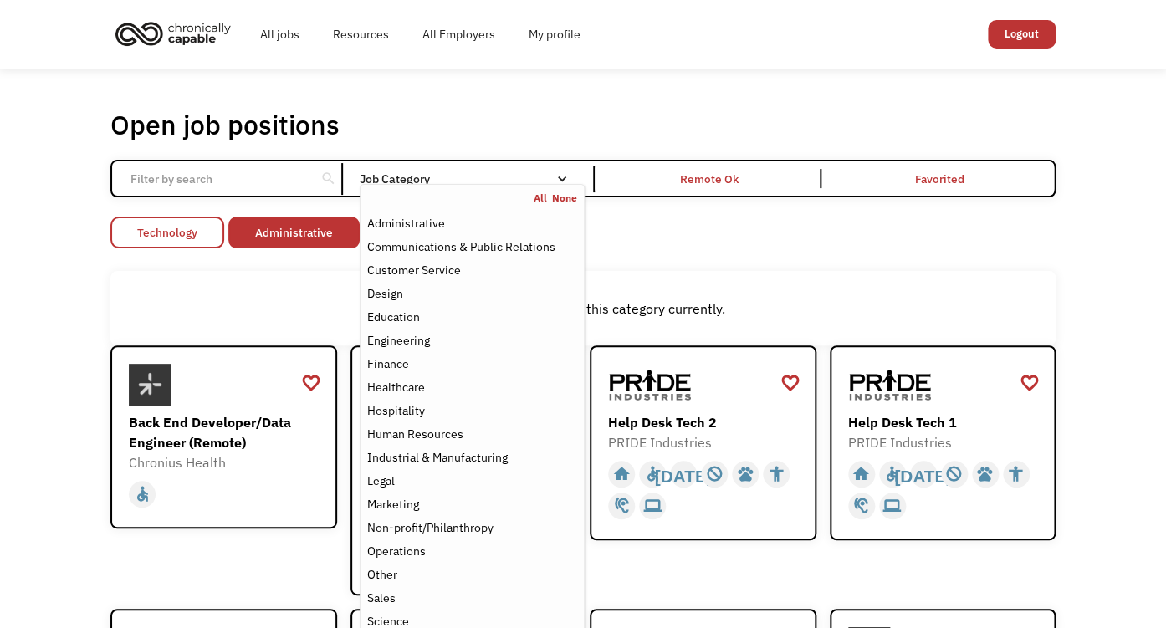
click at [197, 248] on link "Technology" at bounding box center [167, 233] width 114 height 32
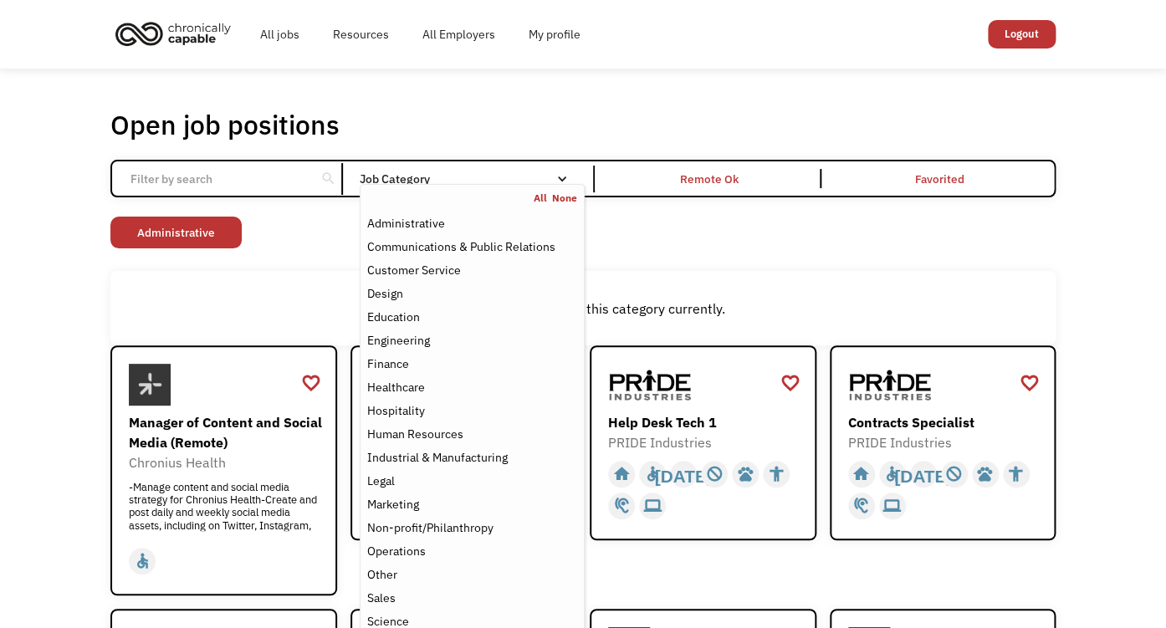
click at [562, 205] on link "None" at bounding box center [564, 198] width 25 height 13
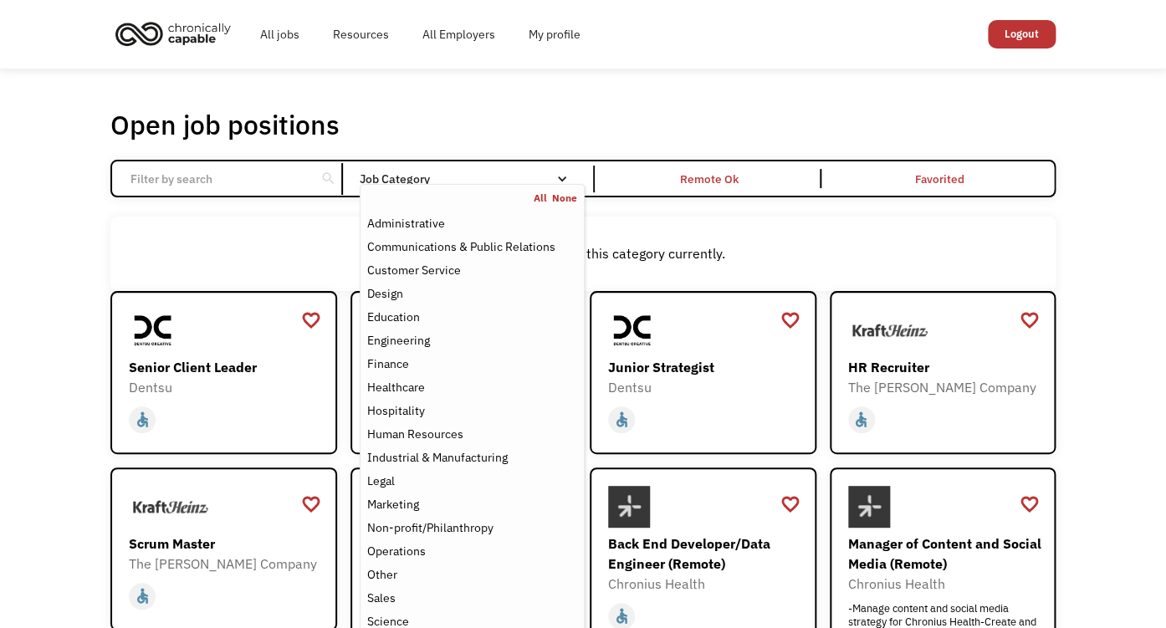
click at [566, 185] on div "Email Form" at bounding box center [562, 179] width 12 height 12
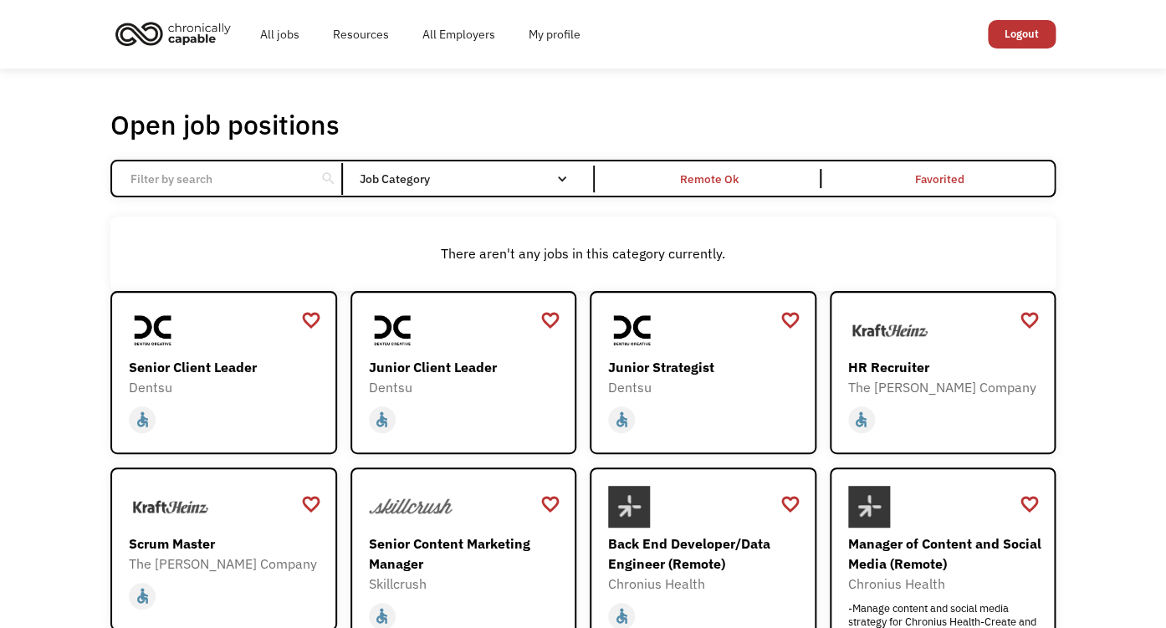
click at [565, 185] on div "Email Form" at bounding box center [562, 179] width 12 height 12
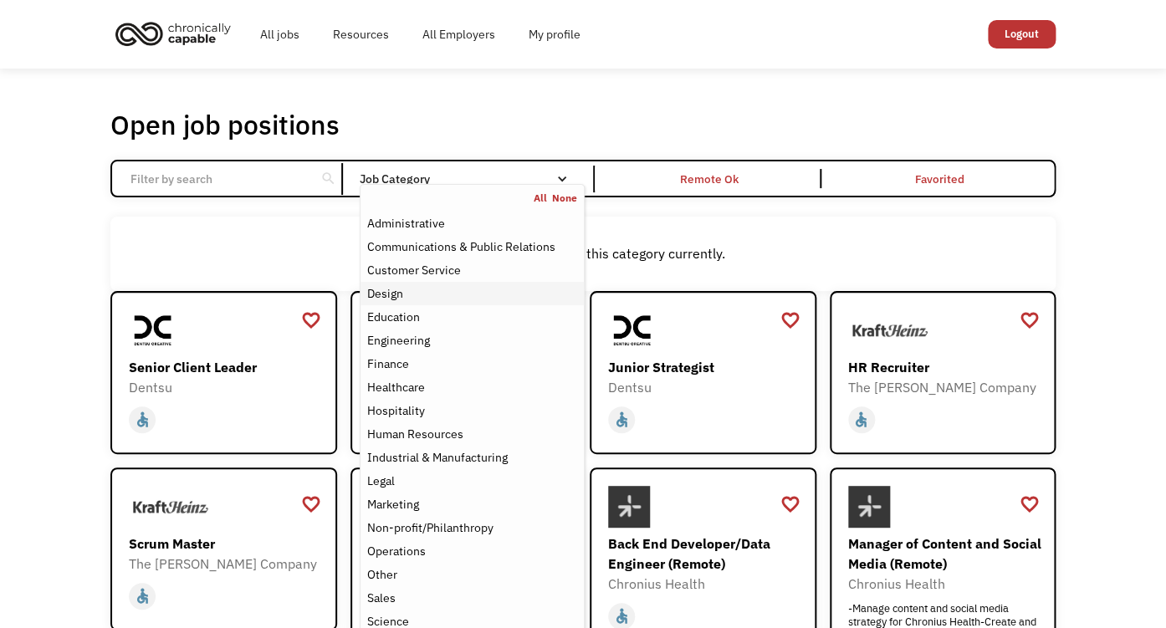
click at [401, 304] on div "Design" at bounding box center [385, 294] width 36 height 20
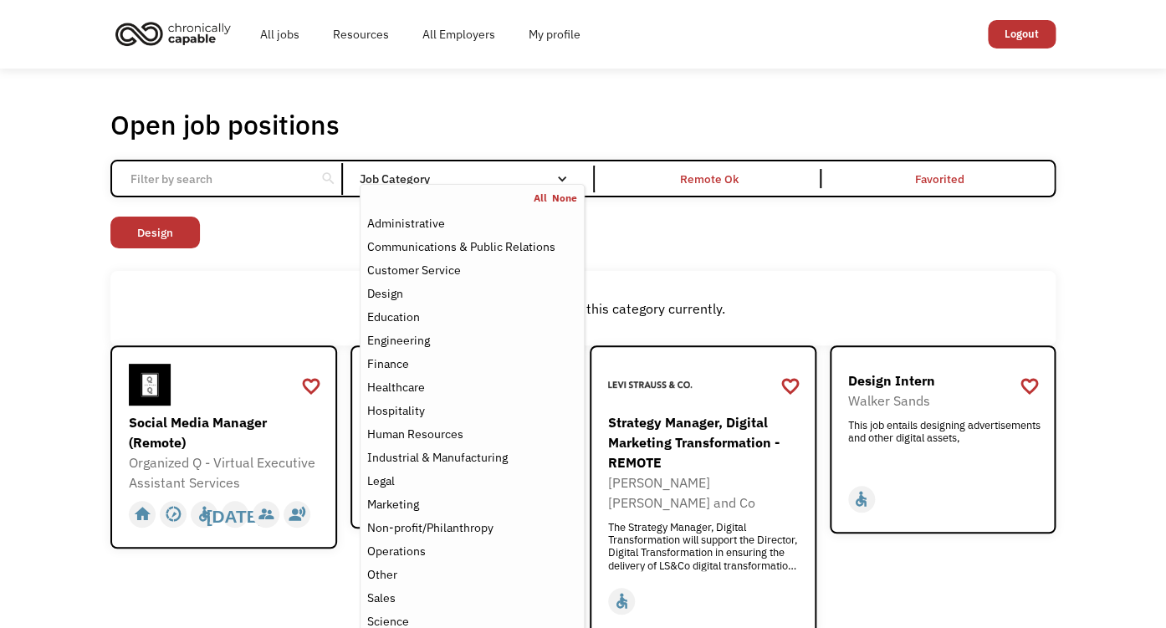
click at [672, 282] on div "Open job positions You have X liked items Search search Filter by category Admi…" at bounding box center [582, 494] width 945 height 772
click at [570, 185] on div "Job Category" at bounding box center [472, 179] width 225 height 12
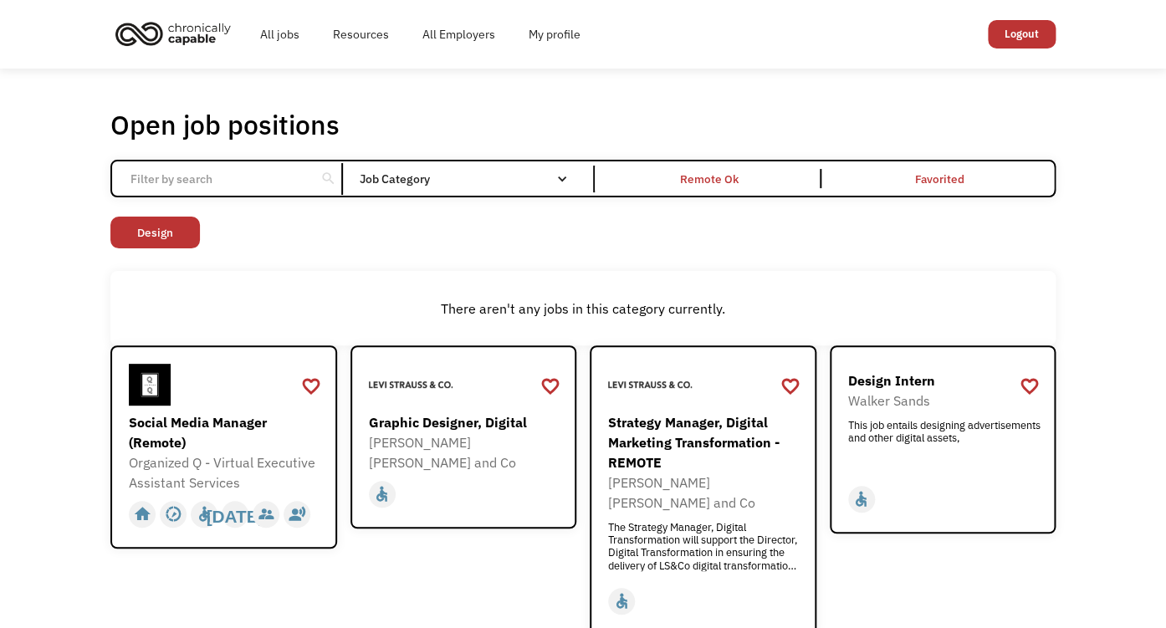
click at [569, 185] on div "Job Category" at bounding box center [472, 179] width 225 height 12
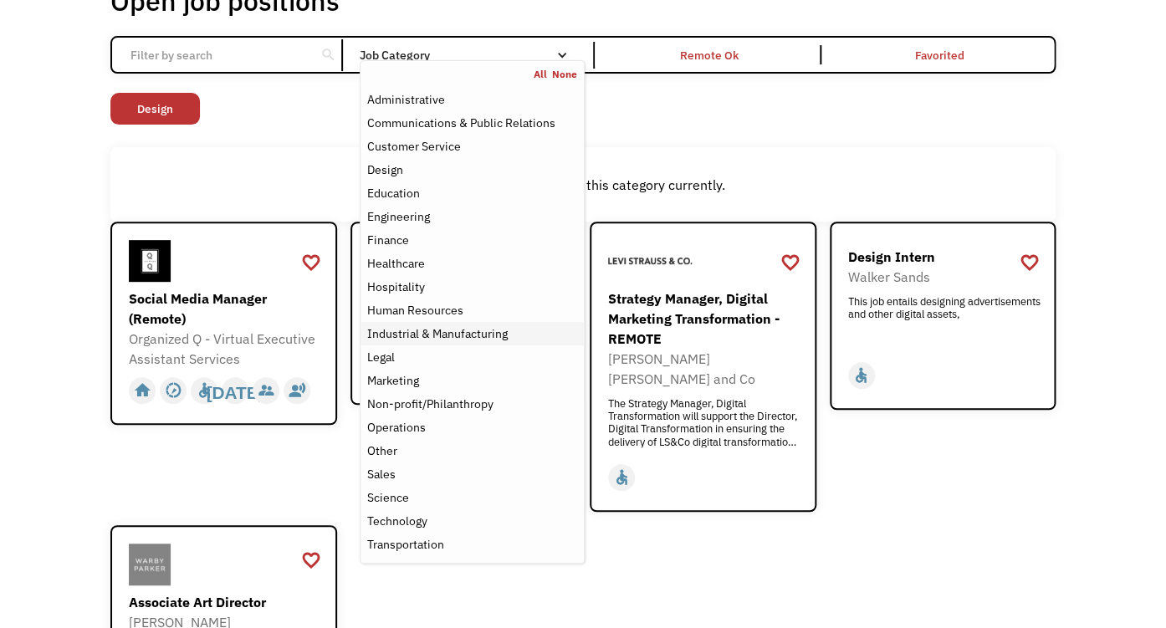
scroll to position [248, 0]
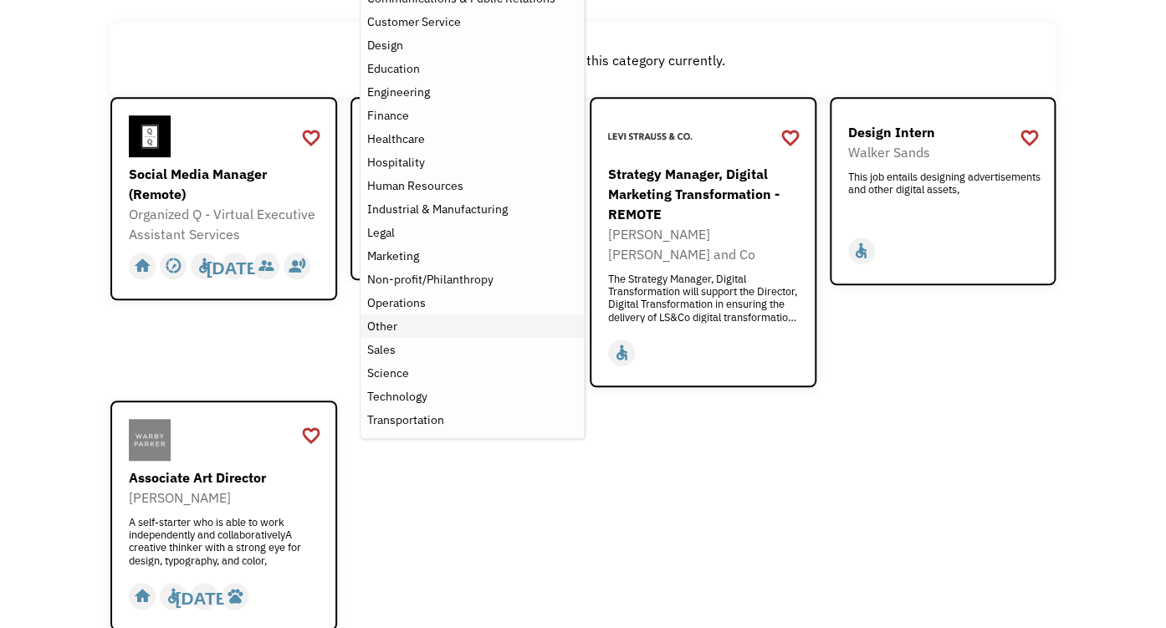
click at [499, 336] on div "Other" at bounding box center [472, 326] width 210 height 20
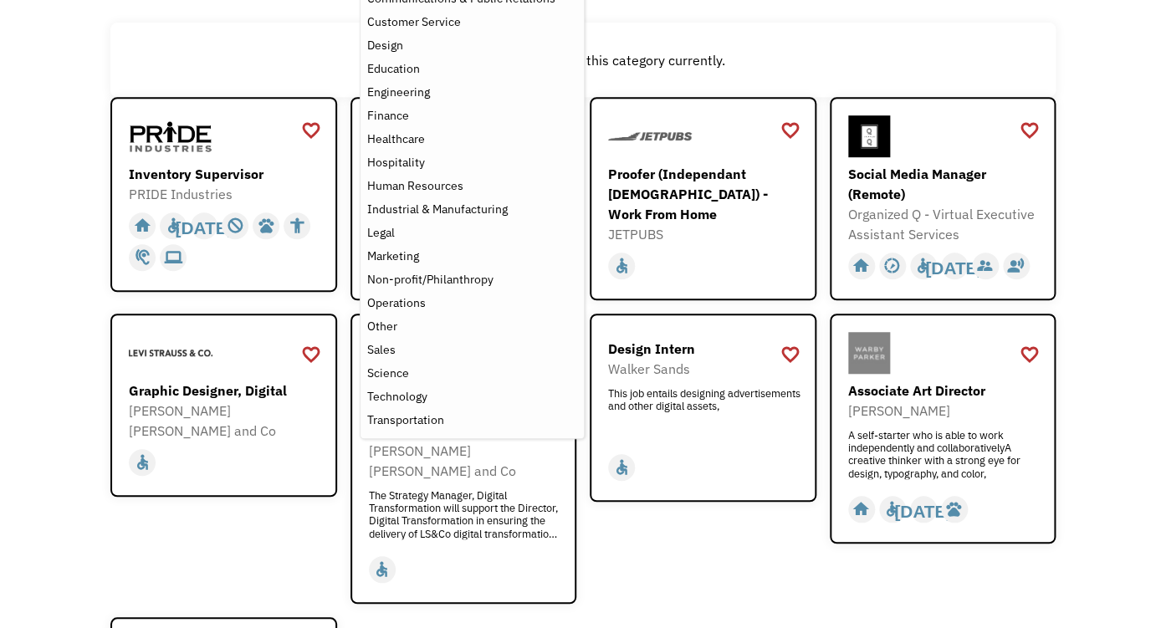
click at [300, 65] on div "There aren't any jobs in this category currently." at bounding box center [582, 60] width 945 height 74
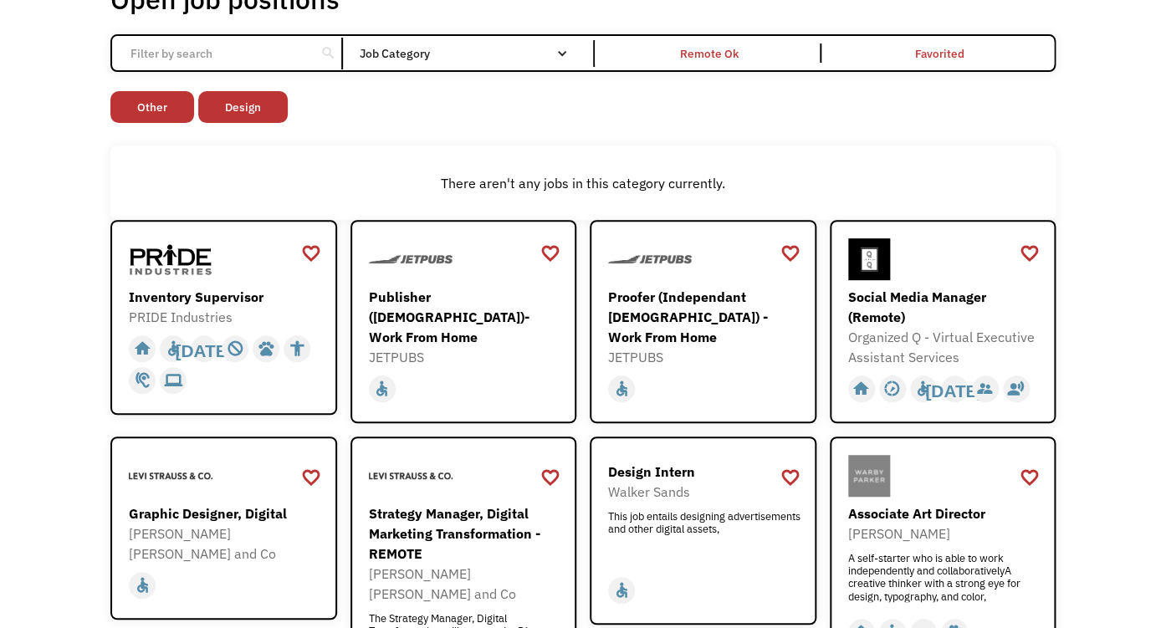
scroll to position [124, 0]
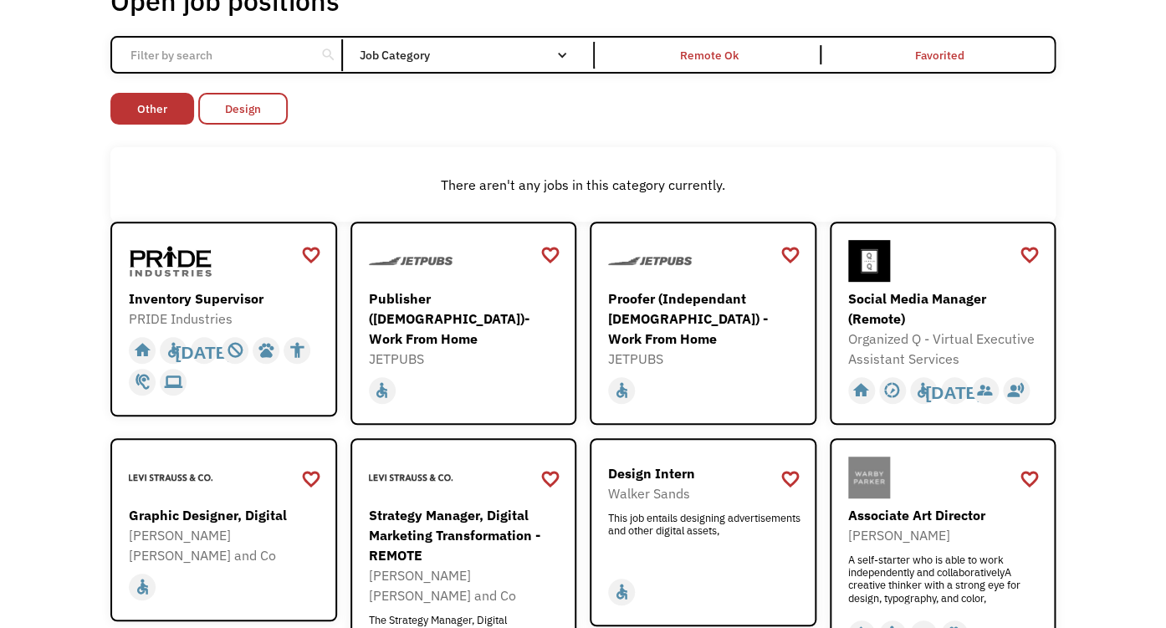
click at [251, 125] on link "Design" at bounding box center [243, 109] width 90 height 32
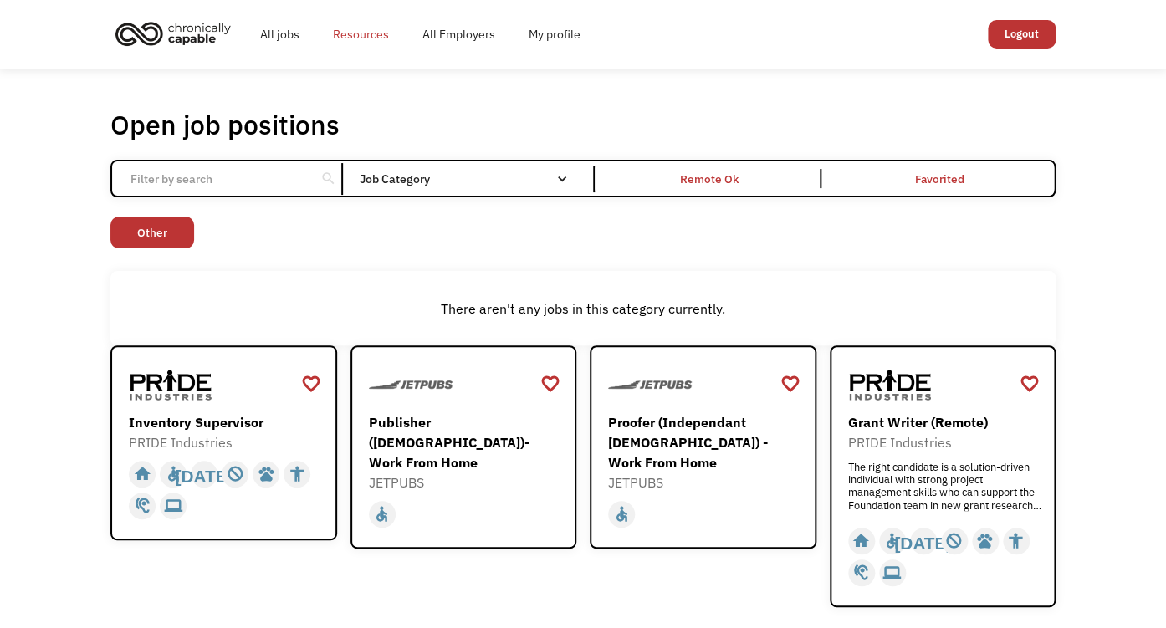
click at [375, 47] on link "Resources" at bounding box center [361, 35] width 90 height 54
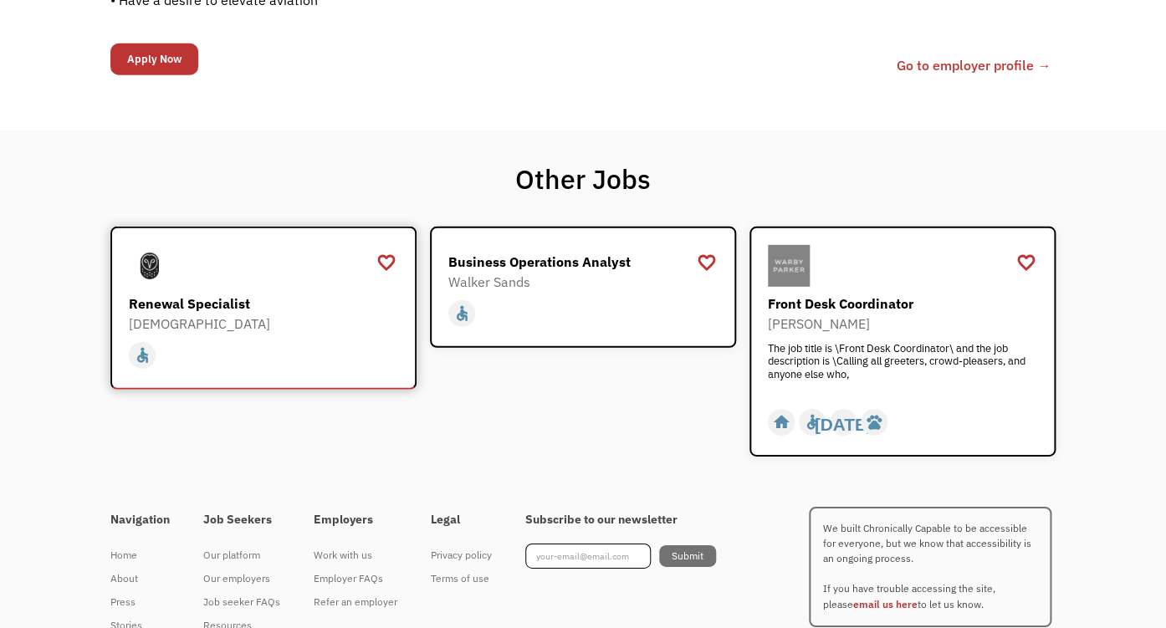
scroll to position [1739, 0]
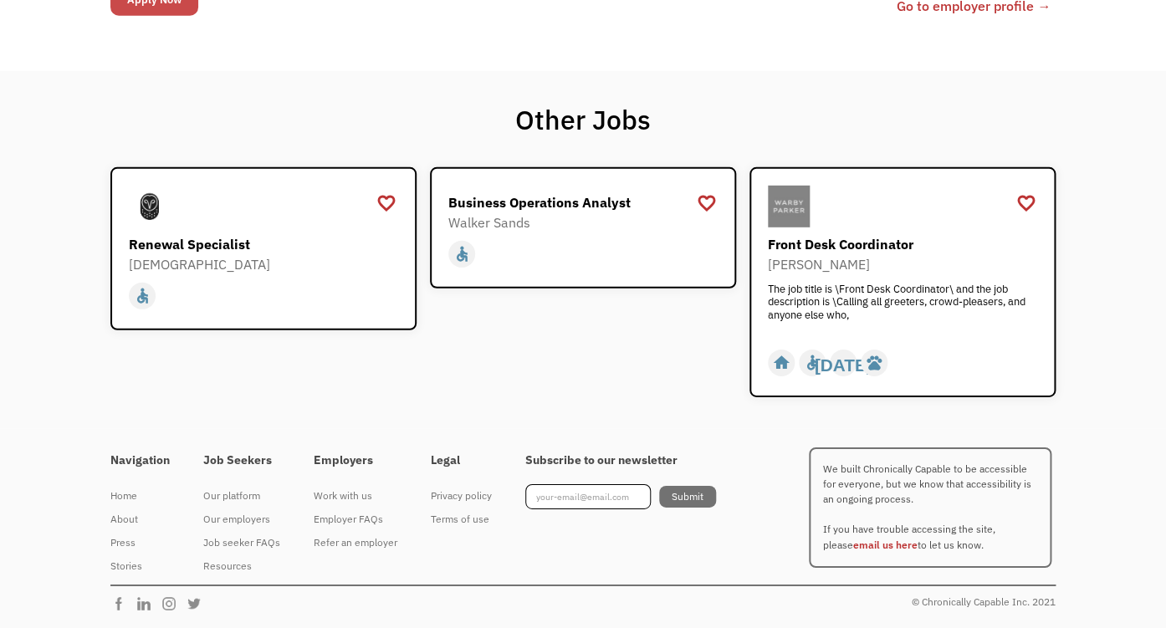
click at [162, 16] on input "Apply Now" at bounding box center [154, 0] width 88 height 32
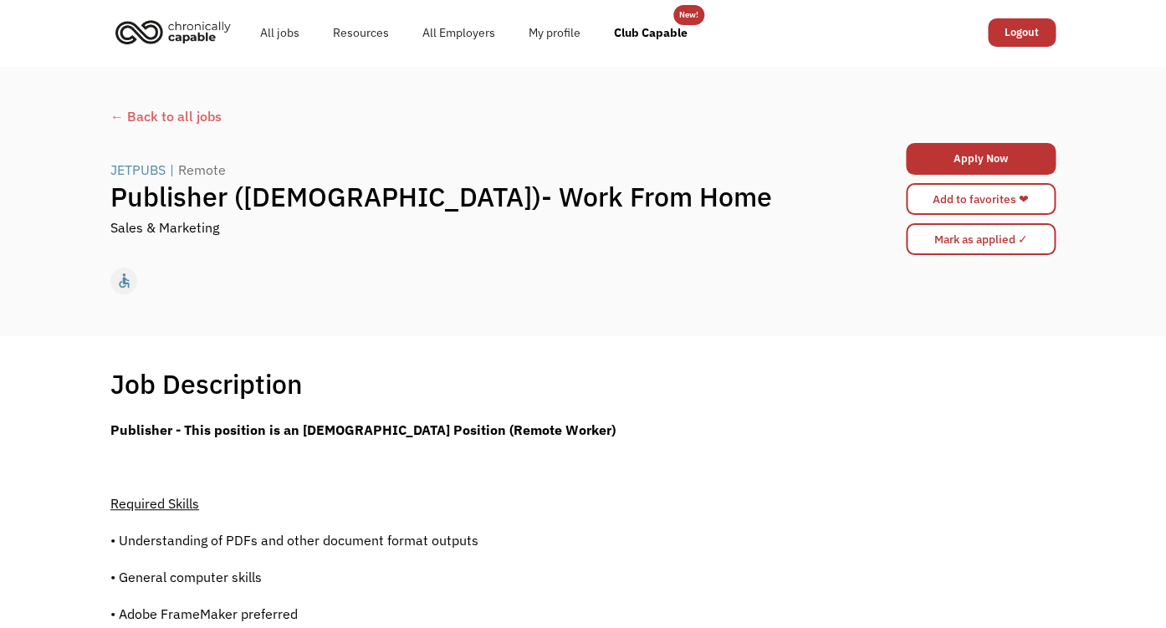
scroll to position [0, 0]
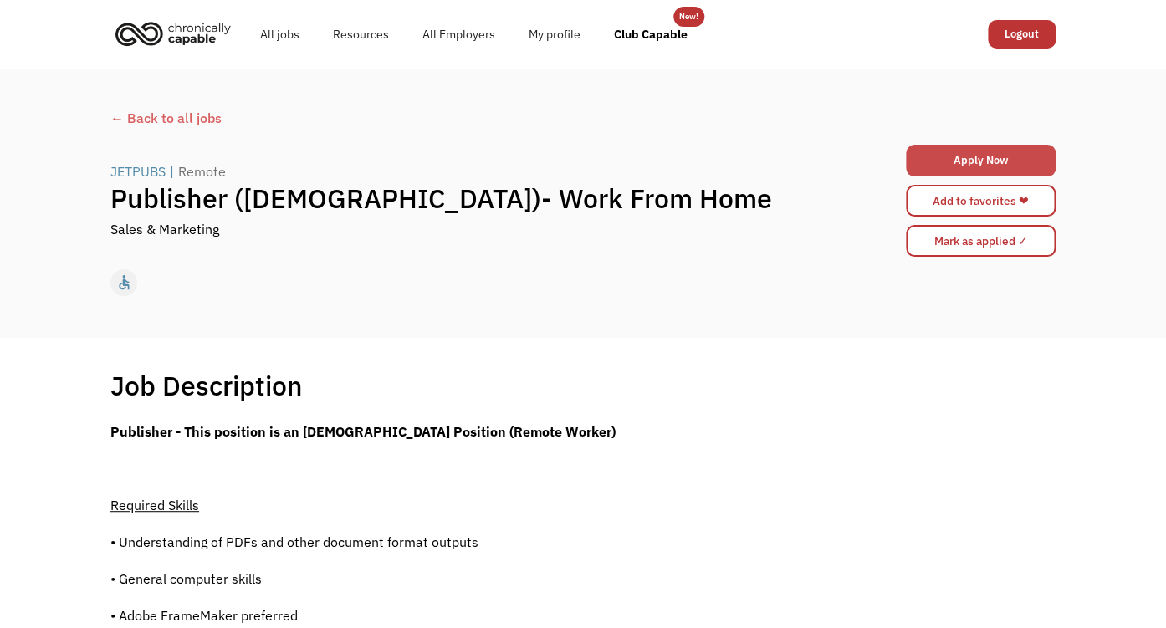
click at [913, 177] on link "Apply Now" at bounding box center [981, 161] width 150 height 32
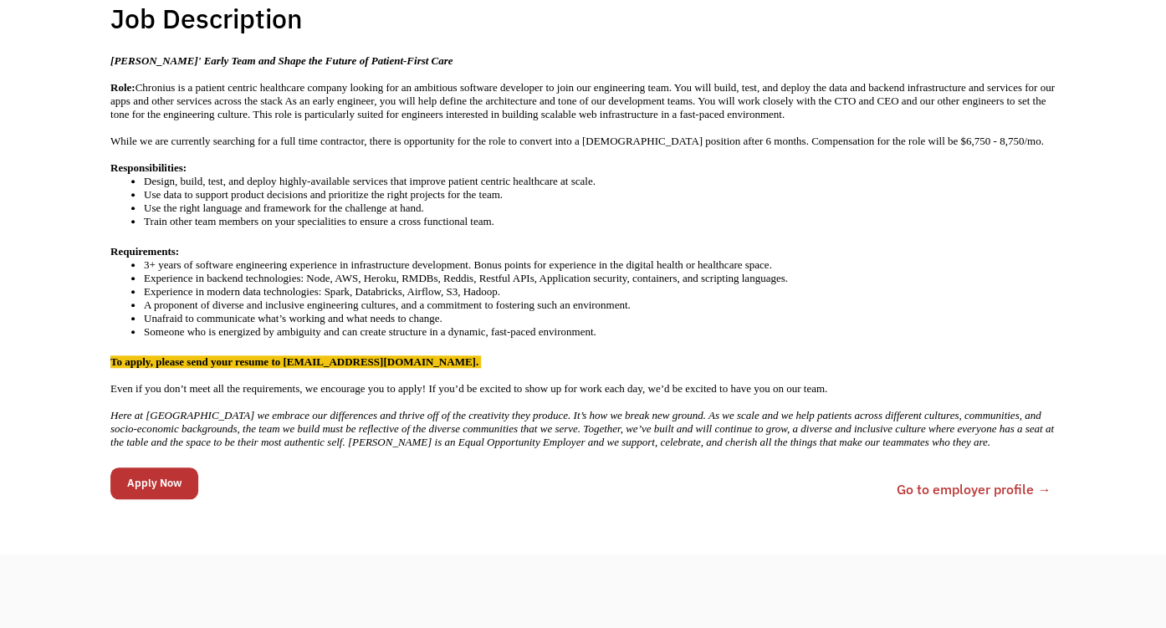
scroll to position [372, 0]
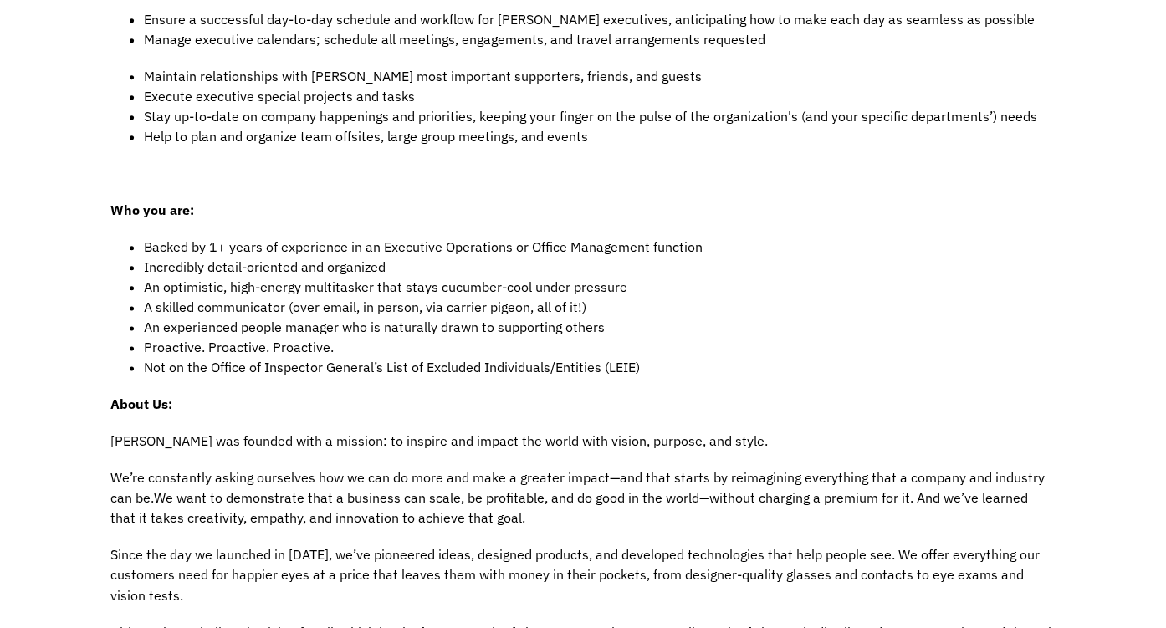
scroll to position [621, 0]
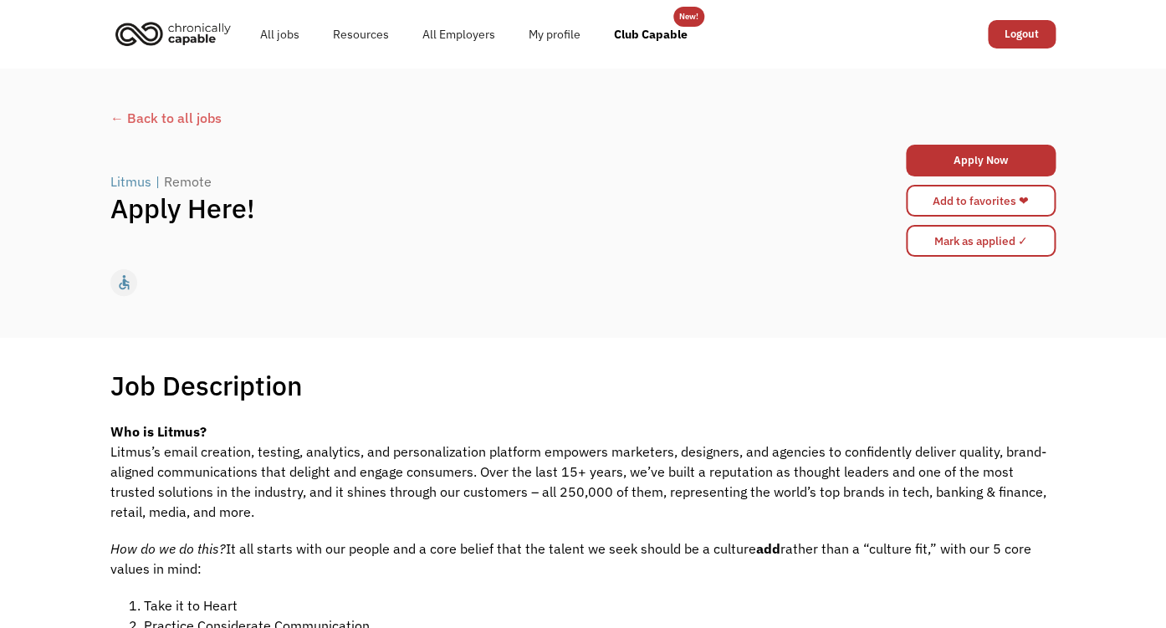
click at [203, 128] on div "← Back to all jobs" at bounding box center [582, 118] width 945 height 20
click at [129, 192] on div "Litmus" at bounding box center [130, 181] width 41 height 20
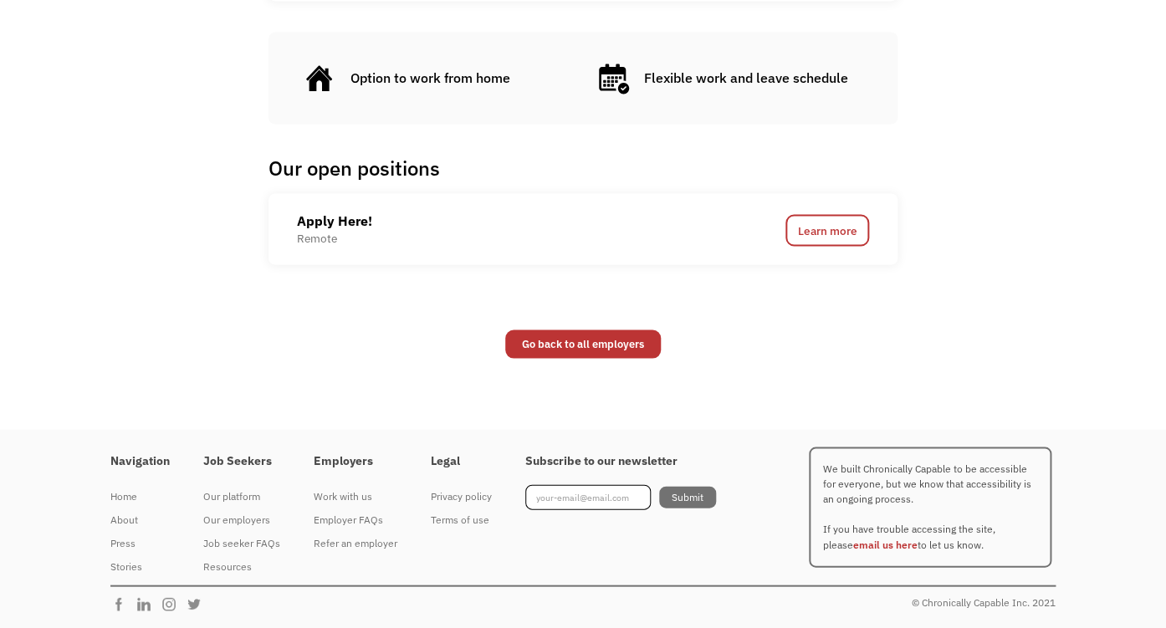
scroll to position [1242, 0]
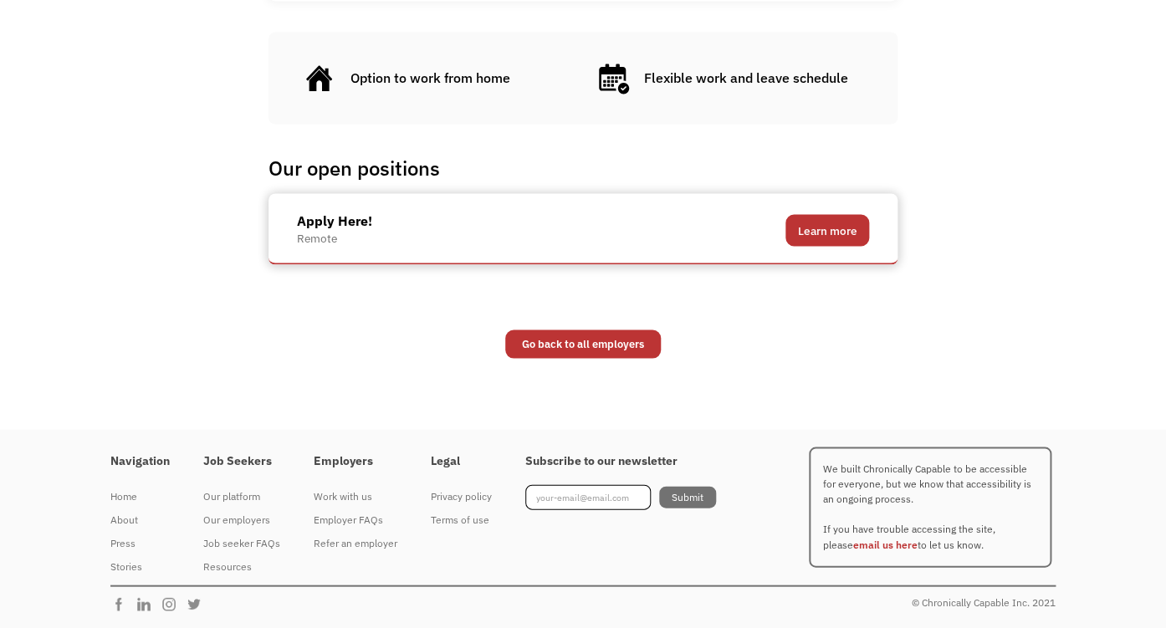
click at [846, 217] on link "Learn more" at bounding box center [827, 230] width 84 height 32
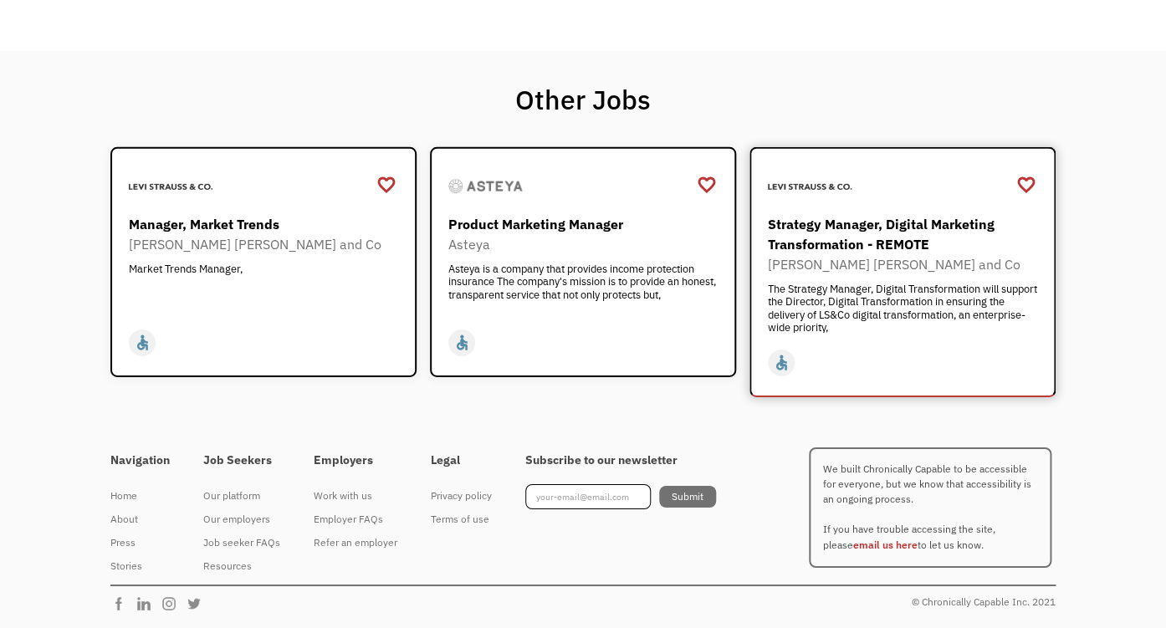
scroll to position [1988, 0]
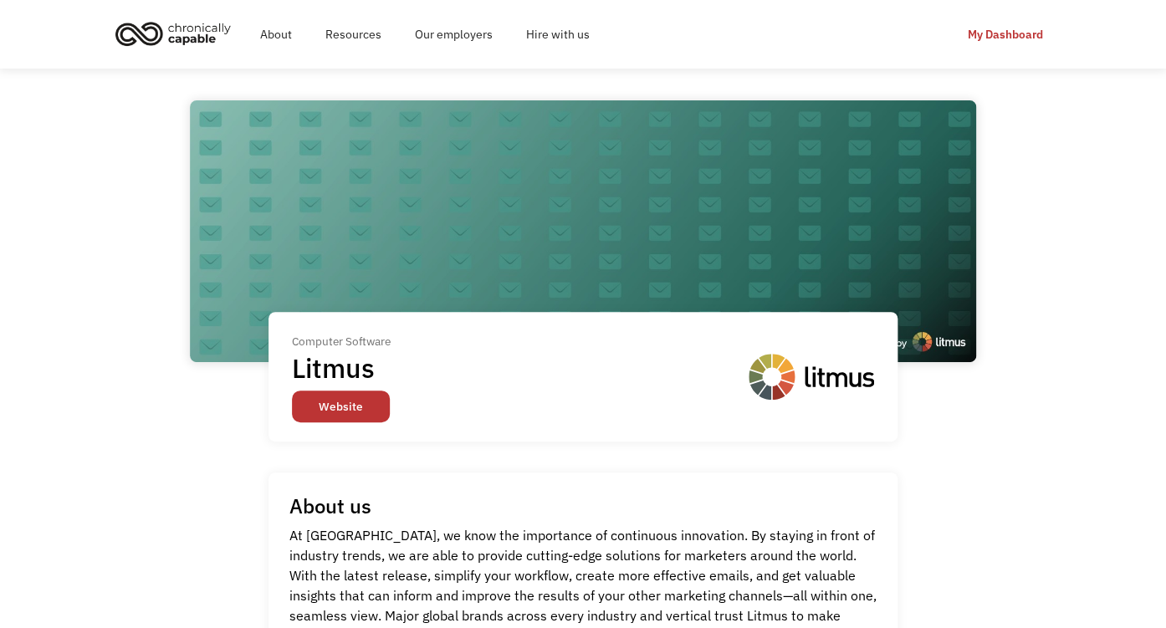
click at [366, 422] on link "Website" at bounding box center [341, 407] width 98 height 32
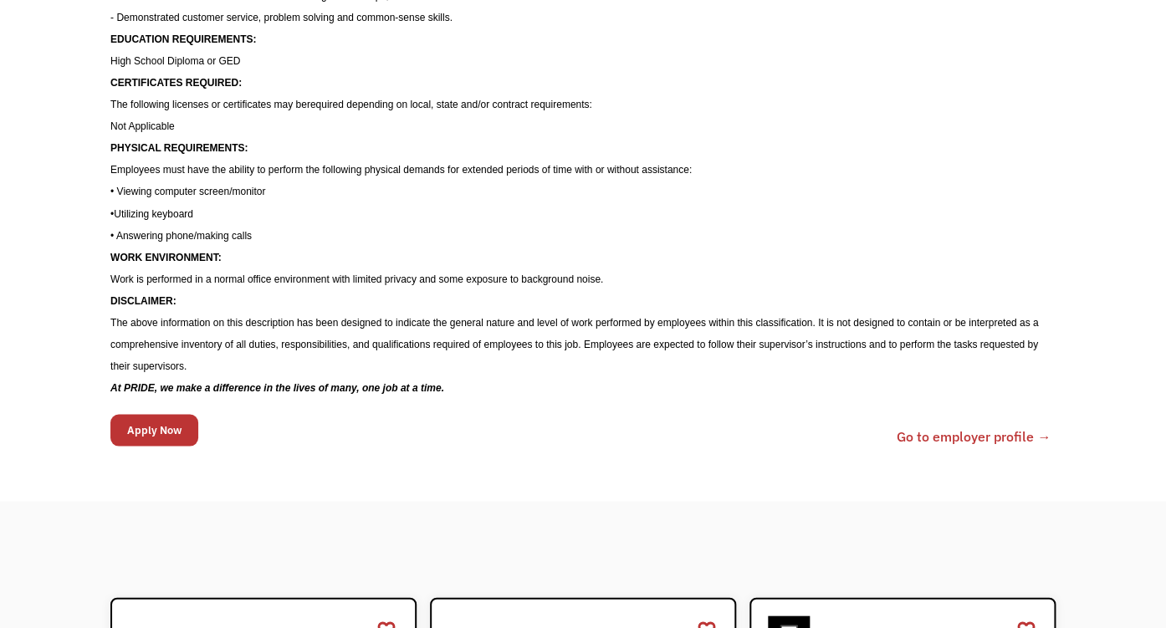
scroll to position [994, 0]
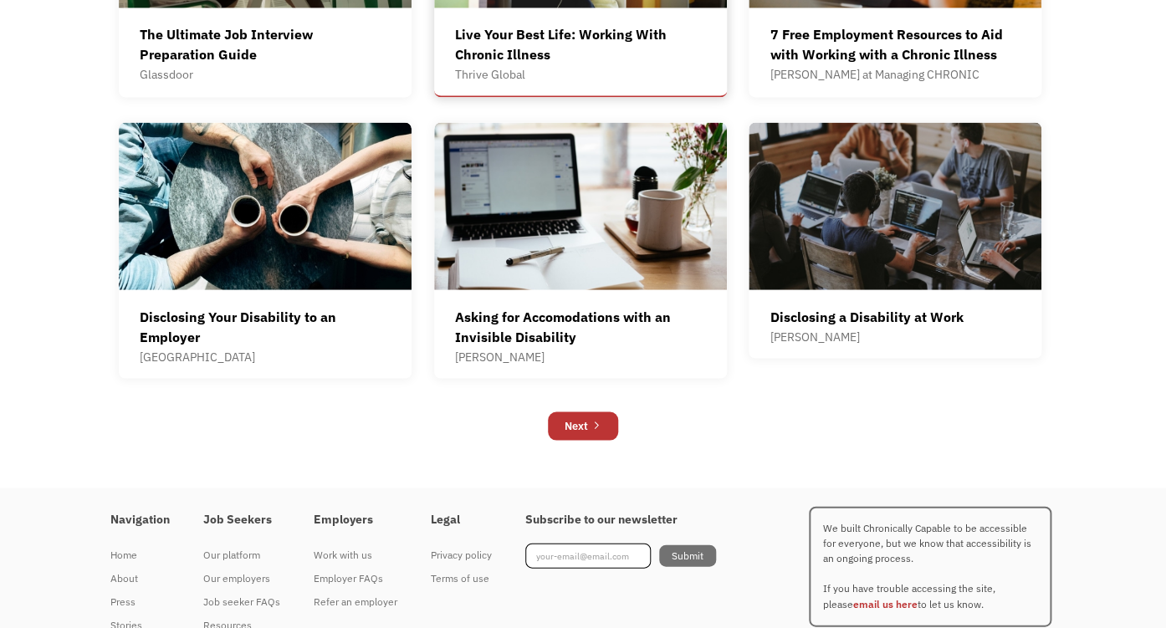
scroll to position [1118, 0]
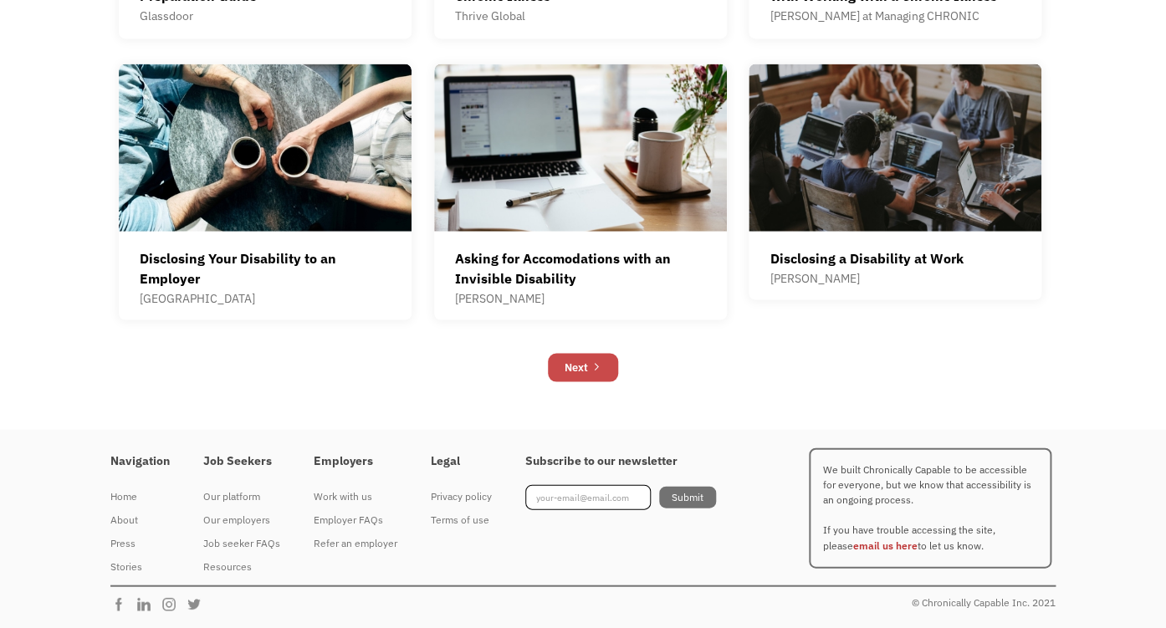
click at [599, 381] on link "Next" at bounding box center [583, 367] width 70 height 28
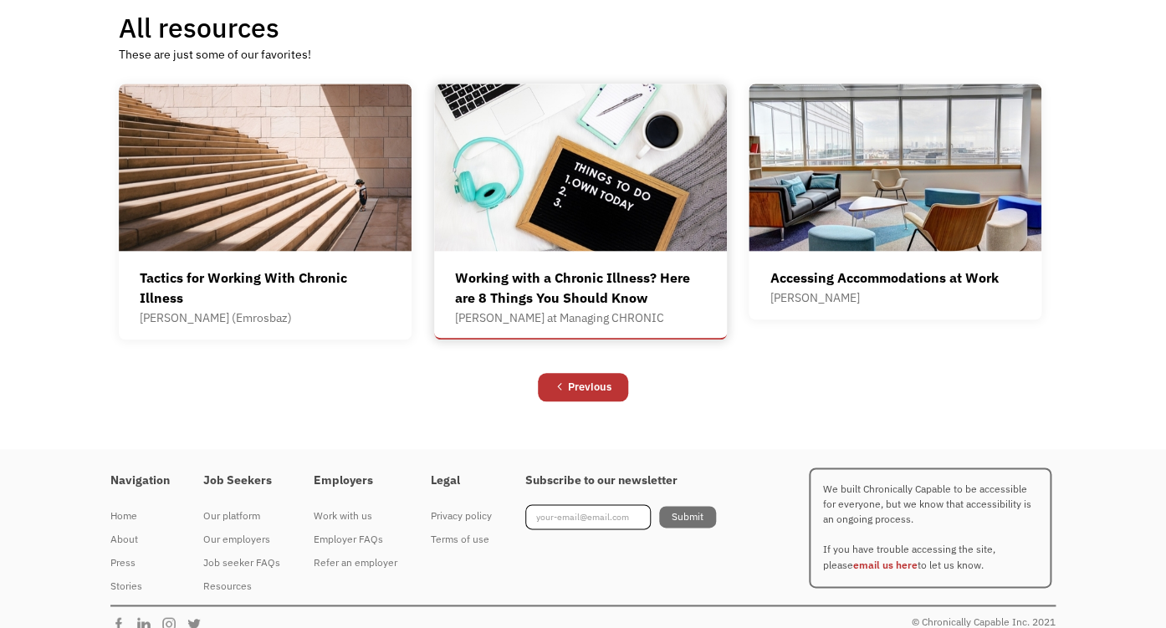
scroll to position [497, 0]
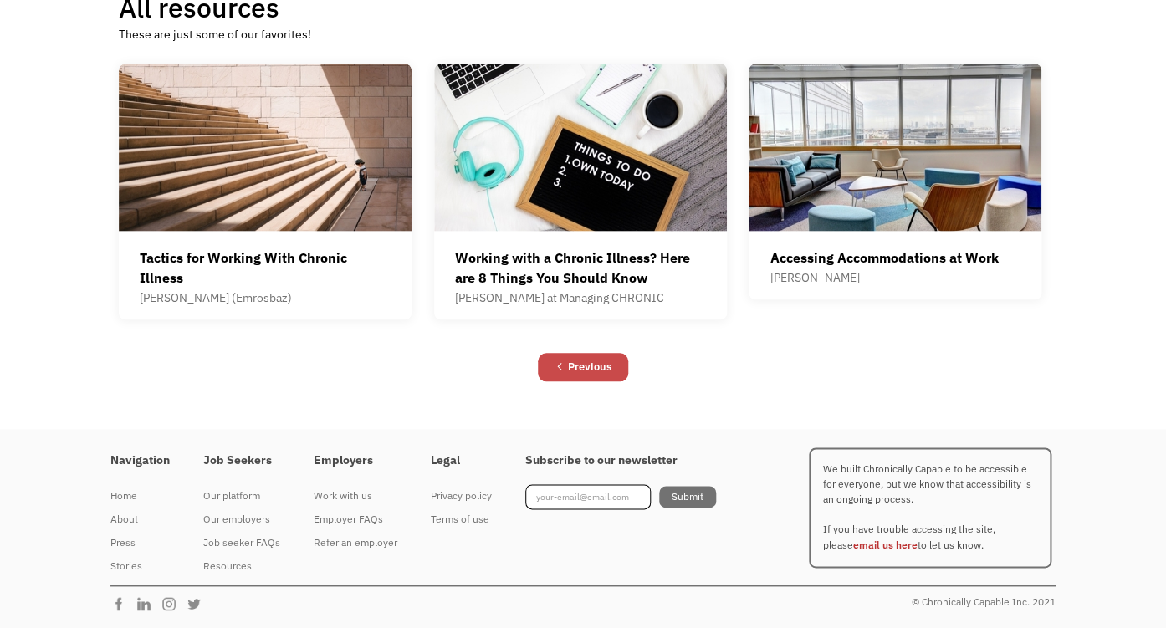
click at [570, 377] on div "Previous" at bounding box center [589, 367] width 43 height 20
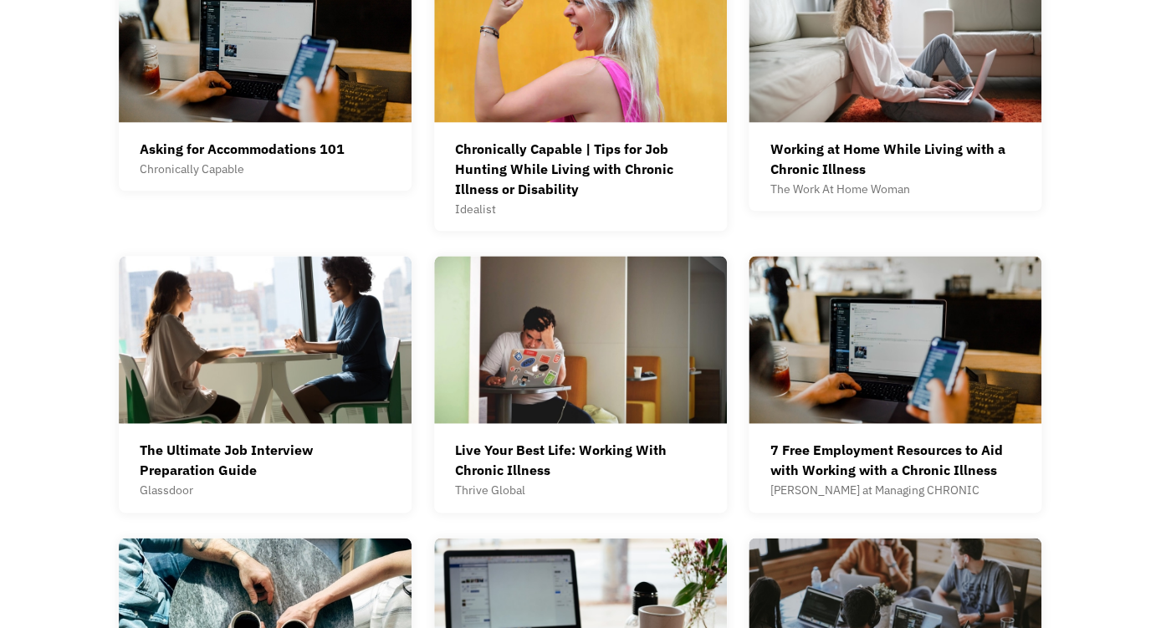
scroll to position [621, 0]
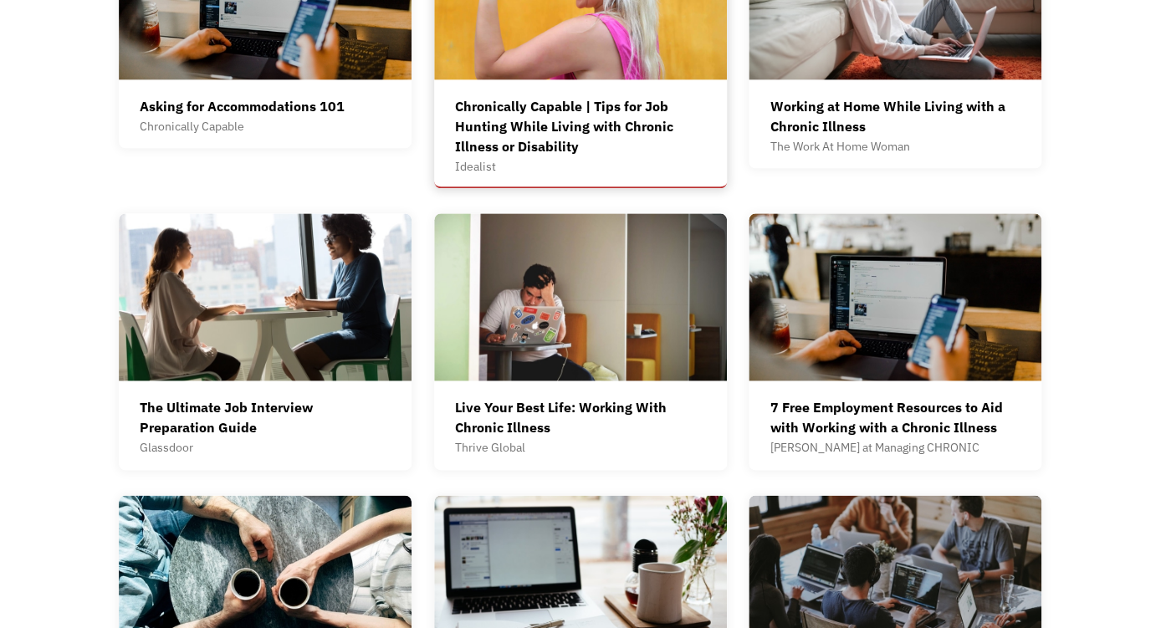
click at [609, 156] on div "Chronically Capable | Tips for Job Hunting While Living with Chronic Illness or…" at bounding box center [580, 126] width 251 height 60
